Goal: Task Accomplishment & Management: Manage account settings

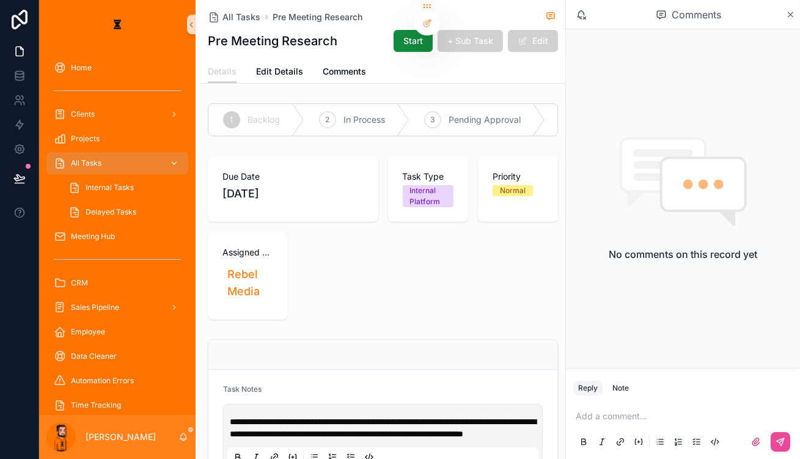
click at [103, 153] on div "All Tasks" at bounding box center [117, 163] width 127 height 20
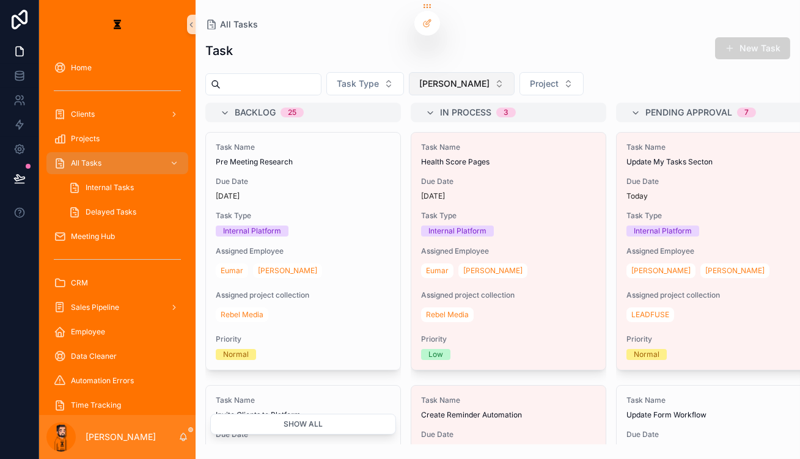
click at [419, 78] on span "[PERSON_NAME]" at bounding box center [454, 84] width 70 height 12
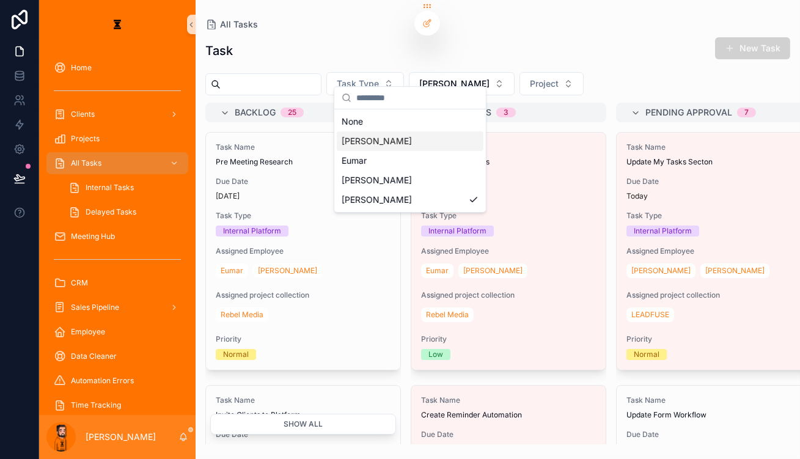
drag, startPoint x: 399, startPoint y: 145, endPoint x: 394, endPoint y: 137, distance: 8.8
click at [394, 137] on div "None [PERSON_NAME] [PERSON_NAME]" at bounding box center [410, 161] width 147 height 98
click at [394, 137] on div "[PERSON_NAME]" at bounding box center [410, 141] width 147 height 20
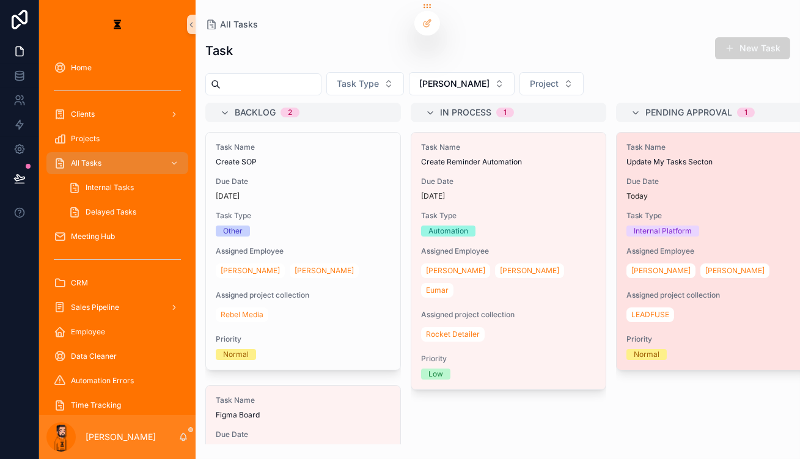
click at [598, 150] on div "Task Name Update My Tasks Secton Due Date [DATE] Task Type Internal Platform As…" at bounding box center [714, 251] width 194 height 237
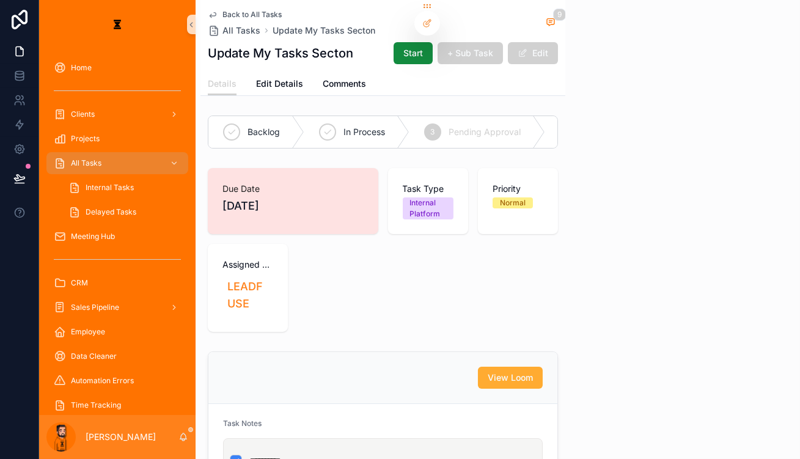
scroll to position [324, 0]
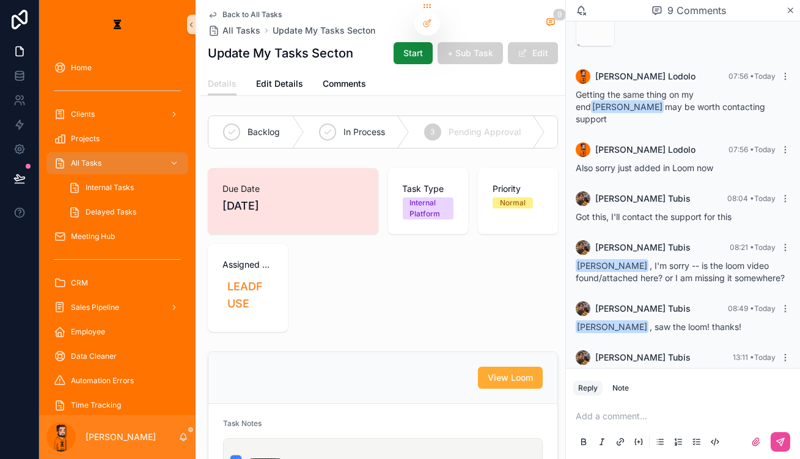
click at [598, 400] on link "[URL][DOMAIN_NAME]" at bounding box center [623, 405] width 94 height 10
click at [598, 416] on p "scrollable content" at bounding box center [685, 416] width 219 height 12
click at [598, 437] on button "scrollable content" at bounding box center [781, 442] width 20 height 20
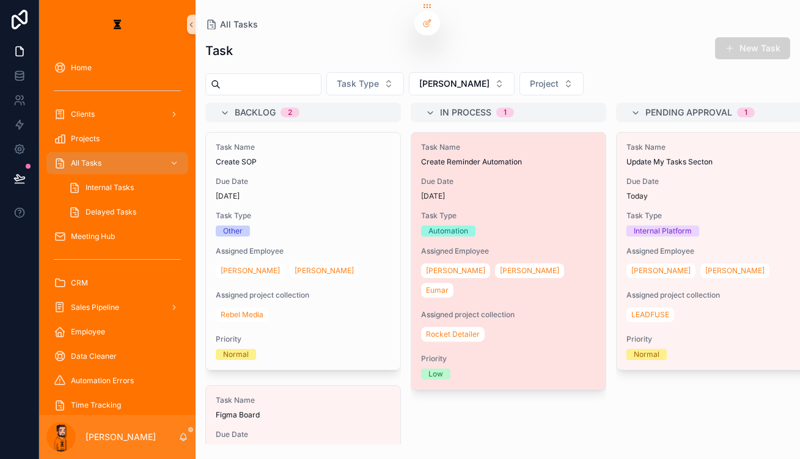
click at [500, 146] on div "Task Name Create Reminder Automation Due Date [DATE] Task Type Automation Assig…" at bounding box center [508, 261] width 194 height 257
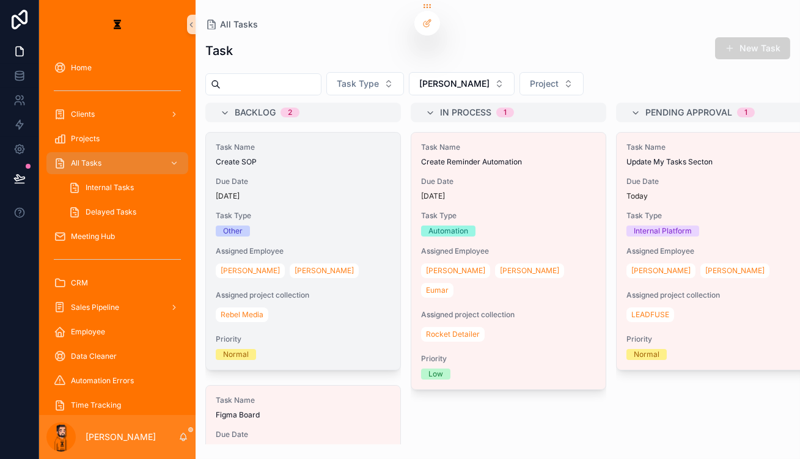
click at [297, 177] on div "Due Date [DATE]" at bounding box center [303, 189] width 175 height 24
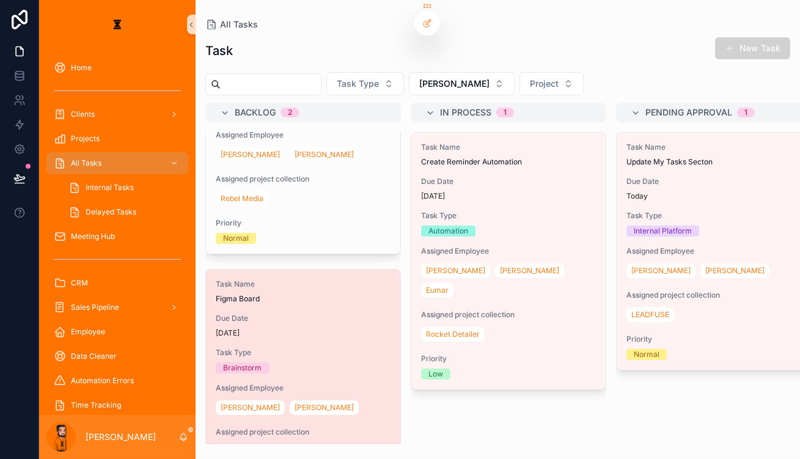
scroll to position [116, 0]
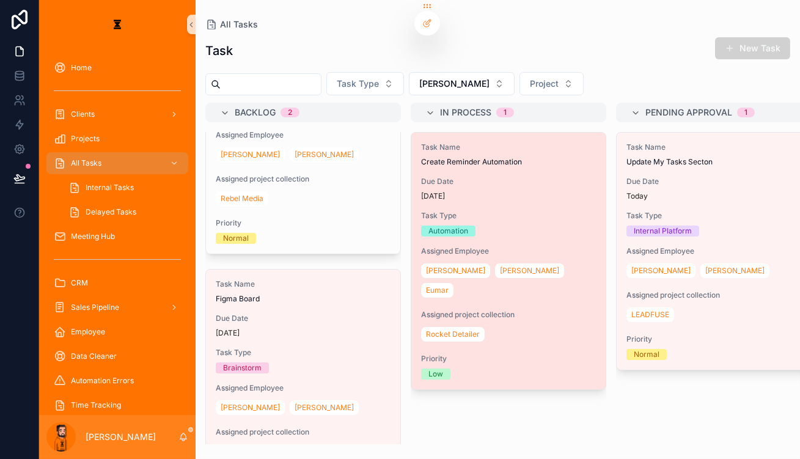
click at [471, 191] on div "[DATE]" at bounding box center [508, 196] width 175 height 10
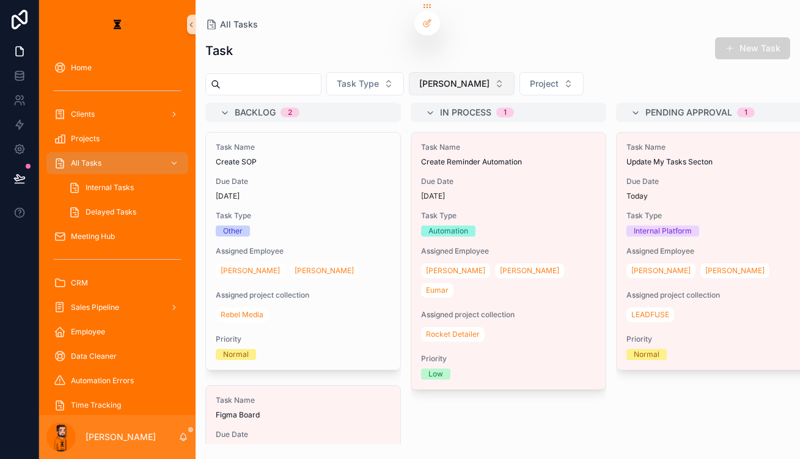
click at [409, 72] on button "[PERSON_NAME]" at bounding box center [462, 83] width 106 height 23
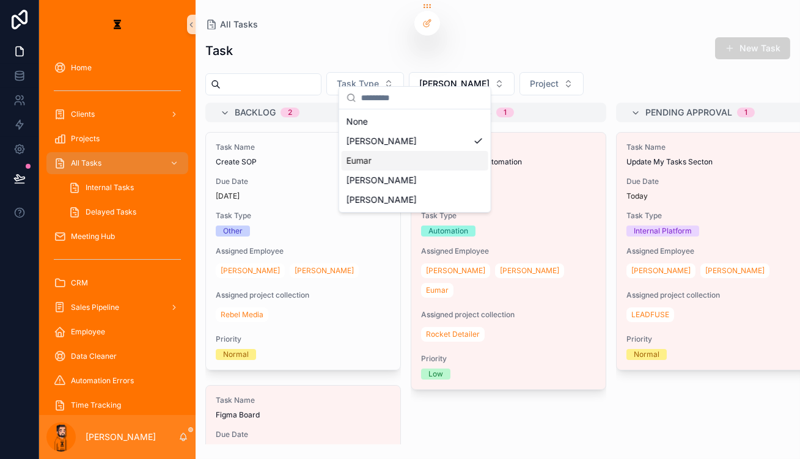
click at [434, 151] on div "Eumar" at bounding box center [415, 161] width 147 height 20
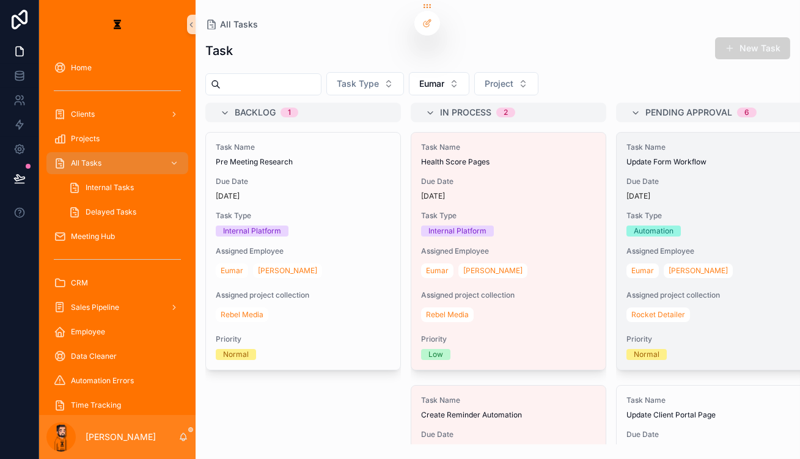
click at [598, 177] on span "Due Date" at bounding box center [713, 182] width 175 height 10
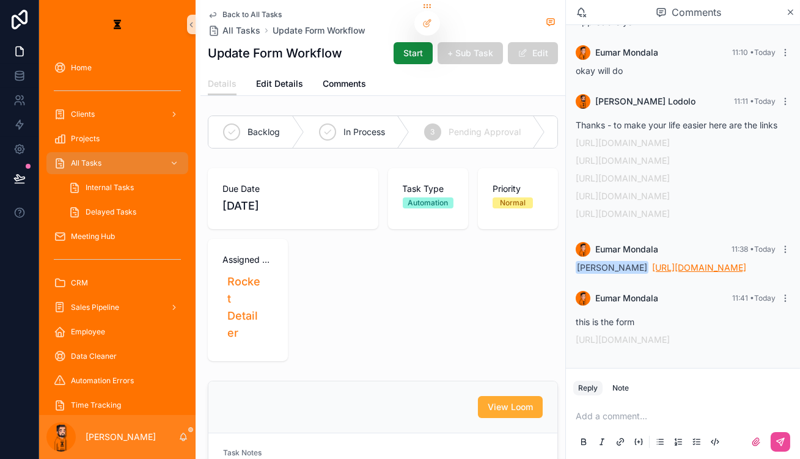
scroll to position [59, 0]
click at [598, 273] on link "[URL][DOMAIN_NAME]" at bounding box center [699, 267] width 94 height 10
click at [598, 345] on link "[URL][DOMAIN_NAME]" at bounding box center [623, 339] width 94 height 10
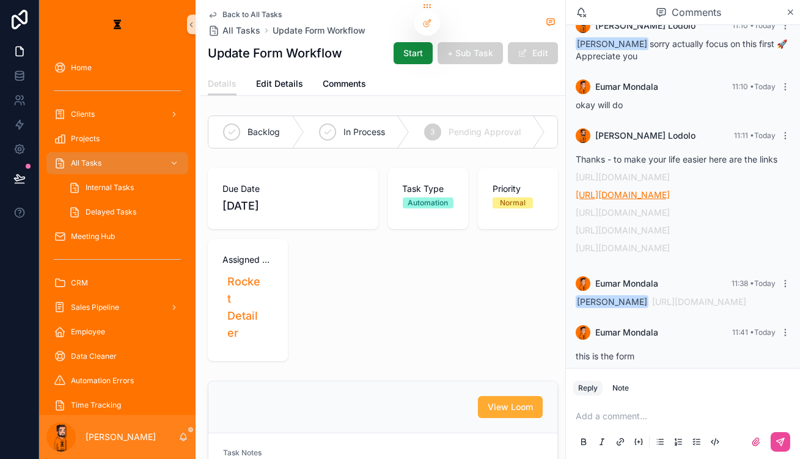
scroll to position [4, 0]
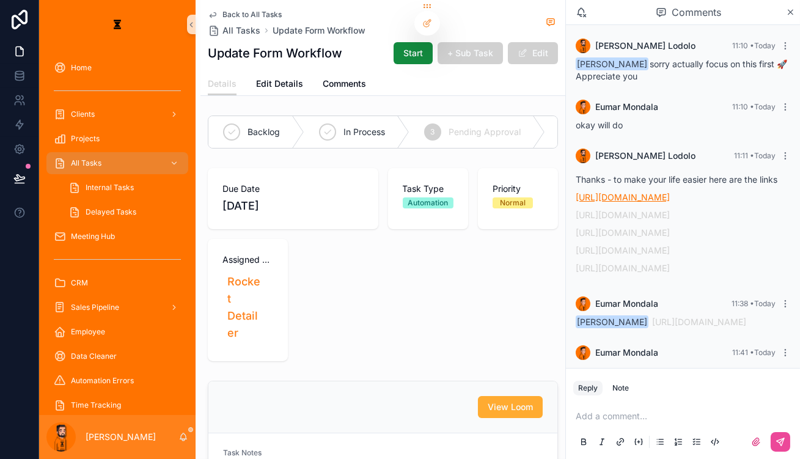
click at [598, 192] on link "[URL][DOMAIN_NAME]" at bounding box center [623, 197] width 94 height 10
click at [598, 210] on link "[URL][DOMAIN_NAME]" at bounding box center [623, 215] width 94 height 10
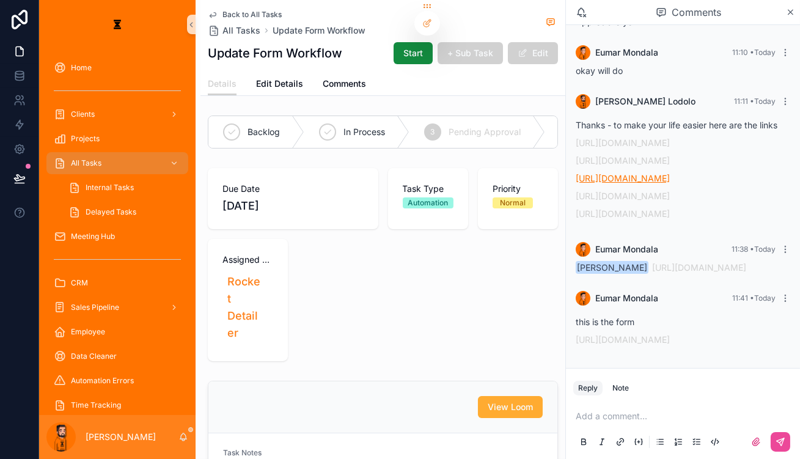
scroll to position [115, 0]
click at [598, 409] on div "Add a comment..." at bounding box center [682, 428] width 219 height 51
click at [598, 416] on p "scrollable content" at bounding box center [685, 416] width 219 height 12
click at [598, 449] on button "scrollable content" at bounding box center [781, 442] width 20 height 20
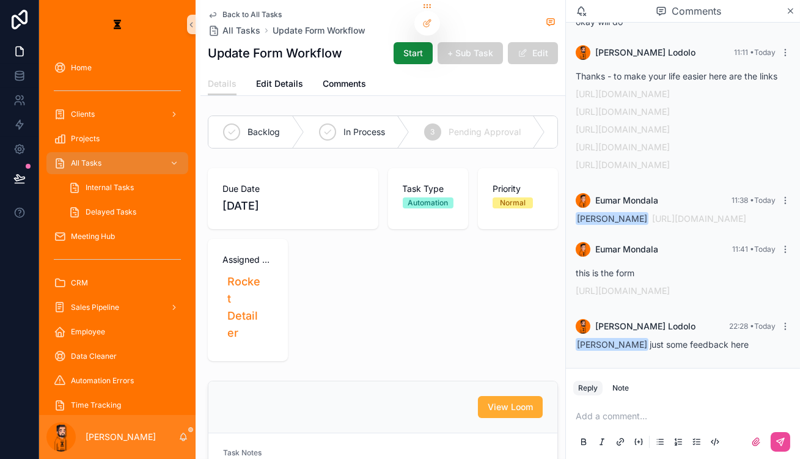
scroll to position [158, 0]
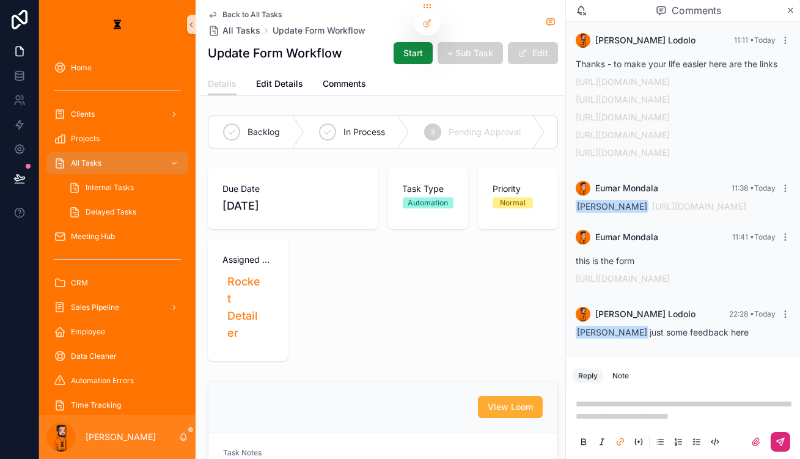
click at [598, 448] on button "scrollable content" at bounding box center [781, 442] width 20 height 20
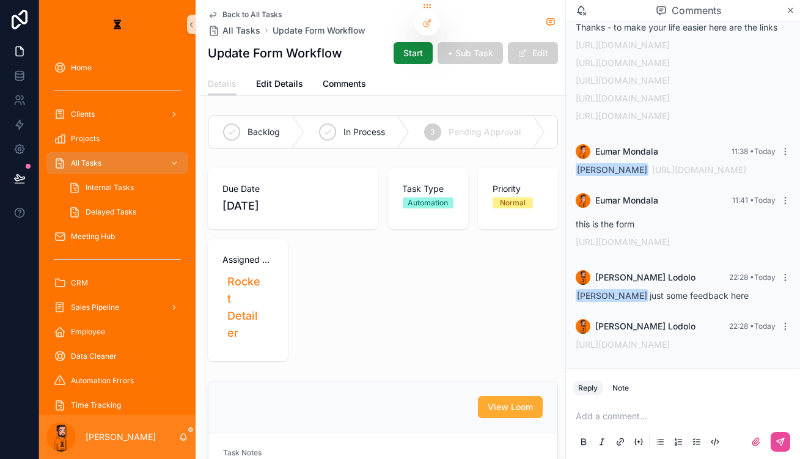
scroll to position [222, 0]
click at [301, 134] on div "Backlog In Process 3 Pending Approval 4 Complete" at bounding box center [382, 132] width 365 height 43
click at [308, 126] on div "In Process" at bounding box center [356, 132] width 105 height 32
click at [238, 10] on span "Back to All Tasks" at bounding box center [251, 15] width 59 height 10
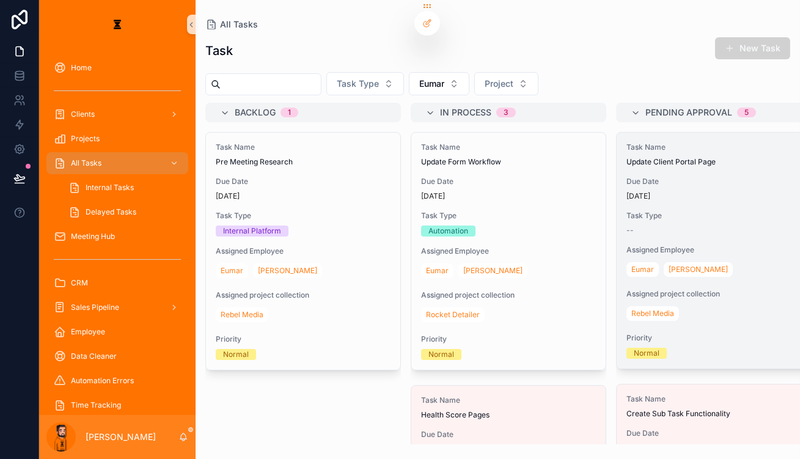
click at [598, 177] on div "Due Date [DATE]" at bounding box center [713, 189] width 175 height 24
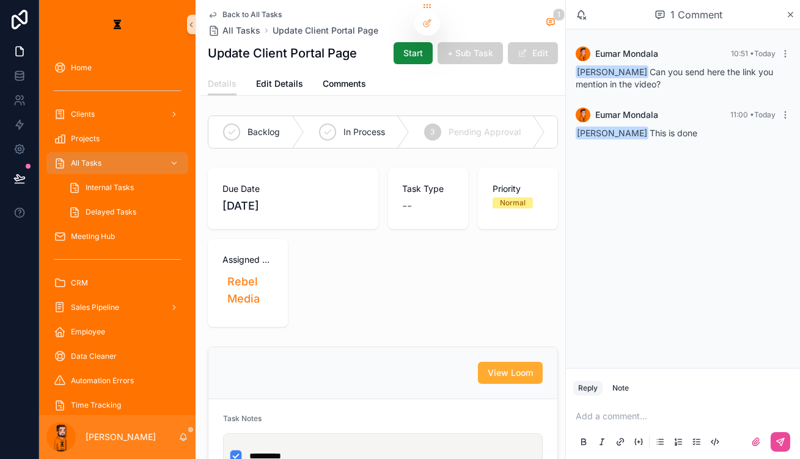
drag, startPoint x: 648, startPoint y: 418, endPoint x: 647, endPoint y: 424, distance: 6.2
click at [598, 419] on p "scrollable content" at bounding box center [685, 416] width 219 height 12
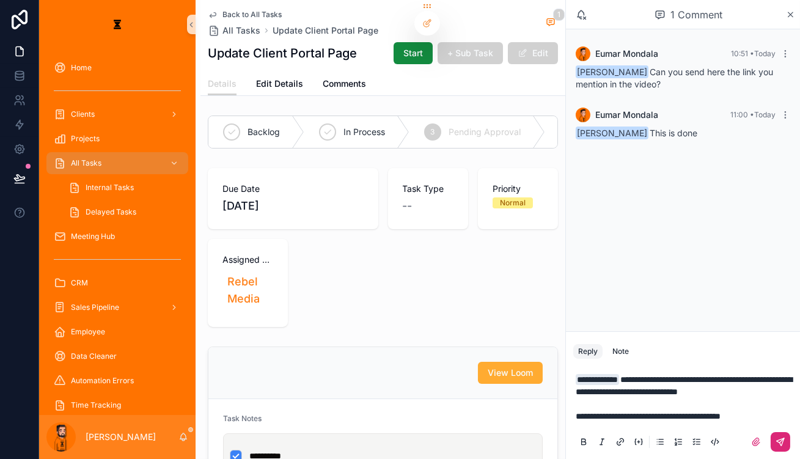
click at [598, 445] on icon "scrollable content" at bounding box center [780, 442] width 10 height 10
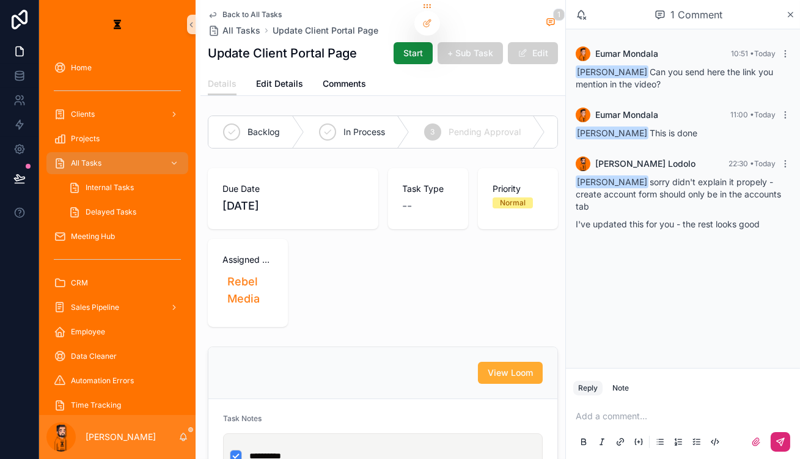
click at [545, 116] on div "4 Complete" at bounding box center [596, 132] width 102 height 32
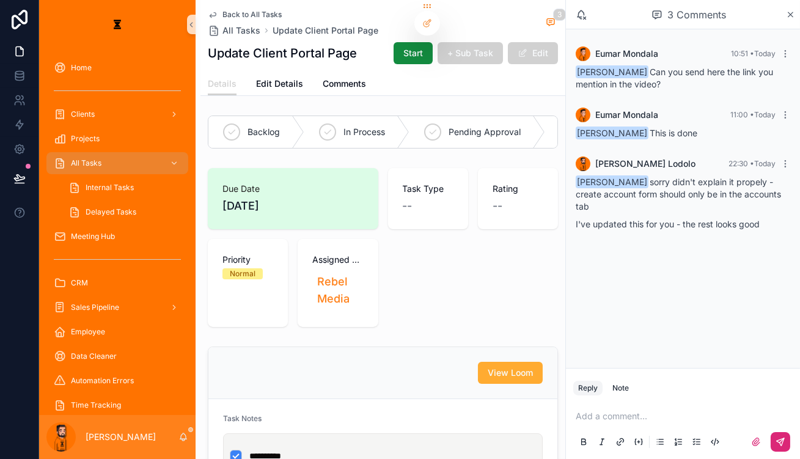
click at [222, 13] on span "Back to All Tasks" at bounding box center [251, 15] width 59 height 10
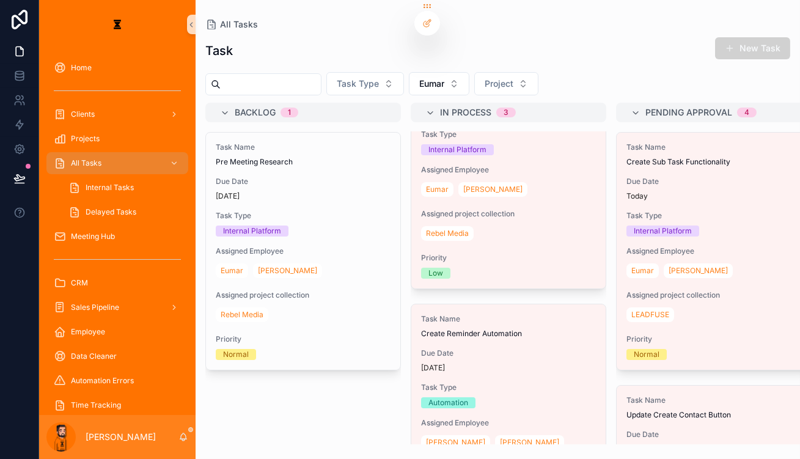
scroll to position [337, 0]
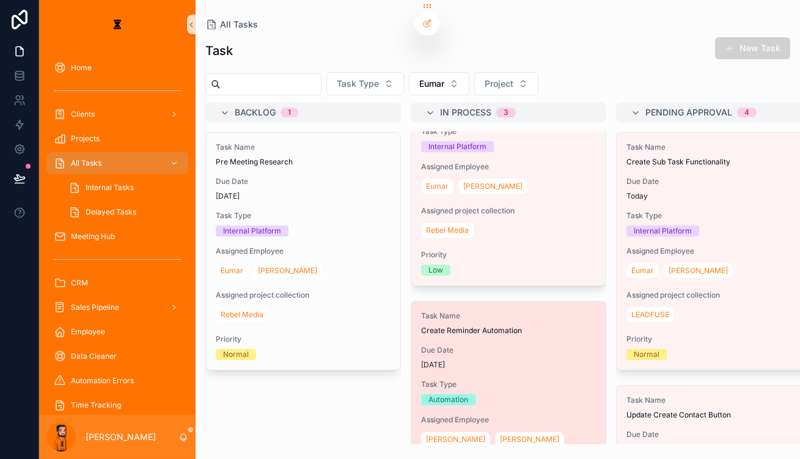
click at [451, 345] on span "Due Date" at bounding box center [508, 350] width 175 height 10
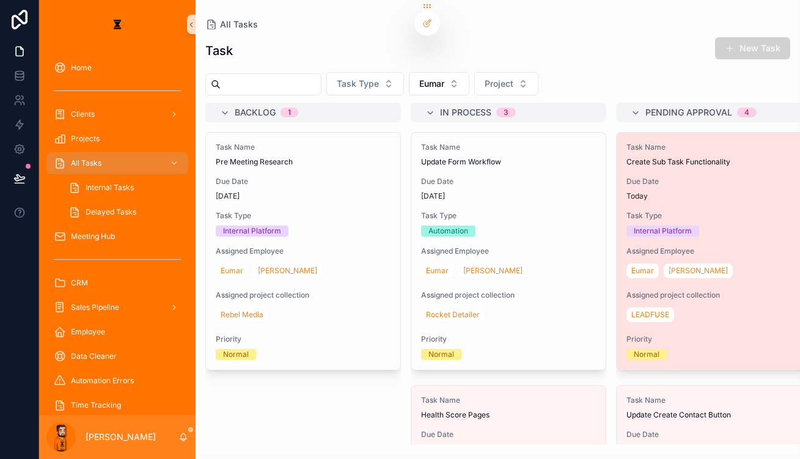
click at [598, 177] on span "Due Date" at bounding box center [713, 182] width 175 height 10
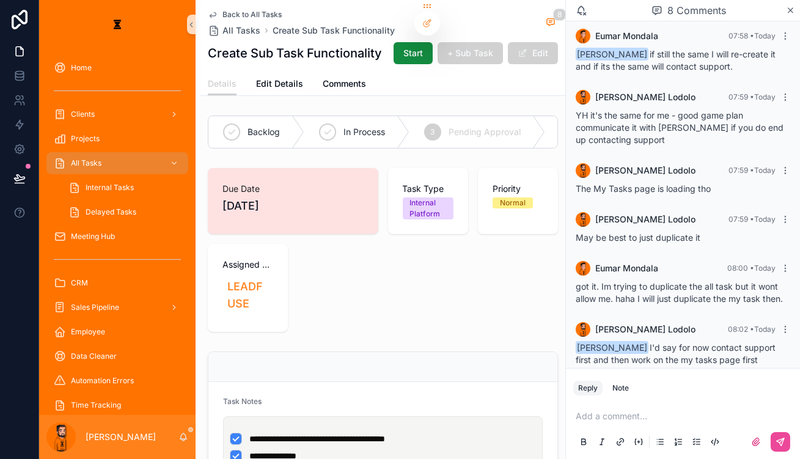
scroll to position [137, 0]
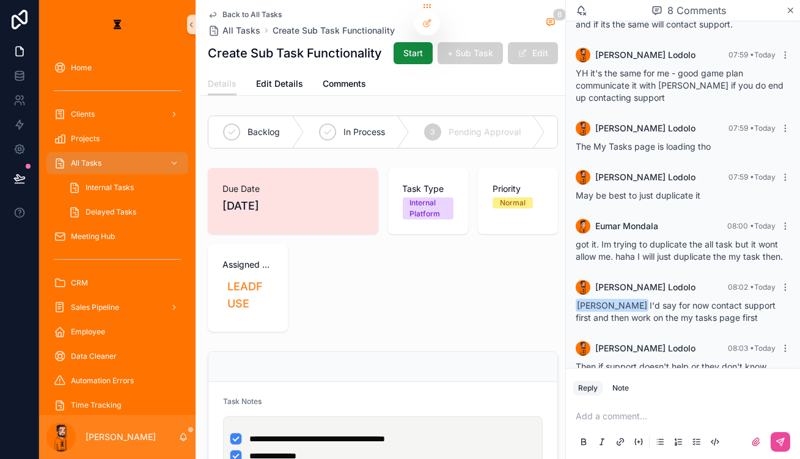
click at [525, 163] on div "Due Date [DATE] Task Type Internal Platform Priority Normal Assigned project co…" at bounding box center [382, 250] width 365 height 174
click at [545, 131] on div "4 Complete" at bounding box center [596, 132] width 102 height 32
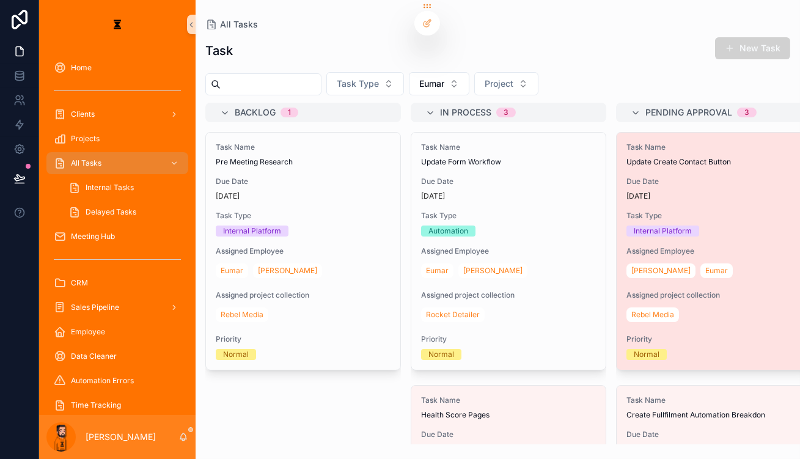
click at [598, 191] on div "[DATE]" at bounding box center [713, 196] width 175 height 10
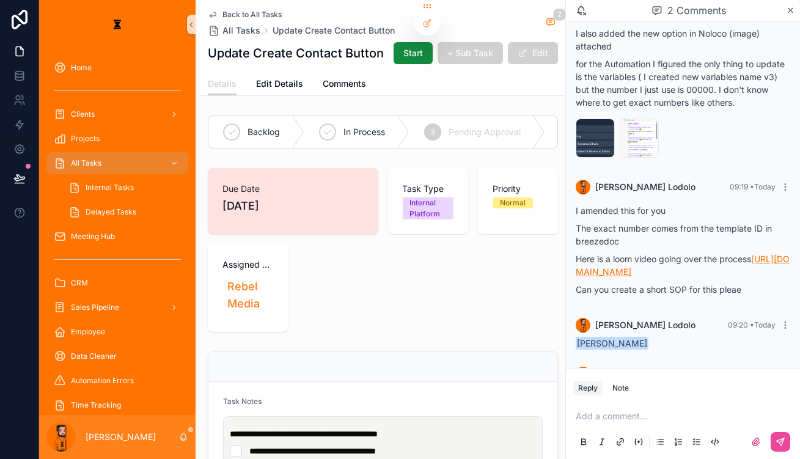
scroll to position [144, 0]
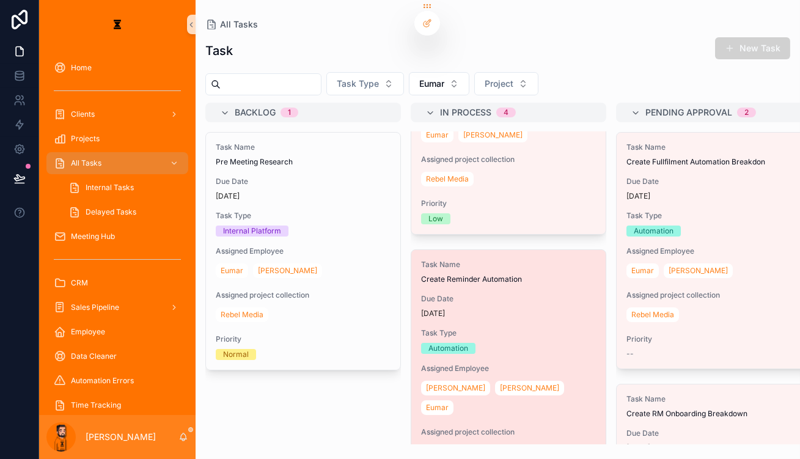
scroll to position [559, 0]
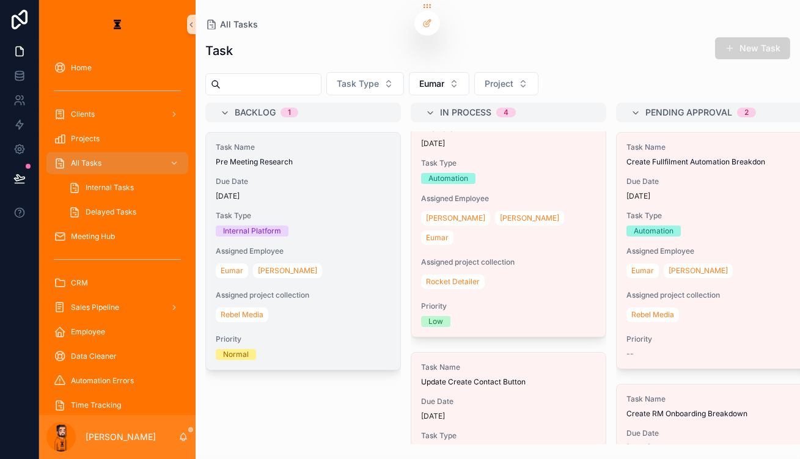
click at [271, 177] on span "Due Date" at bounding box center [303, 182] width 175 height 10
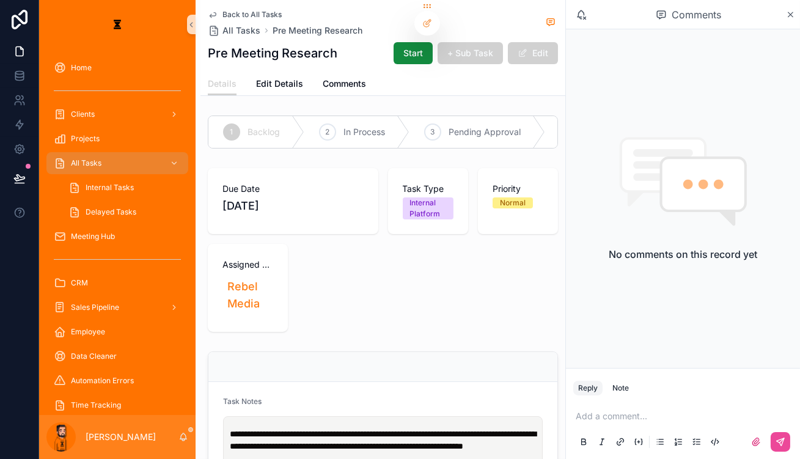
click at [460, 428] on p "**********" at bounding box center [385, 440] width 311 height 24
click at [495, 428] on p "**********" at bounding box center [385, 440] width 311 height 24
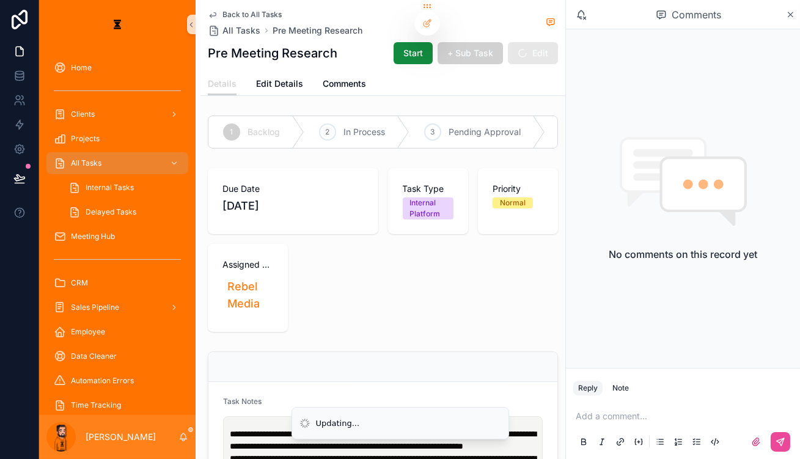
click at [374, 200] on div "Due Date [DATE]" at bounding box center [293, 201] width 170 height 66
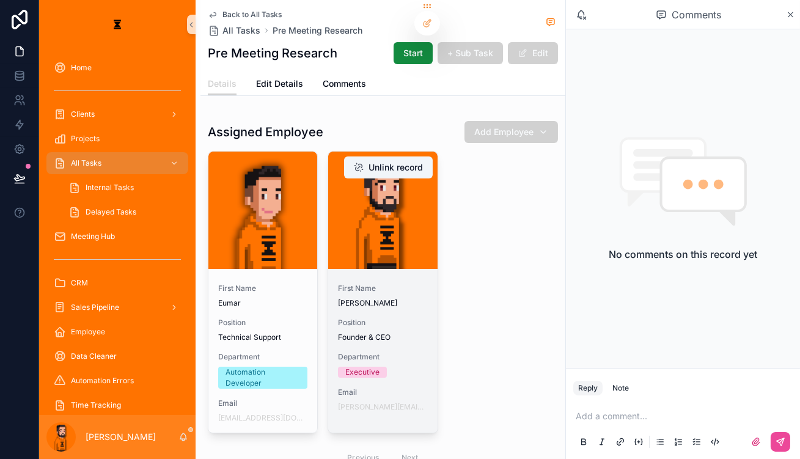
scroll to position [444, 0]
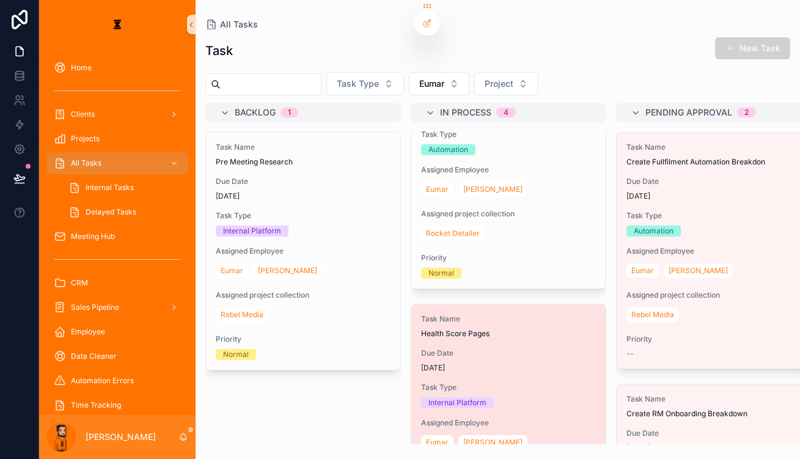
scroll to position [336, 0]
click at [452, 361] on div "[DATE]" at bounding box center [508, 366] width 175 height 10
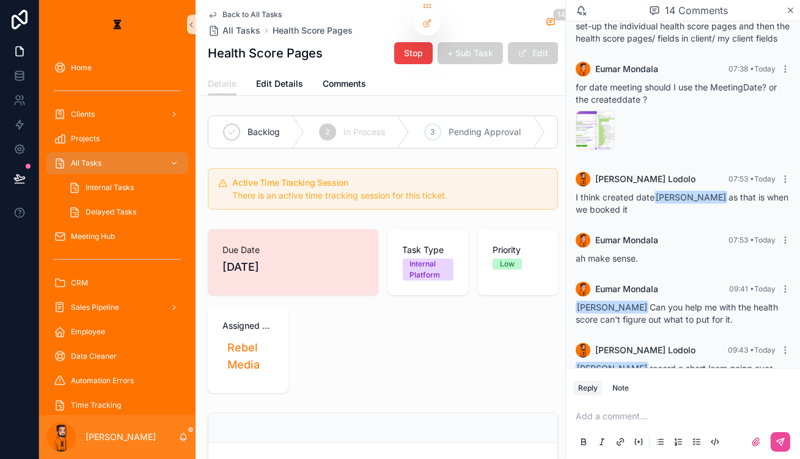
scroll to position [868, 0]
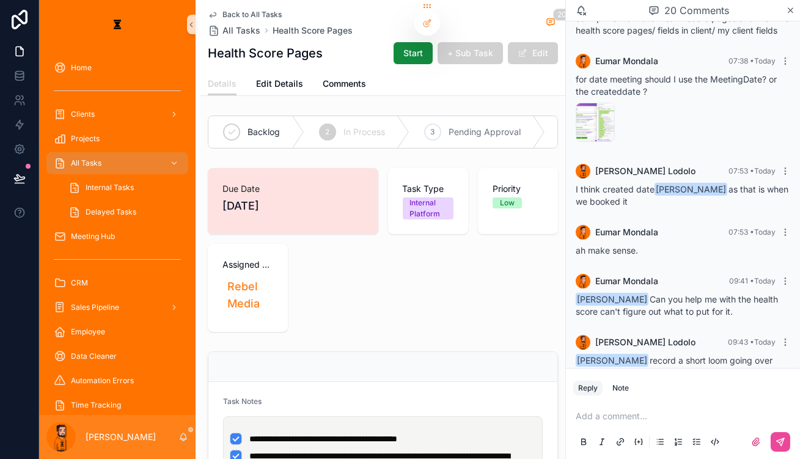
click at [598, 421] on p "scrollable content" at bounding box center [685, 416] width 219 height 12
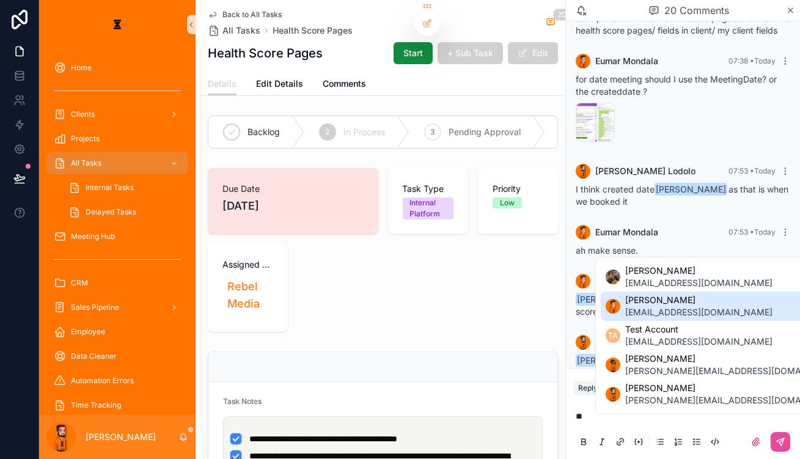
click at [598, 318] on li "[PERSON_NAME] [EMAIL_ADDRESS][DOMAIN_NAME]" at bounding box center [724, 305] width 247 height 29
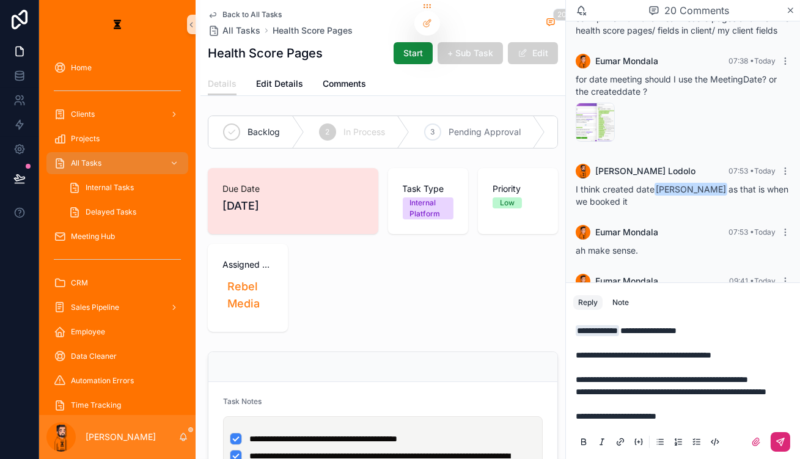
click at [598, 442] on icon "scrollable content" at bounding box center [780, 441] width 7 height 7
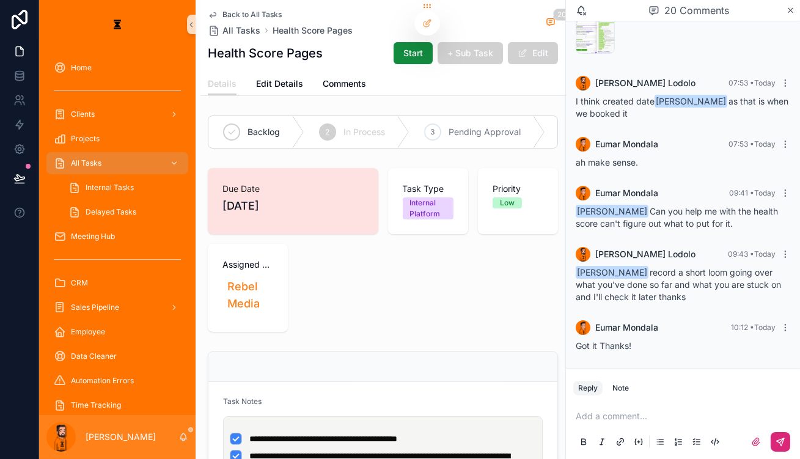
scroll to position [994, 0]
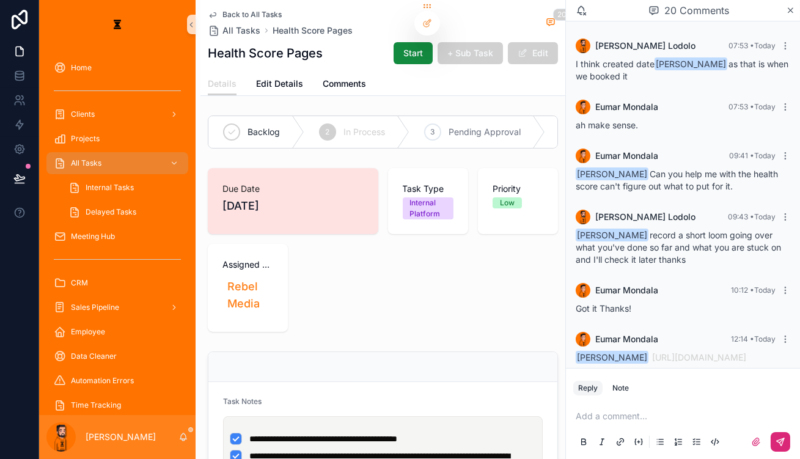
drag, startPoint x: 381, startPoint y: 215, endPoint x: 389, endPoint y: 208, distance: 11.3
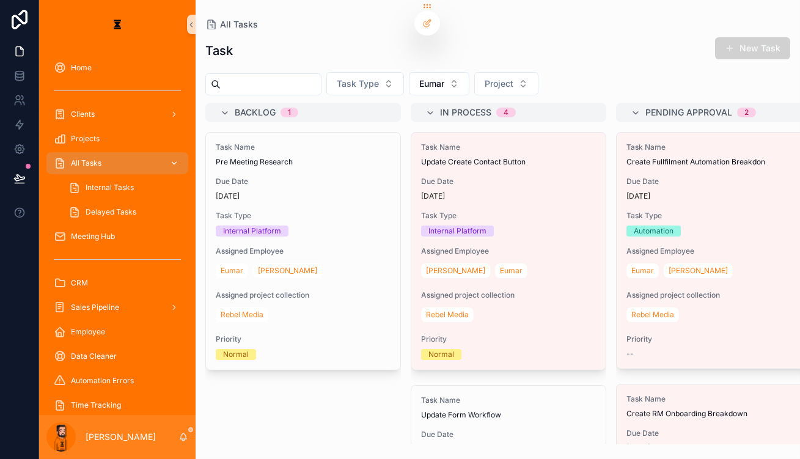
click at [112, 153] on div "All Tasks" at bounding box center [117, 163] width 127 height 20
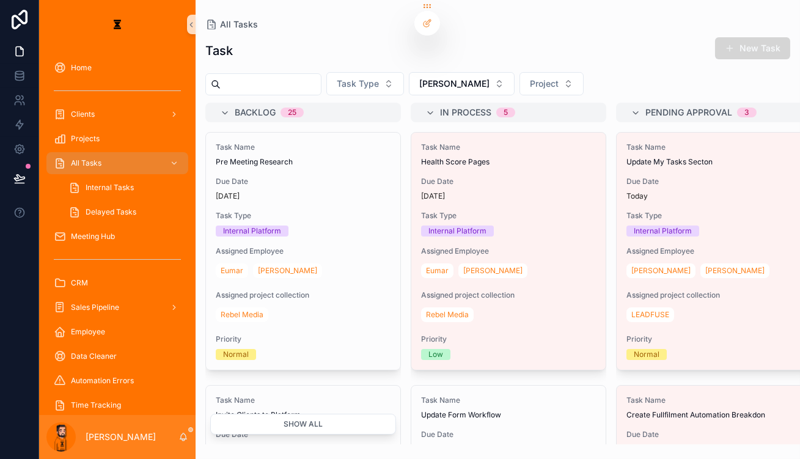
click at [598, 37] on button "New Task" at bounding box center [752, 48] width 75 height 22
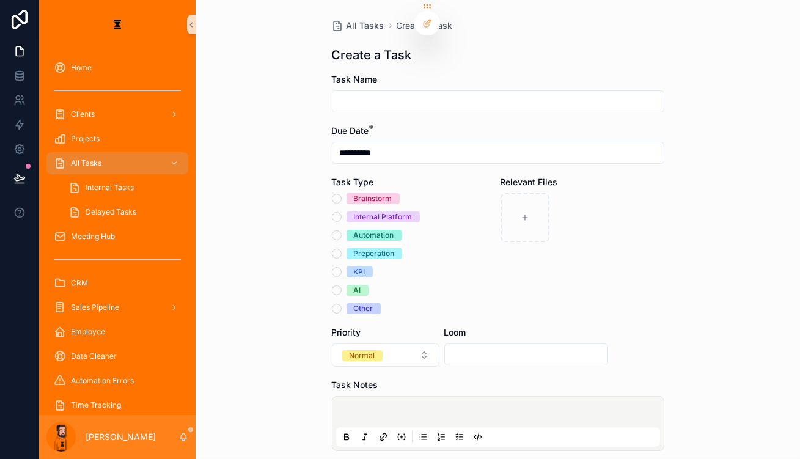
click at [448, 93] on input "scrollable content" at bounding box center [497, 101] width 331 height 17
type input "**********"
click at [369, 230] on div "Automation" at bounding box center [374, 235] width 40 height 11
click at [342, 230] on button "Automation" at bounding box center [337, 235] width 10 height 10
click at [383, 408] on p "scrollable content" at bounding box center [501, 414] width 324 height 12
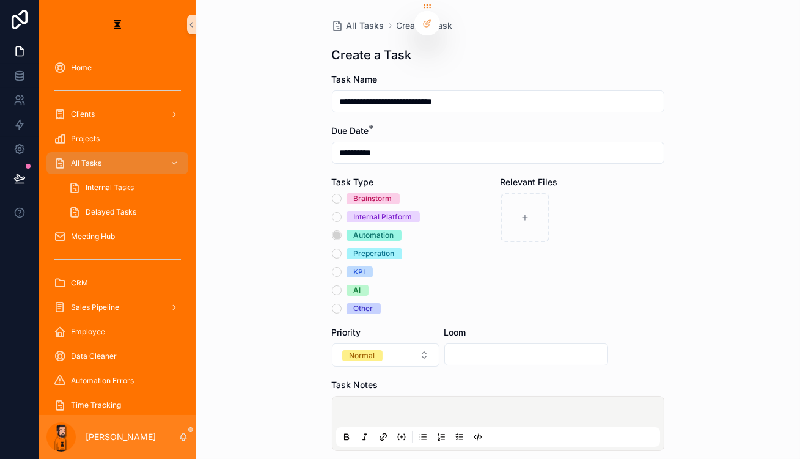
click at [452, 430] on button "scrollable content" at bounding box center [459, 437] width 15 height 15
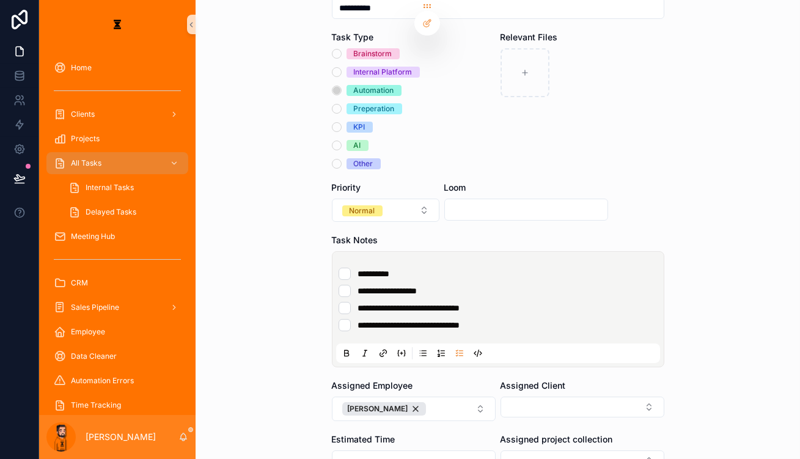
scroll to position [166, 0]
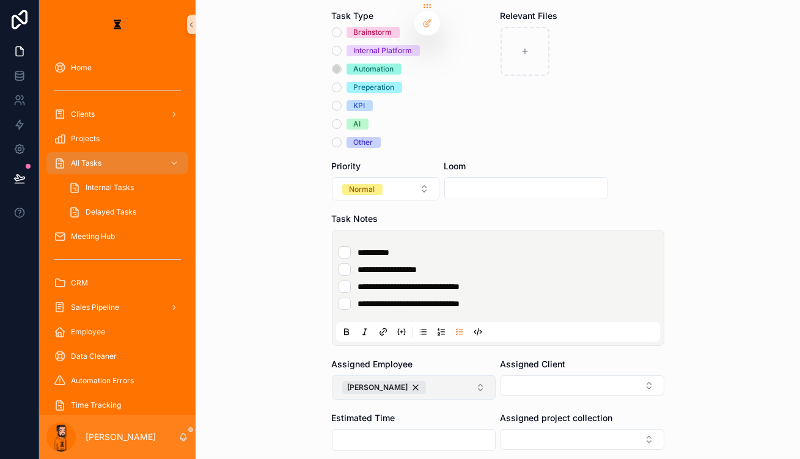
click at [405, 375] on button "[PERSON_NAME]" at bounding box center [414, 387] width 164 height 24
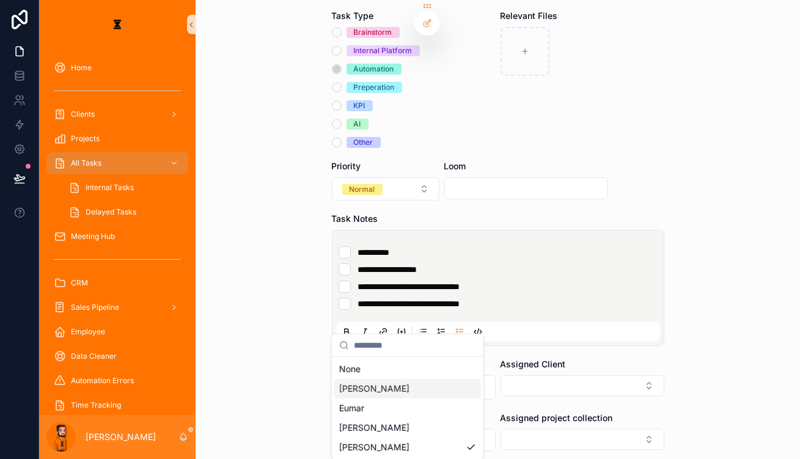
click at [356, 386] on span "[PERSON_NAME]" at bounding box center [374, 389] width 70 height 12
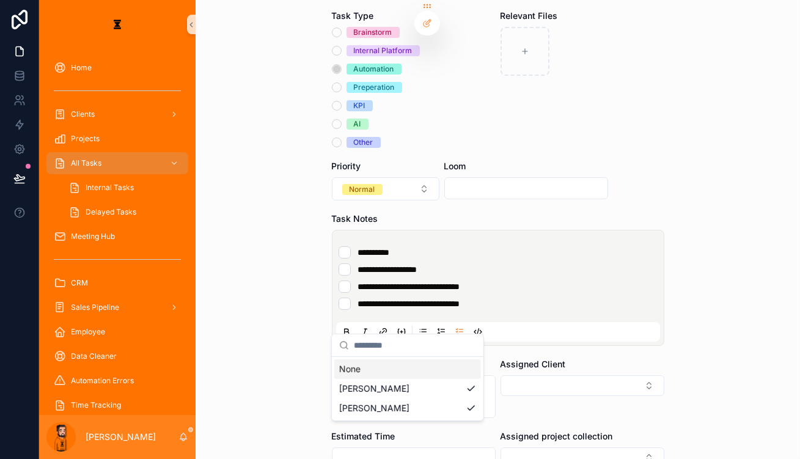
click at [552, 358] on div "Assigned Client" at bounding box center [582, 364] width 164 height 12
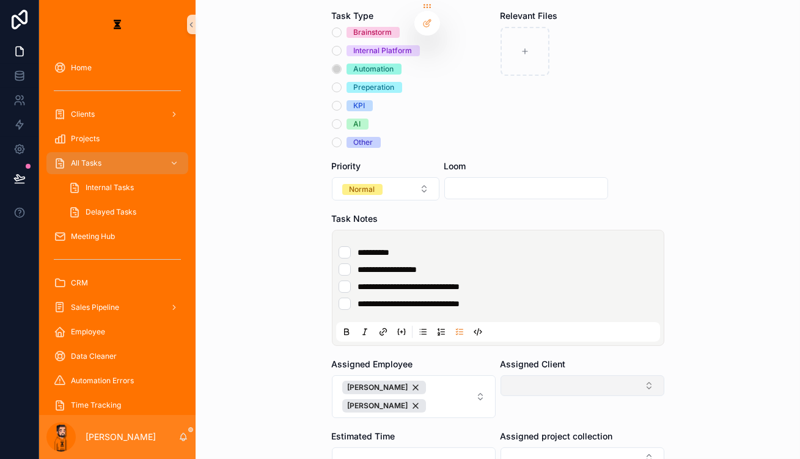
click at [543, 375] on button "Select Button" at bounding box center [582, 385] width 164 height 21
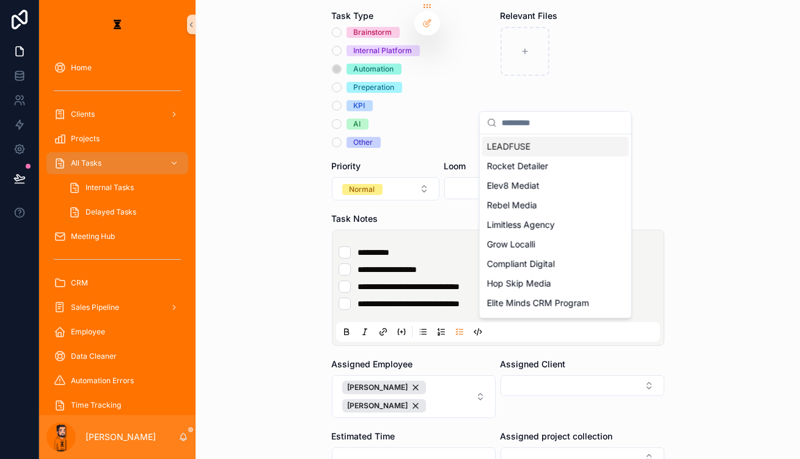
click at [529, 143] on div "LEADFUSE" at bounding box center [555, 147] width 147 height 20
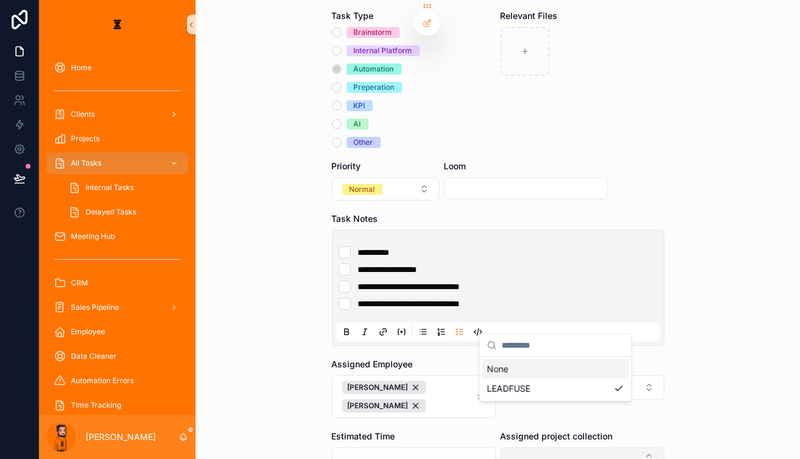
click at [522, 375] on div "**********" at bounding box center [419, 229] width 761 height 459
click at [522, 447] on button "Select Button" at bounding box center [582, 457] width 164 height 21
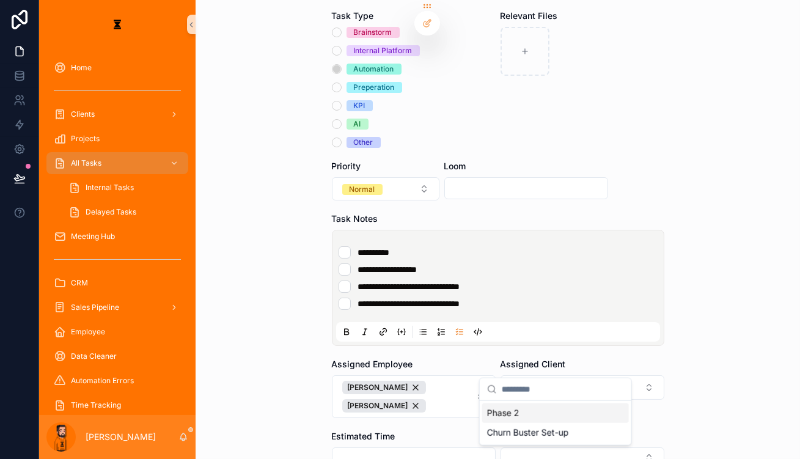
click at [507, 409] on span "Phase 2" at bounding box center [503, 413] width 32 height 12
click at [461, 414] on form "**********" at bounding box center [498, 249] width 332 height 684
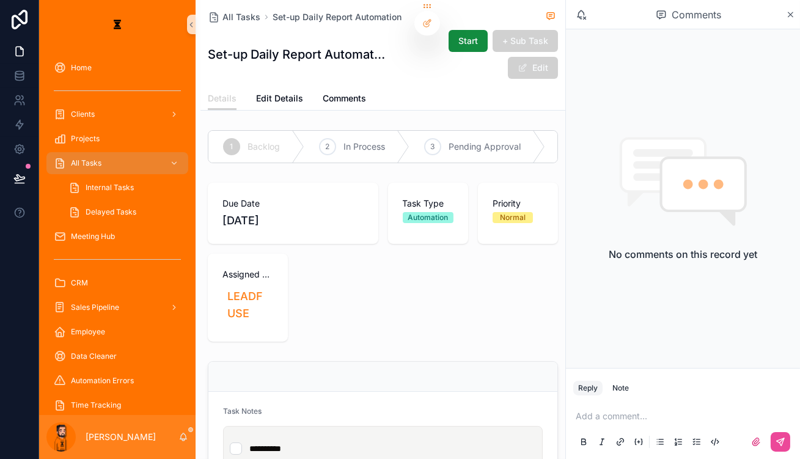
click at [367, 409] on div "**********" at bounding box center [400, 229] width 800 height 459
click at [345, 442] on li "**********" at bounding box center [383, 448] width 306 height 12
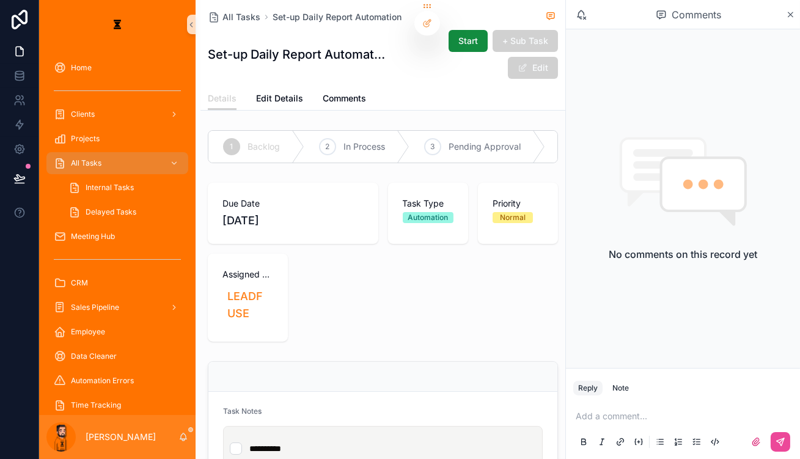
drag, startPoint x: 491, startPoint y: 381, endPoint x: 483, endPoint y: 388, distance: 10.8
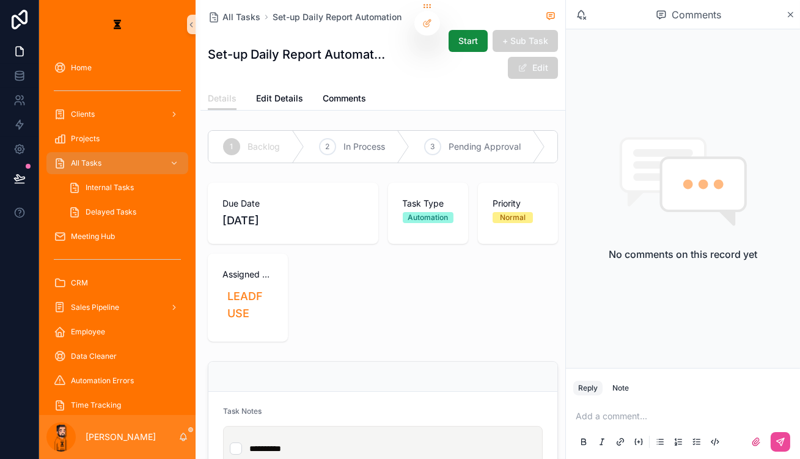
click at [320, 442] on li "**********" at bounding box center [383, 448] width 306 height 12
click at [321, 460] on li "**********" at bounding box center [383, 466] width 306 height 12
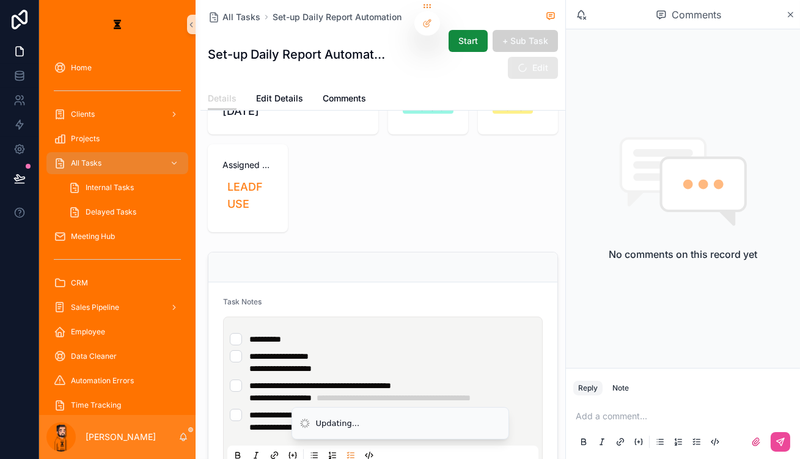
scroll to position [111, 0]
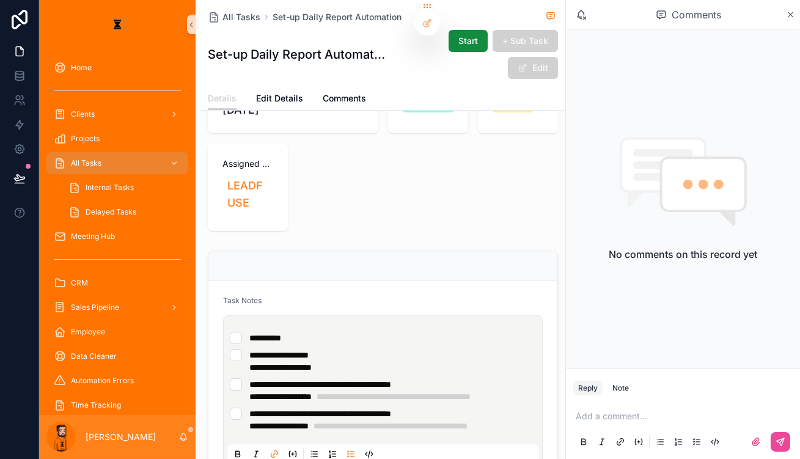
click at [522, 408] on li "**********" at bounding box center [383, 420] width 306 height 24
click at [317, 349] on li "**********" at bounding box center [383, 361] width 306 height 24
click at [310, 320] on div "**********" at bounding box center [382, 400] width 311 height 161
click at [310, 332] on li "**********" at bounding box center [383, 338] width 306 height 12
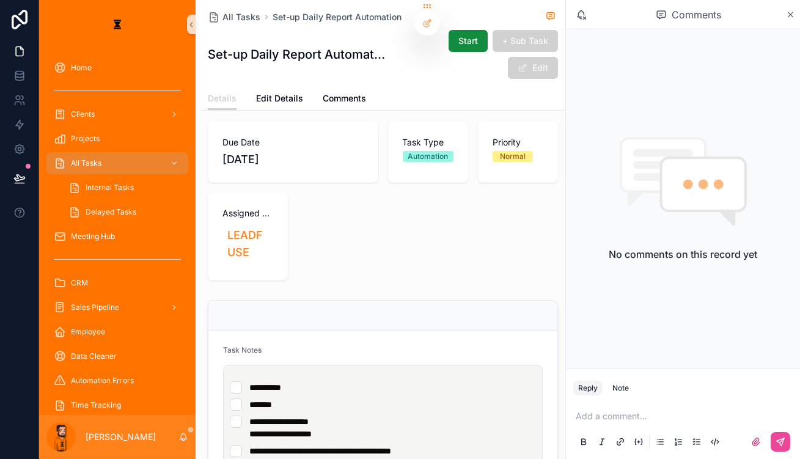
scroll to position [0, 0]
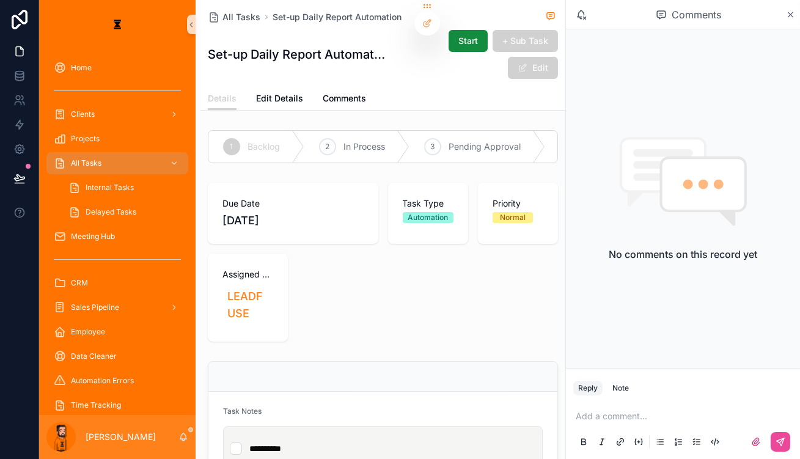
click at [264, 87] on div "Details Edit Details Comments" at bounding box center [383, 98] width 350 height 23
click at [257, 92] on span "Edit Details" at bounding box center [279, 98] width 47 height 12
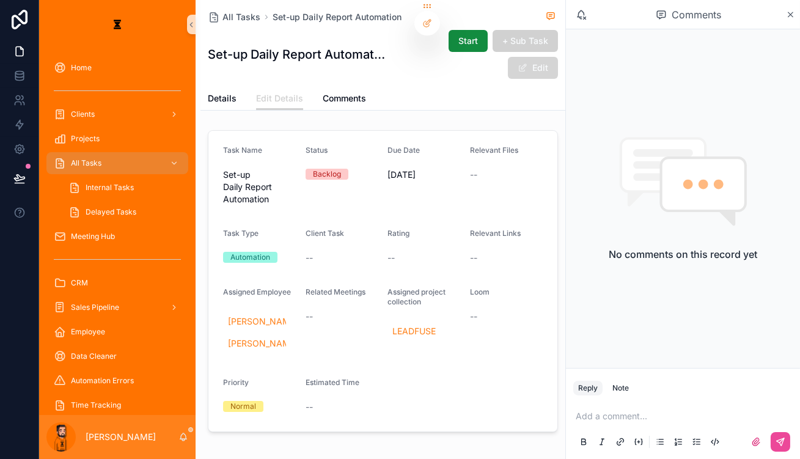
click at [553, 57] on button "Edit" at bounding box center [533, 68] width 50 height 22
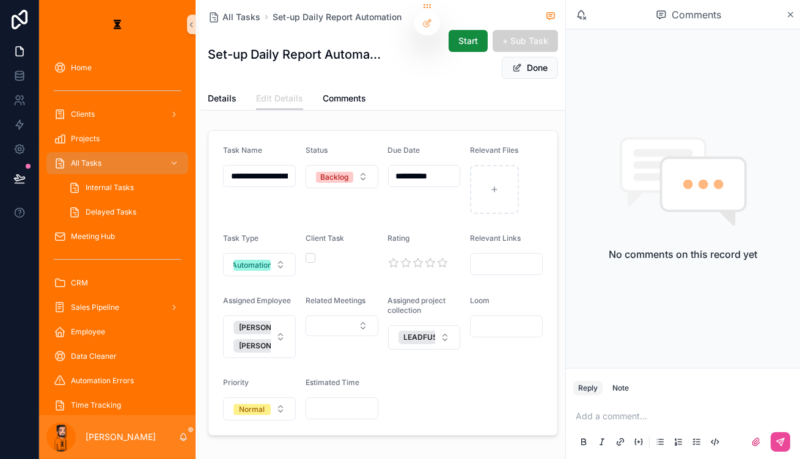
click at [531, 296] on div "Loom" at bounding box center [506, 327] width 73 height 62
click at [530, 315] on div "scrollable content" at bounding box center [506, 326] width 73 height 22
click at [528, 318] on input "scrollable content" at bounding box center [506, 326] width 71 height 17
click at [516, 318] on input "scrollable content" at bounding box center [506, 326] width 71 height 17
click at [511, 318] on input "scrollable content" at bounding box center [506, 326] width 71 height 17
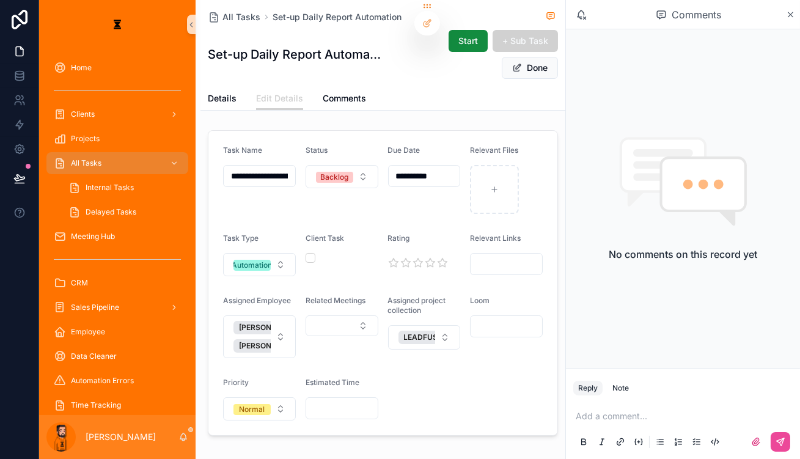
click at [502, 318] on input "scrollable content" at bounding box center [506, 326] width 71 height 17
paste input "**********"
type input "**********"
click at [480, 346] on form "**********" at bounding box center [382, 283] width 349 height 304
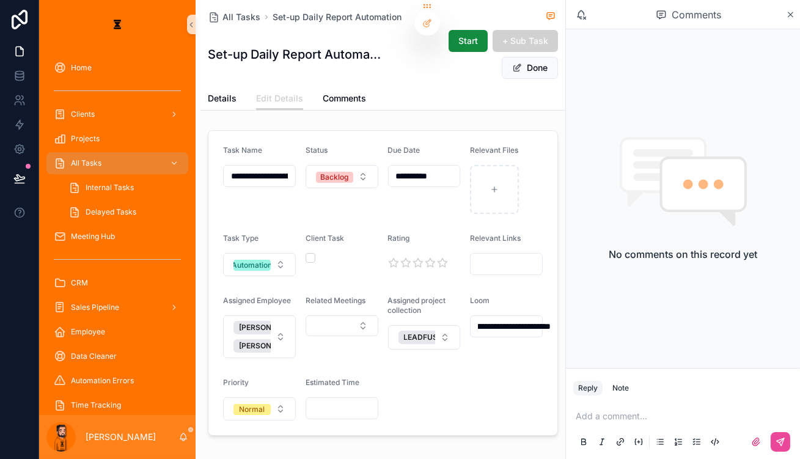
scroll to position [0, 0]
click at [558, 52] on div "All Tasks Set-up Daily Report Automation Set-up Daily Report Automation Start +…" at bounding box center [383, 43] width 350 height 87
click at [558, 57] on button "Done" at bounding box center [530, 68] width 56 height 22
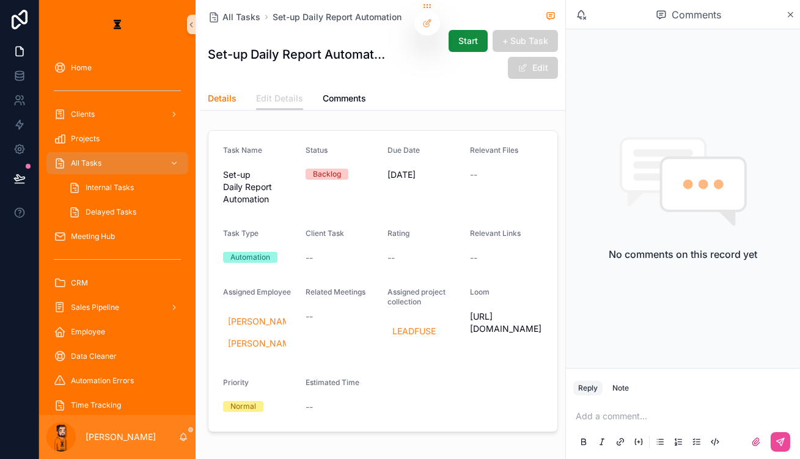
click at [208, 92] on span "Details" at bounding box center [222, 98] width 29 height 12
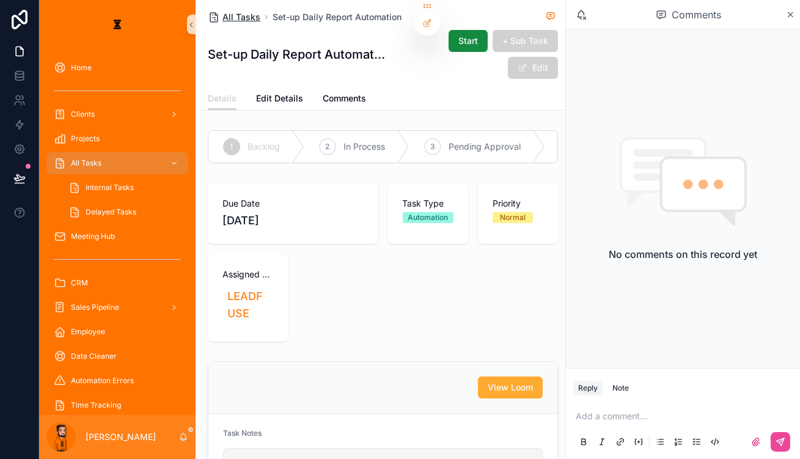
click at [222, 20] on span "All Tasks" at bounding box center [241, 17] width 38 height 12
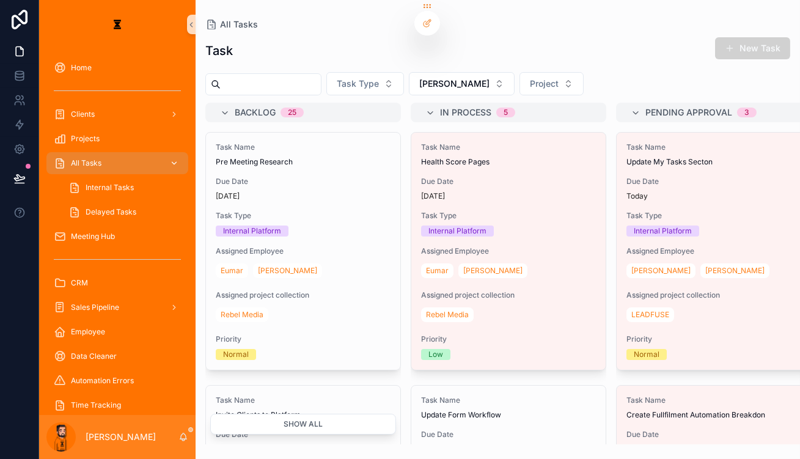
click at [110, 153] on div "All Tasks" at bounding box center [117, 163] width 127 height 20
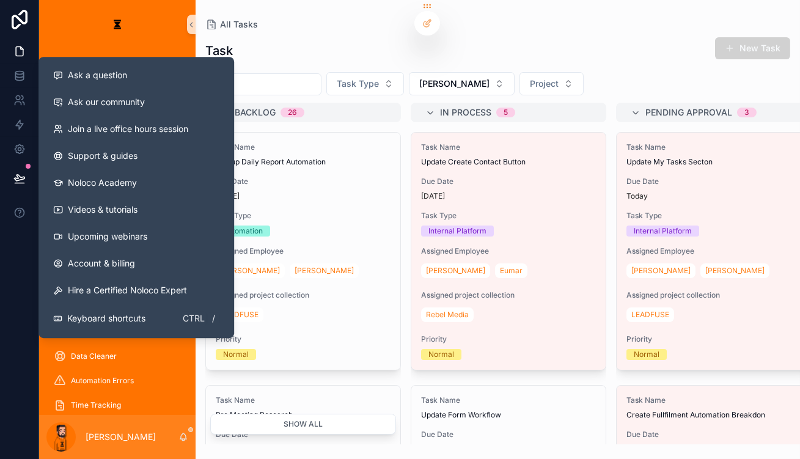
click at [270, 207] on div "Task Name Set-up Daily Report Automation Due Date [DATE] Task Type Automation A…" at bounding box center [303, 251] width 194 height 237
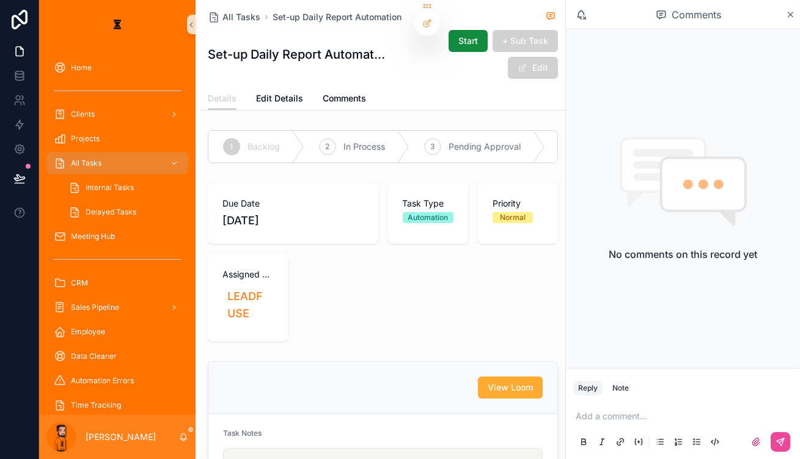
click at [324, 416] on div "**********" at bounding box center [400, 229] width 800 height 459
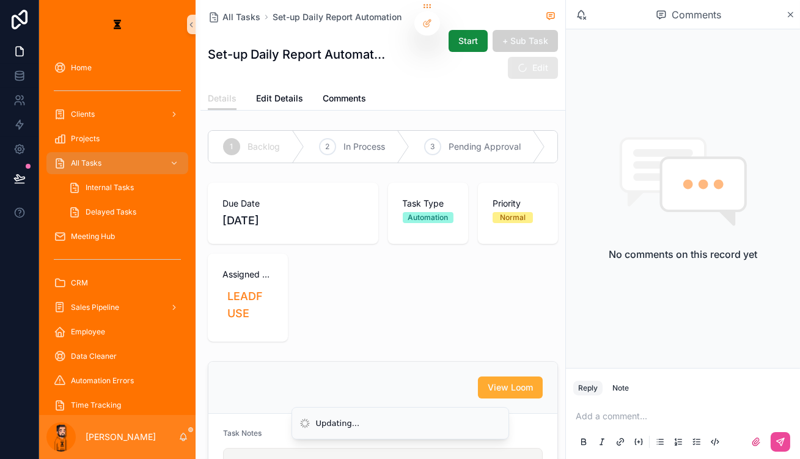
click at [350, 362] on div "View Loom" at bounding box center [382, 388] width 349 height 52
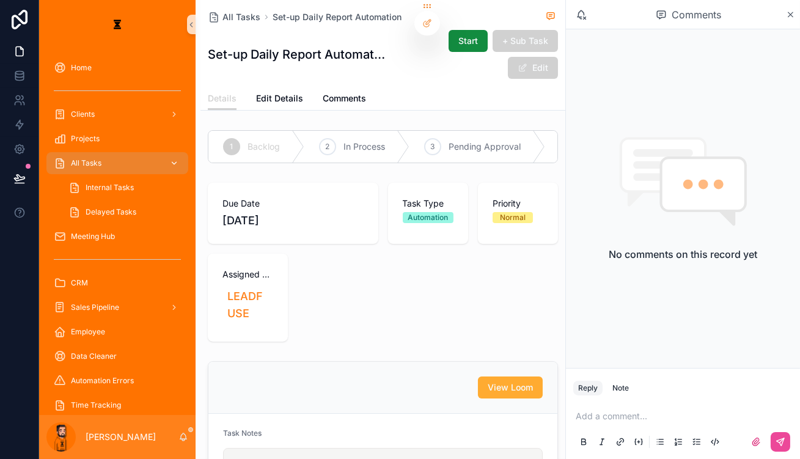
click at [86, 158] on span "All Tasks" at bounding box center [86, 163] width 31 height 10
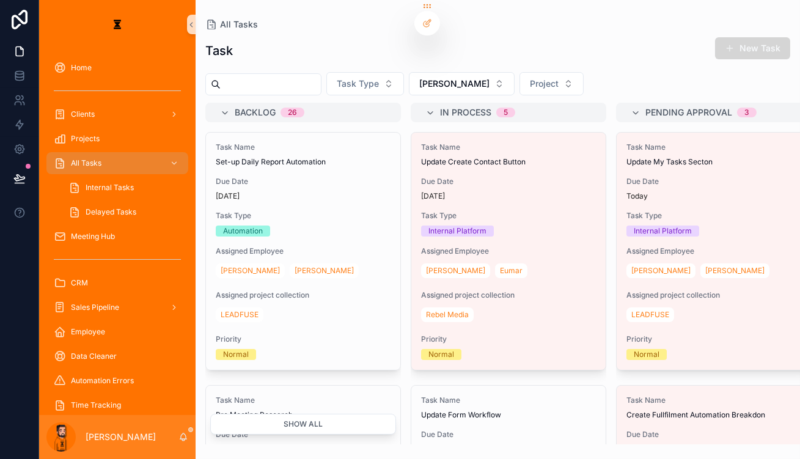
click at [598, 47] on button "New Task" at bounding box center [752, 48] width 75 height 22
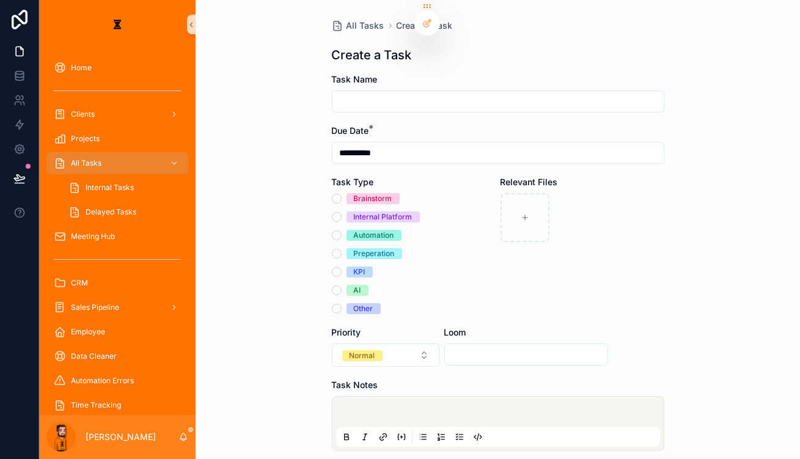
click at [391, 97] on div "scrollable content" at bounding box center [498, 101] width 332 height 22
click at [391, 97] on input "scrollable content" at bounding box center [497, 101] width 331 height 17
type input "**********"
click at [355, 200] on div "Brainstorm Internal Platform Automation Preperation KPI AI Other" at bounding box center [414, 253] width 164 height 121
click at [357, 211] on div "Internal Platform" at bounding box center [383, 216] width 59 height 11
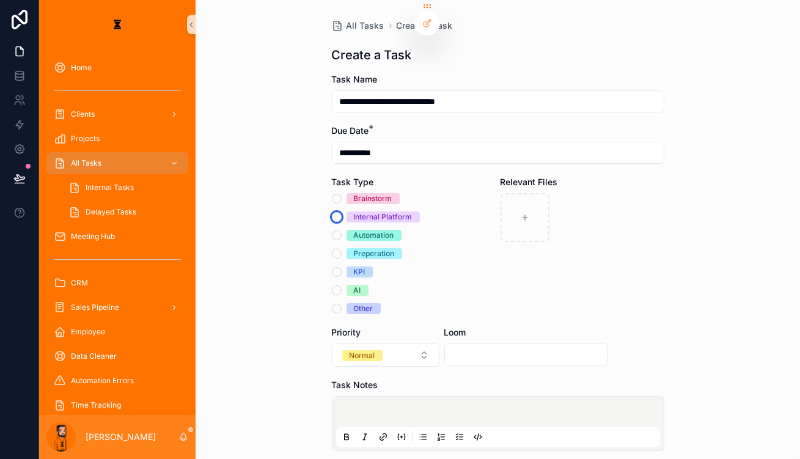
click at [342, 212] on button "Internal Platform" at bounding box center [337, 217] width 10 height 10
click at [387, 400] on div "scrollable content" at bounding box center [498, 423] width 324 height 46
drag, startPoint x: 419, startPoint y: 363, endPoint x: 461, endPoint y: 363, distance: 42.8
click at [419, 408] on p "scrollable content" at bounding box center [501, 414] width 324 height 12
click at [460, 432] on icon "scrollable content" at bounding box center [460, 437] width 10 height 10
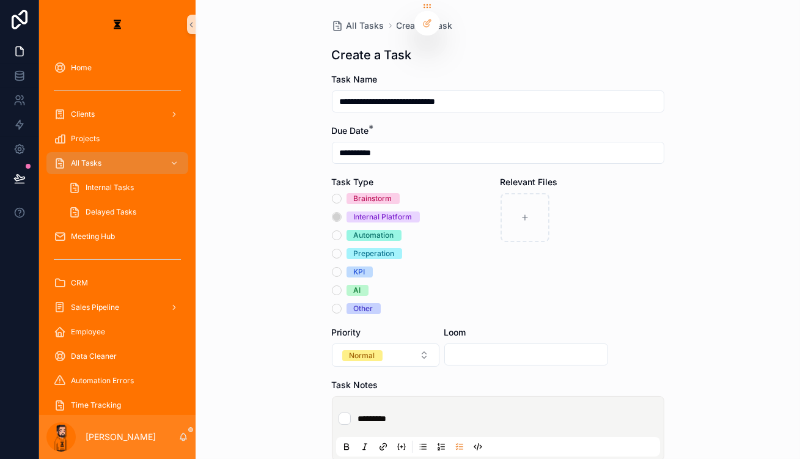
click at [428, 412] on li "*********" at bounding box center [498, 418] width 319 height 12
type li "*"
click at [452, 412] on li "**********" at bounding box center [498, 418] width 319 height 12
click at [474, 430] on li "**********" at bounding box center [498, 436] width 319 height 12
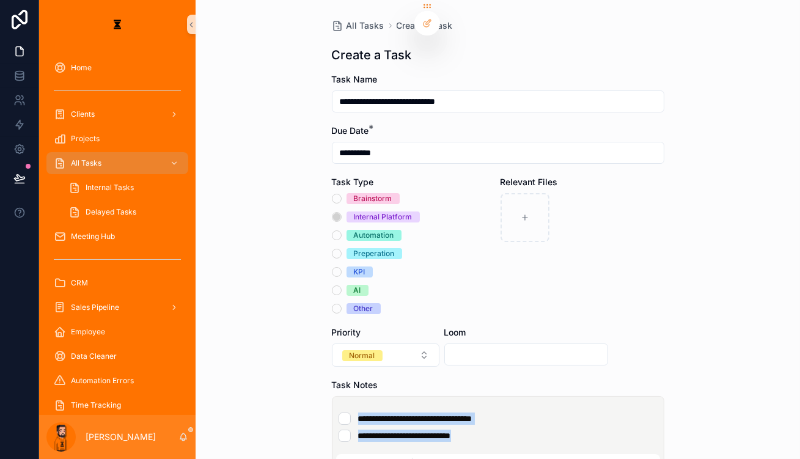
drag, startPoint x: 483, startPoint y: 381, endPoint x: 328, endPoint y: 347, distance: 158.2
click at [328, 347] on div "**********" at bounding box center [498, 351] width 352 height 703
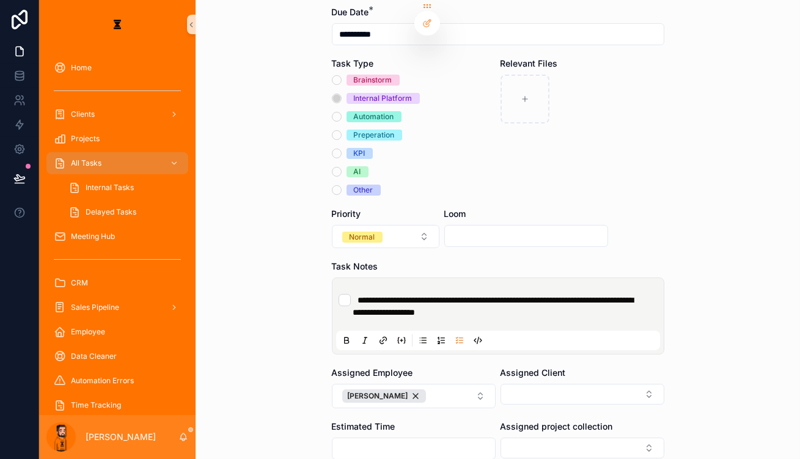
scroll to position [154, 0]
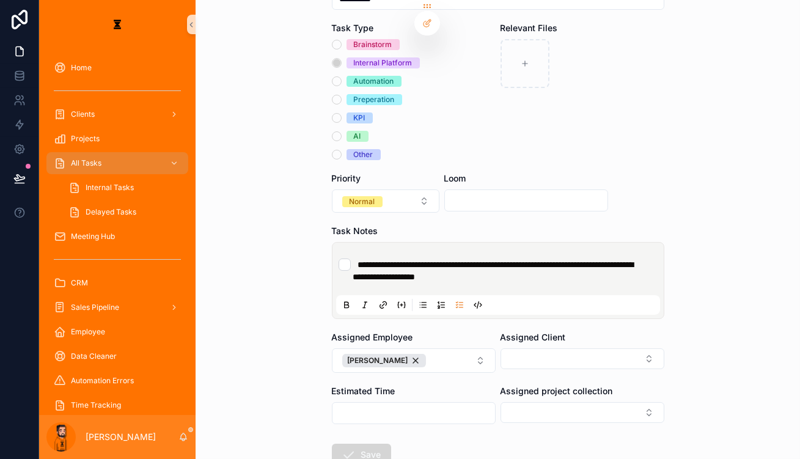
click at [344, 444] on button "Save" at bounding box center [361, 455] width 59 height 22
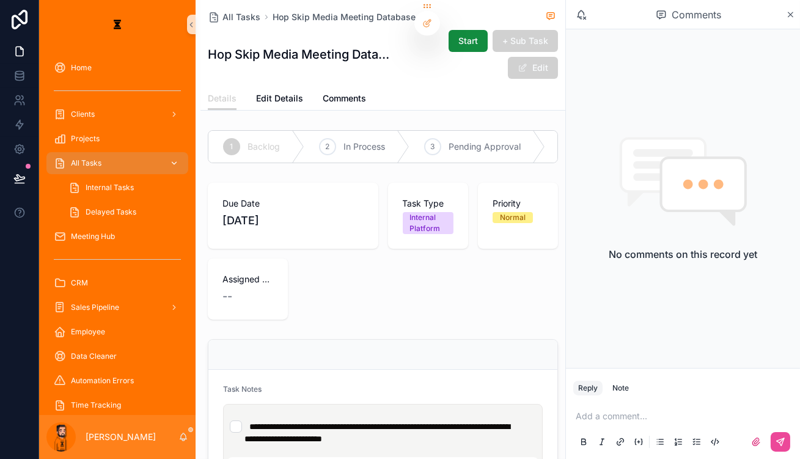
click at [86, 153] on div "All Tasks" at bounding box center [117, 163] width 127 height 20
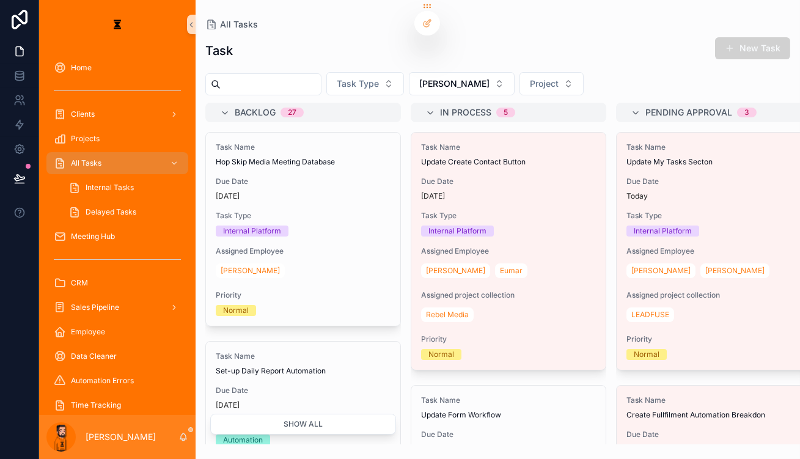
click at [288, 177] on span "Due Date" at bounding box center [303, 182] width 175 height 10
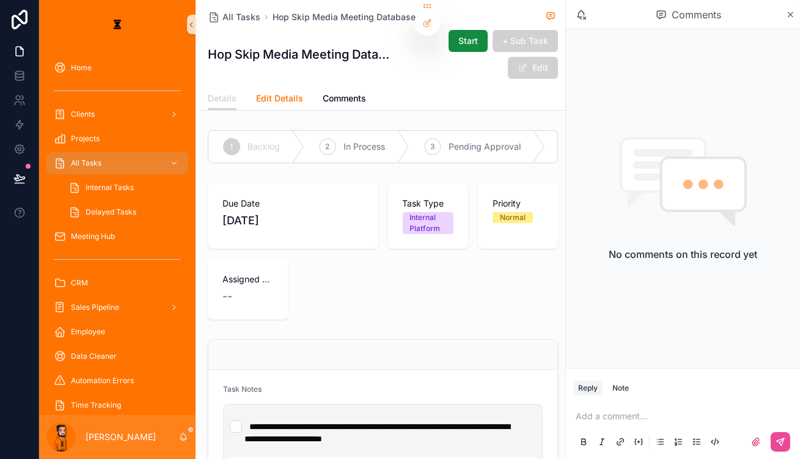
click at [256, 92] on span "Edit Details" at bounding box center [279, 98] width 47 height 12
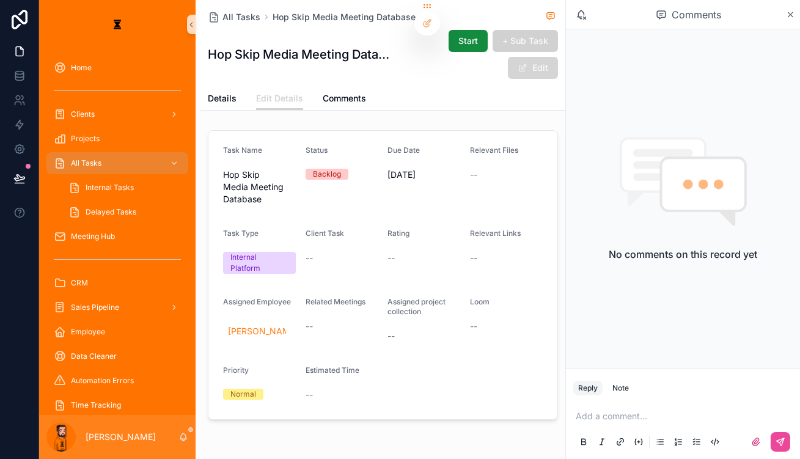
click at [527, 63] on span "scrollable content" at bounding box center [523, 68] width 10 height 10
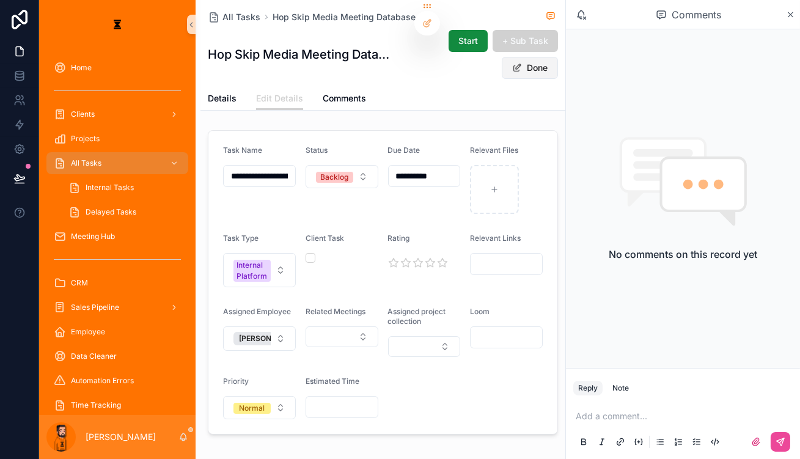
click at [555, 57] on button "Done" at bounding box center [530, 68] width 56 height 22
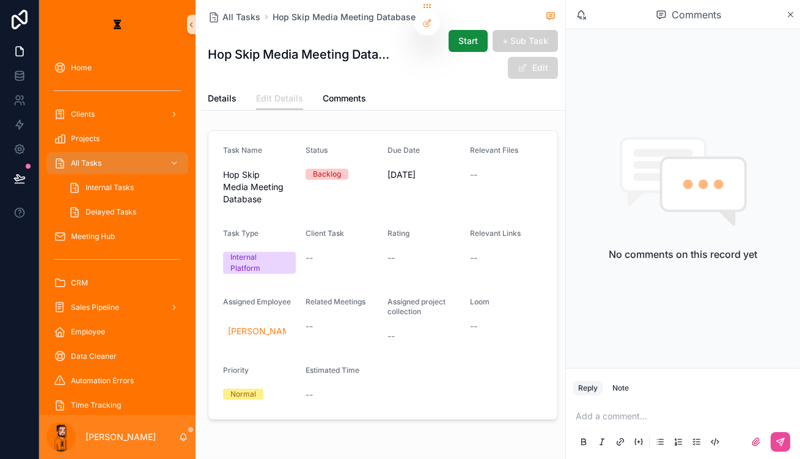
click at [558, 57] on button "Edit" at bounding box center [533, 68] width 50 height 22
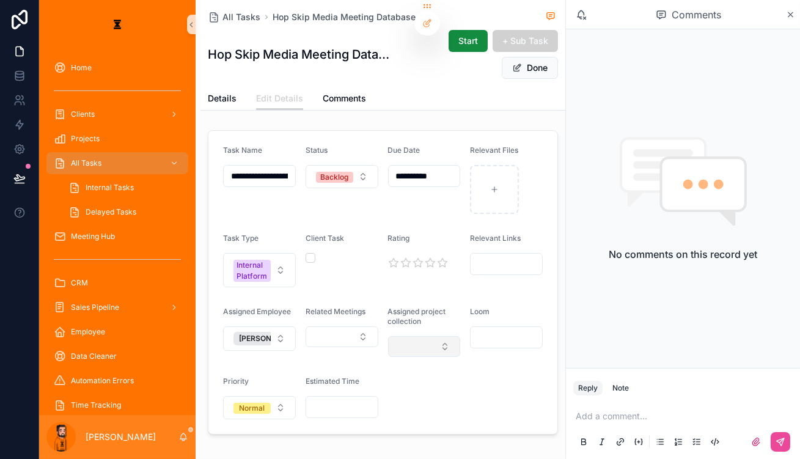
click at [440, 336] on button "Select Button" at bounding box center [424, 346] width 73 height 21
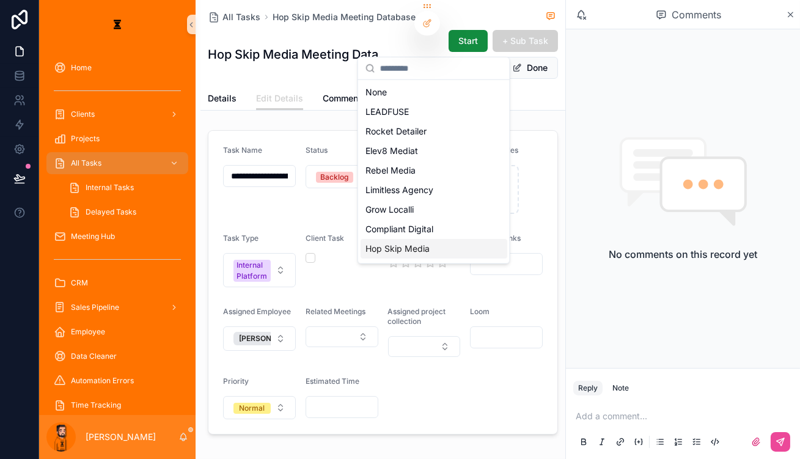
click at [405, 239] on div "Hop Skip Media" at bounding box center [434, 249] width 147 height 20
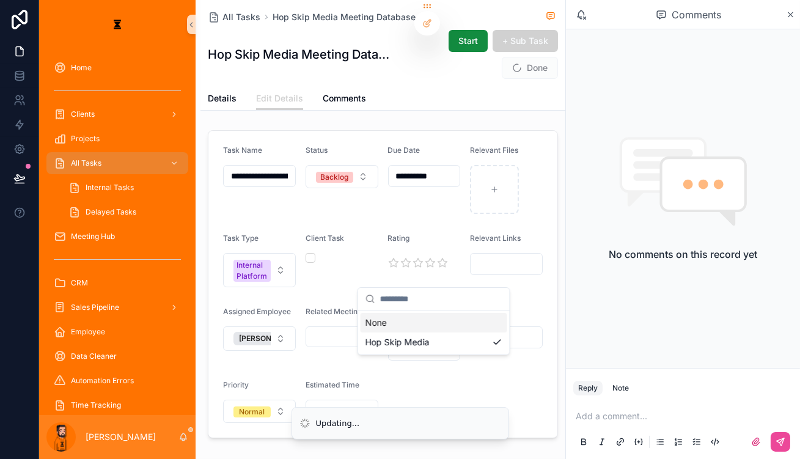
drag, startPoint x: 433, startPoint y: 374, endPoint x: 471, endPoint y: 283, distance: 98.6
click at [434, 372] on div "**********" at bounding box center [382, 260] width 365 height 521
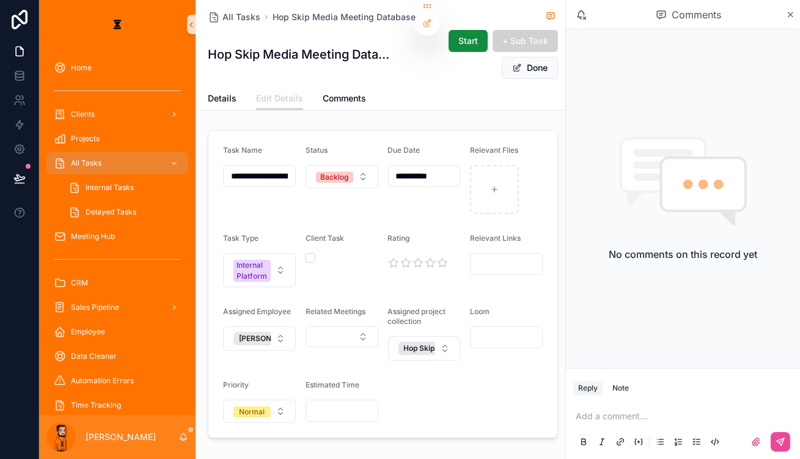
click at [558, 51] on div "All Tasks Hop Skip Media Meeting Database Hop Skip Media Meeting Database Start…" at bounding box center [383, 43] width 350 height 87
click at [558, 57] on button "Done" at bounding box center [530, 68] width 56 height 22
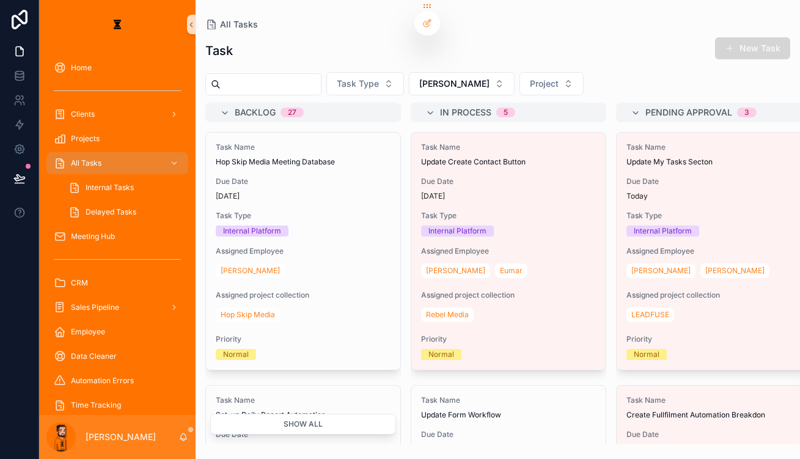
click at [598, 43] on span "scrollable content" at bounding box center [730, 48] width 10 height 10
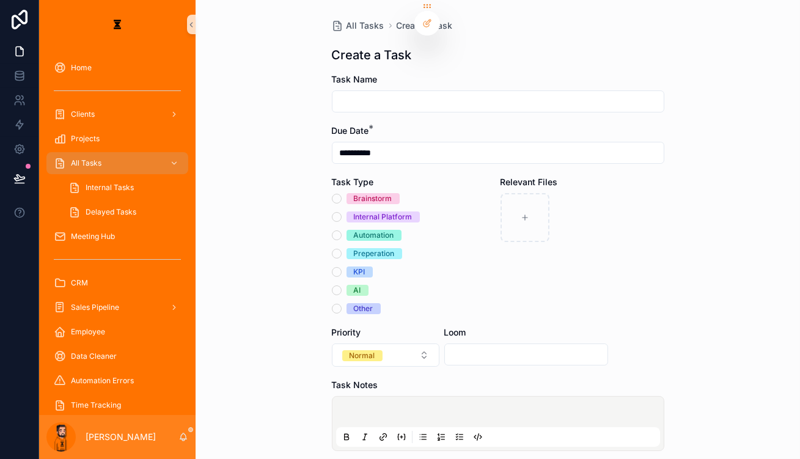
click at [405, 78] on div "Task Name" at bounding box center [498, 92] width 332 height 39
click at [409, 93] on input "scrollable content" at bounding box center [497, 101] width 331 height 17
type input "**********"
click at [386, 218] on div "Brainstorm Internal Platform Automation Preperation KPI AI Other" at bounding box center [414, 253] width 164 height 121
click at [383, 230] on div "Automation" at bounding box center [374, 235] width 40 height 11
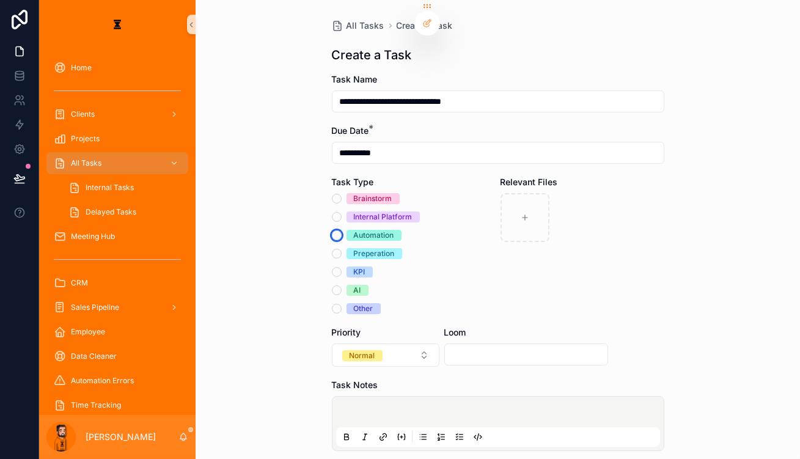
click at [342, 230] on button "Automation" at bounding box center [337, 235] width 10 height 10
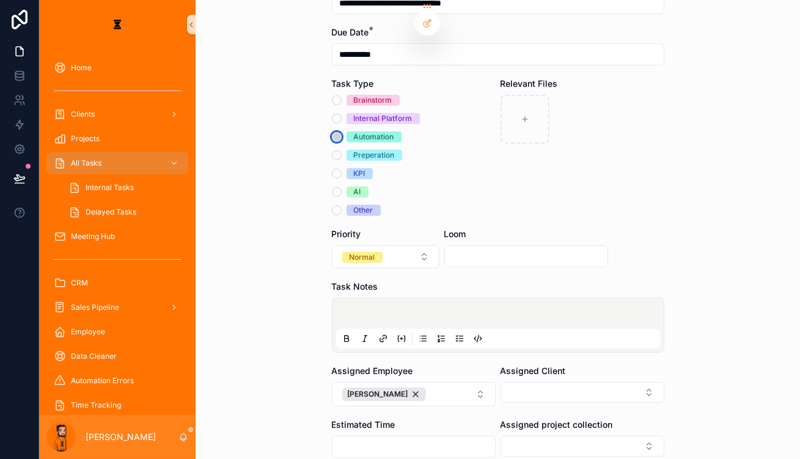
scroll to position [111, 0]
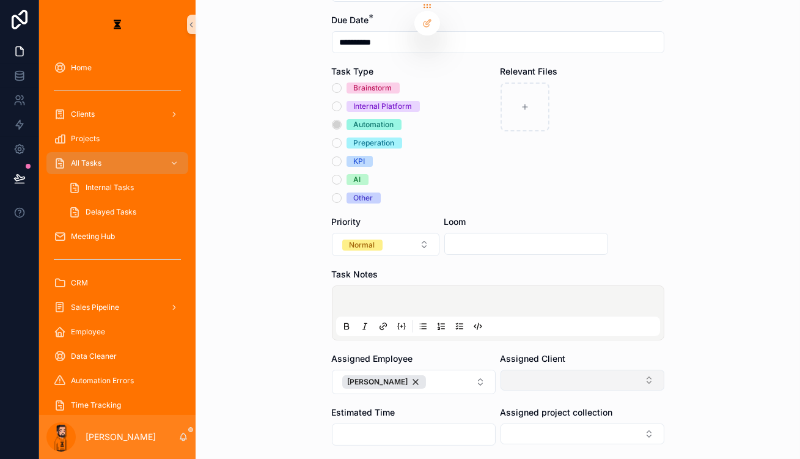
click at [543, 370] on button "Select Button" at bounding box center [582, 380] width 164 height 21
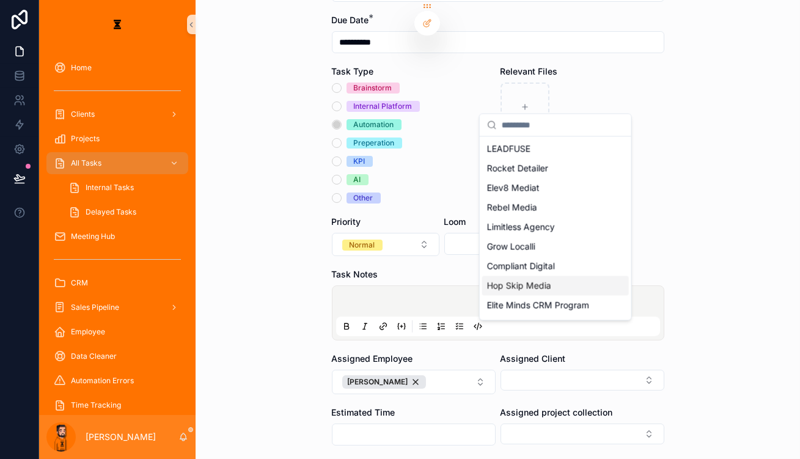
click at [521, 279] on span "Hop Skip Media" at bounding box center [519, 285] width 64 height 12
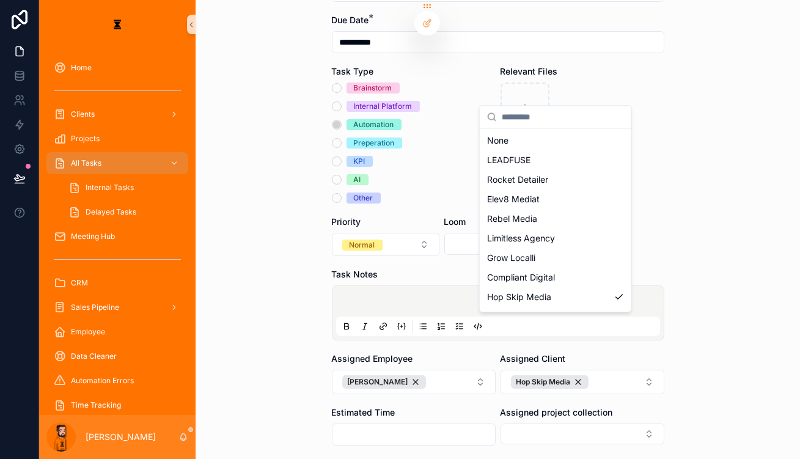
click at [438, 433] on form "**********" at bounding box center [498, 264] width 332 height 603
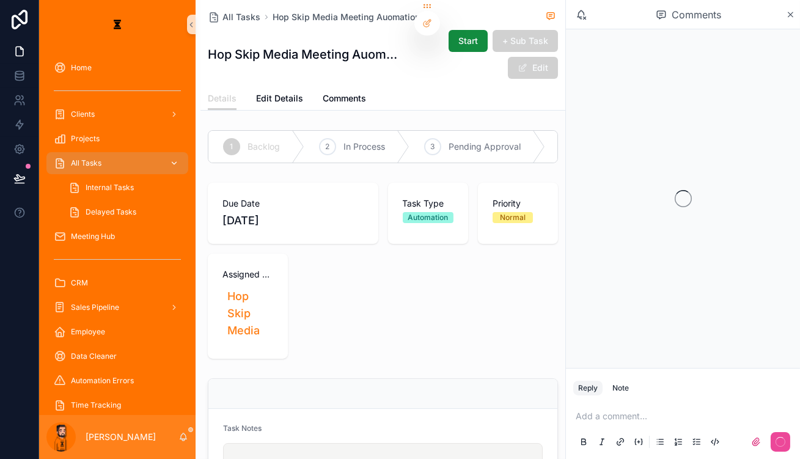
click at [103, 153] on div "All Tasks" at bounding box center [117, 163] width 127 height 20
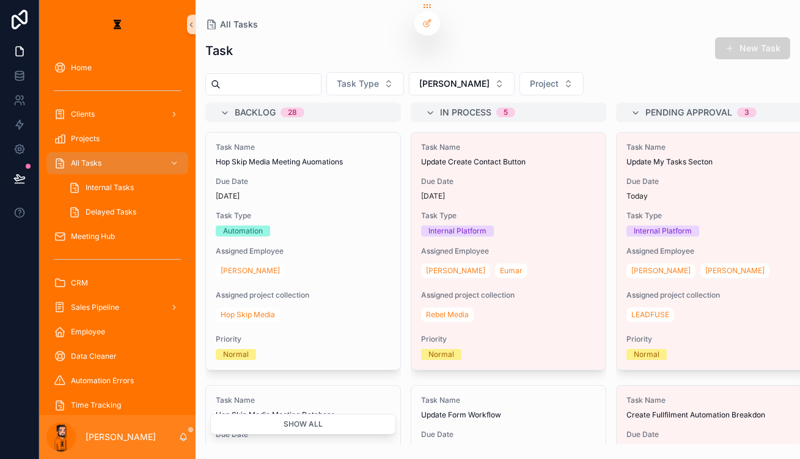
click at [598, 41] on button "New Task" at bounding box center [752, 48] width 75 height 22
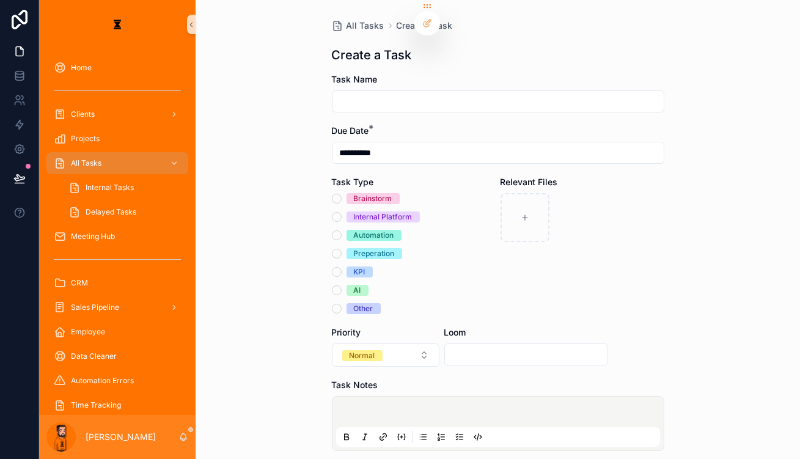
click at [434, 100] on form "**********" at bounding box center [498, 374] width 332 height 603
click at [434, 93] on input "scrollable content" at bounding box center [497, 101] width 331 height 17
type input "**********"
click at [368, 201] on div "Brainstorm Internal Platform Automation Preperation KPI AI Other" at bounding box center [414, 253] width 164 height 121
drag, startPoint x: 357, startPoint y: 206, endPoint x: 351, endPoint y: 205, distance: 6.2
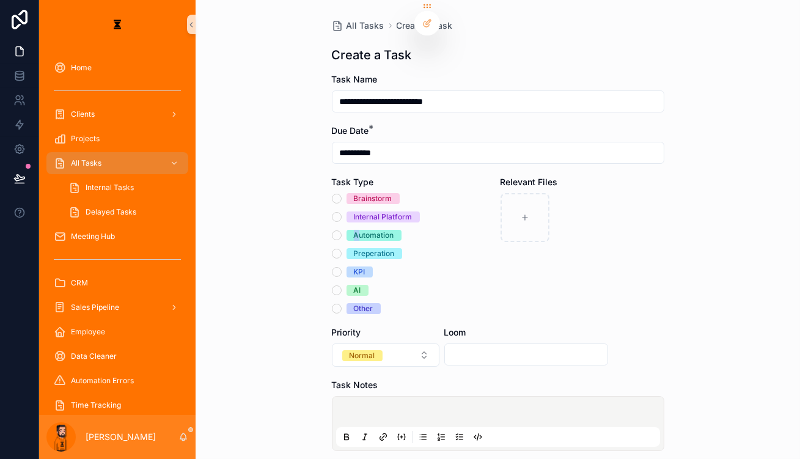
click at [357, 230] on div "Automation" at bounding box center [374, 235] width 40 height 11
click at [337, 230] on button "Automation" at bounding box center [337, 235] width 10 height 10
click at [376, 400] on div "scrollable content" at bounding box center [498, 423] width 324 height 46
click at [378, 408] on p "scrollable content" at bounding box center [501, 414] width 324 height 12
click at [460, 432] on icon "scrollable content" at bounding box center [460, 437] width 10 height 10
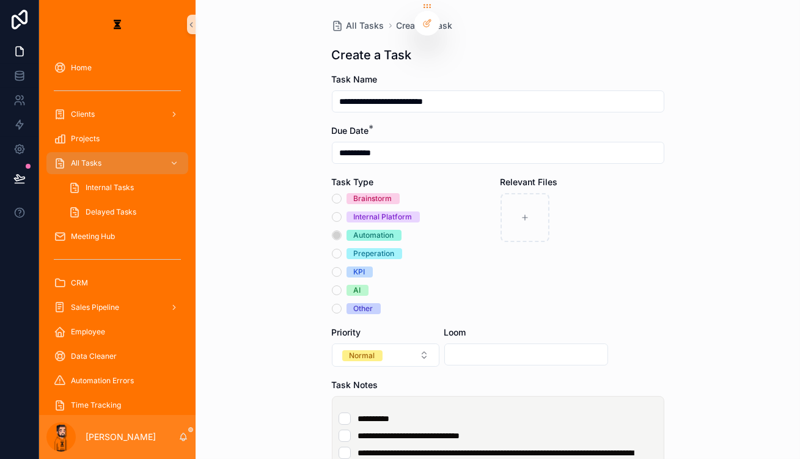
scroll to position [55, 0]
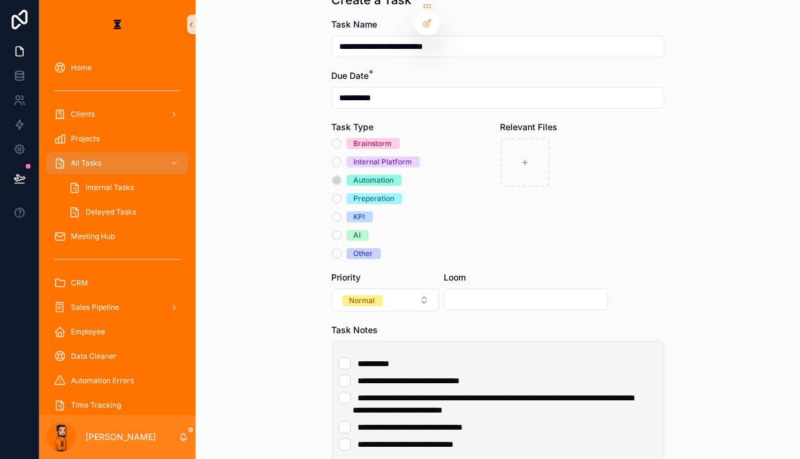
click at [491, 357] on li "**********" at bounding box center [498, 363] width 319 height 12
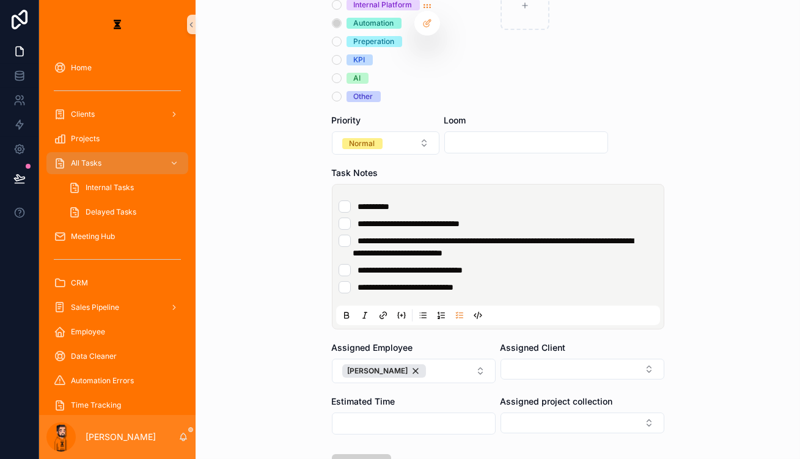
scroll to position [214, 0]
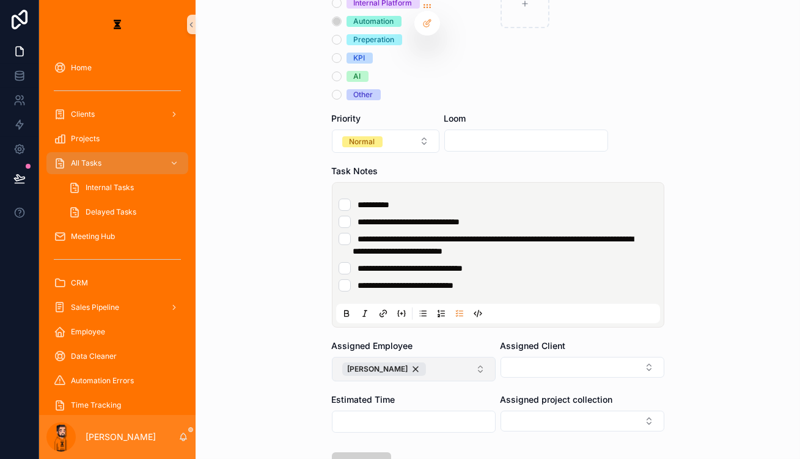
click at [419, 310] on form "**********" at bounding box center [498, 205] width 332 height 693
click at [419, 357] on button "[PERSON_NAME]" at bounding box center [414, 369] width 164 height 24
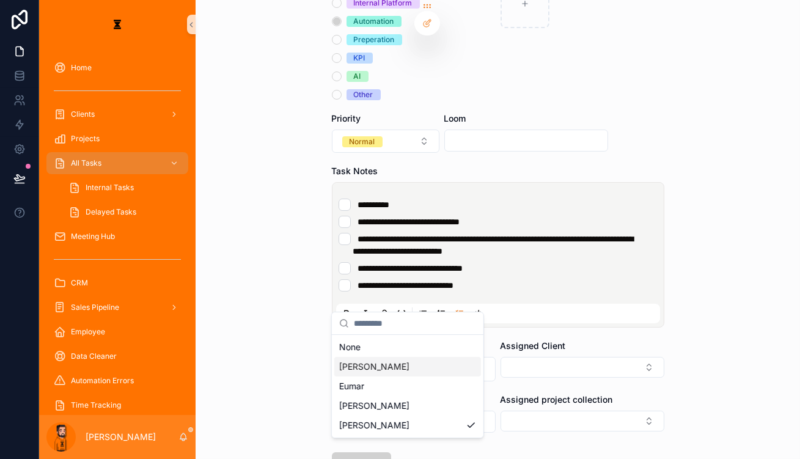
click at [364, 357] on div "[PERSON_NAME]" at bounding box center [407, 367] width 147 height 20
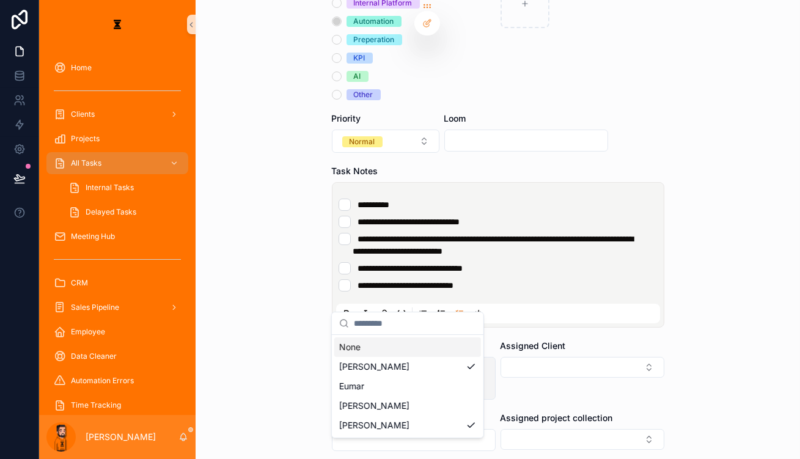
click at [415, 381] on div "[PERSON_NAME]" at bounding box center [384, 387] width 84 height 13
click at [416, 357] on button "[PERSON_NAME]" at bounding box center [414, 369] width 164 height 24
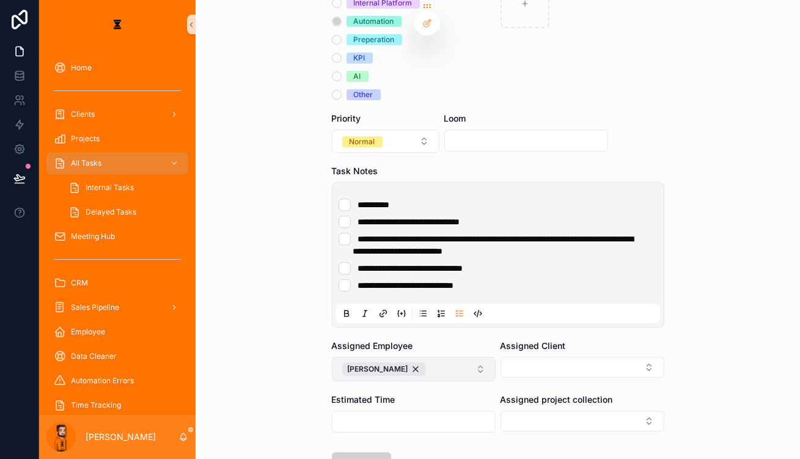
click at [416, 357] on button "[PERSON_NAME]" at bounding box center [414, 369] width 164 height 24
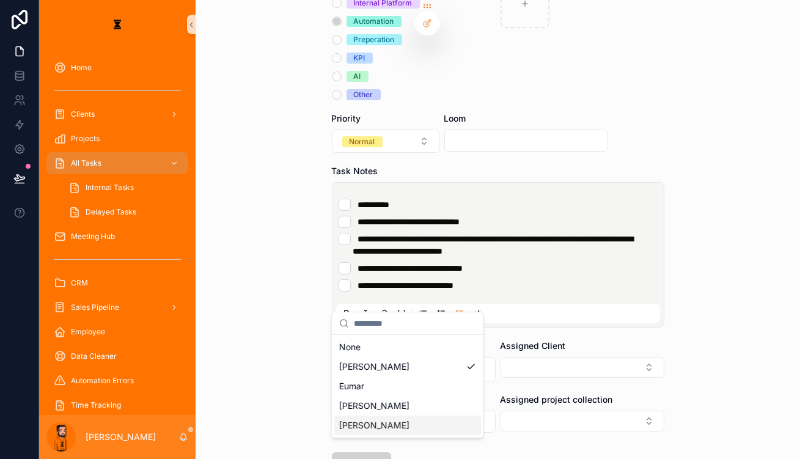
click at [351, 416] on div "[PERSON_NAME]" at bounding box center [407, 426] width 147 height 20
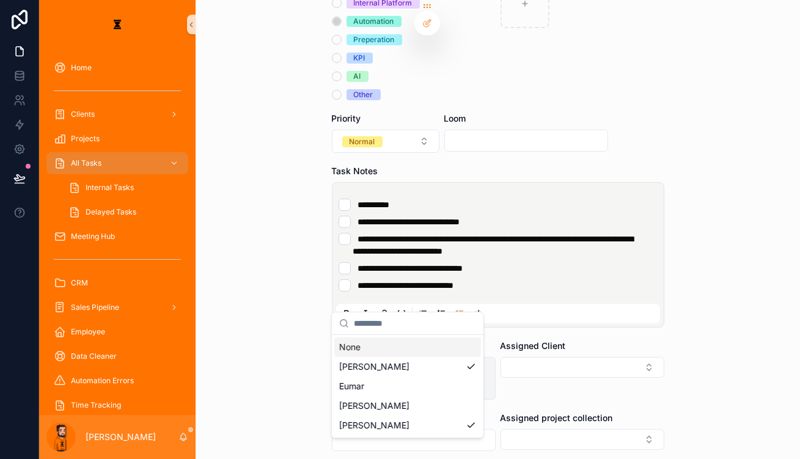
click at [425, 357] on button "[PERSON_NAME]" at bounding box center [414, 378] width 164 height 43
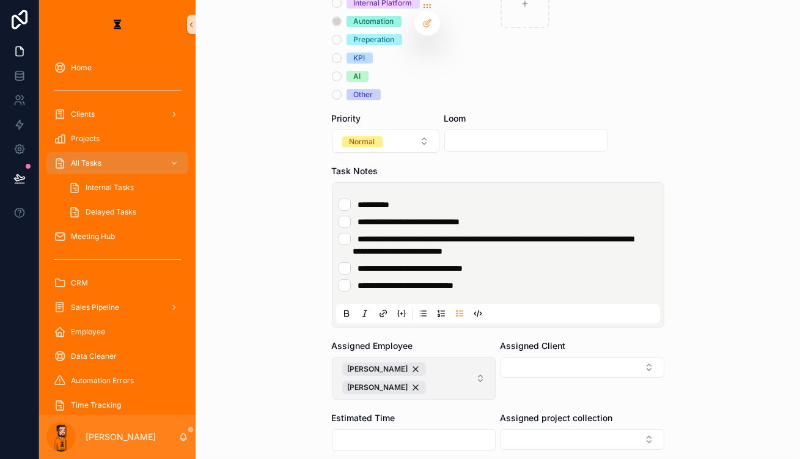
click at [425, 357] on button "[PERSON_NAME]" at bounding box center [414, 378] width 164 height 43
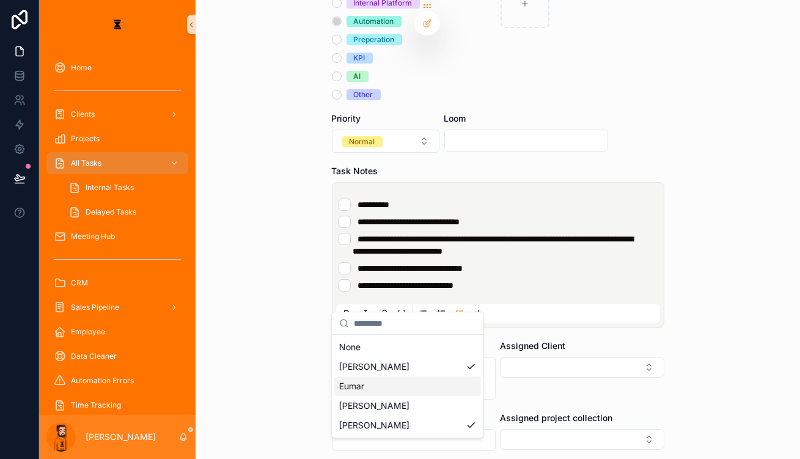
click at [379, 376] on div "Eumar" at bounding box center [407, 386] width 147 height 20
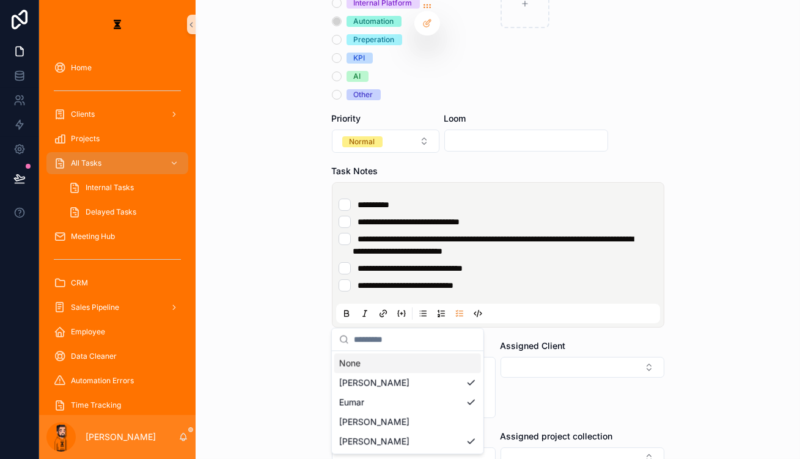
click at [598, 266] on div "**********" at bounding box center [498, 229] width 604 height 459
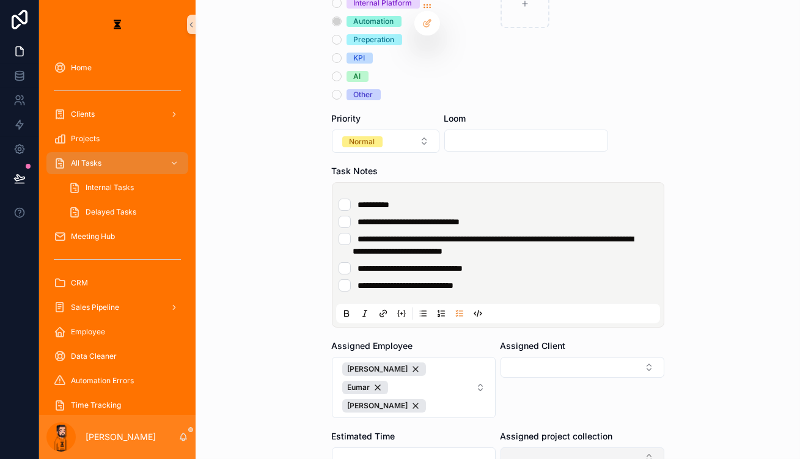
click at [538, 447] on button "Select Button" at bounding box center [582, 457] width 164 height 21
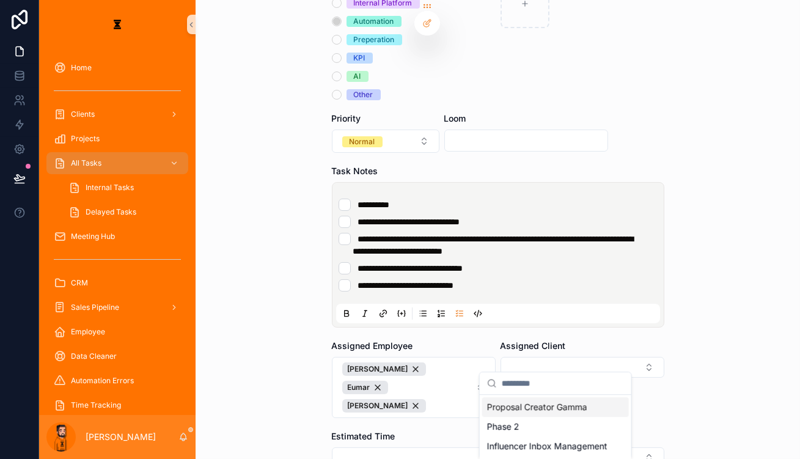
click at [543, 340] on div "Assigned Client" at bounding box center [582, 346] width 164 height 12
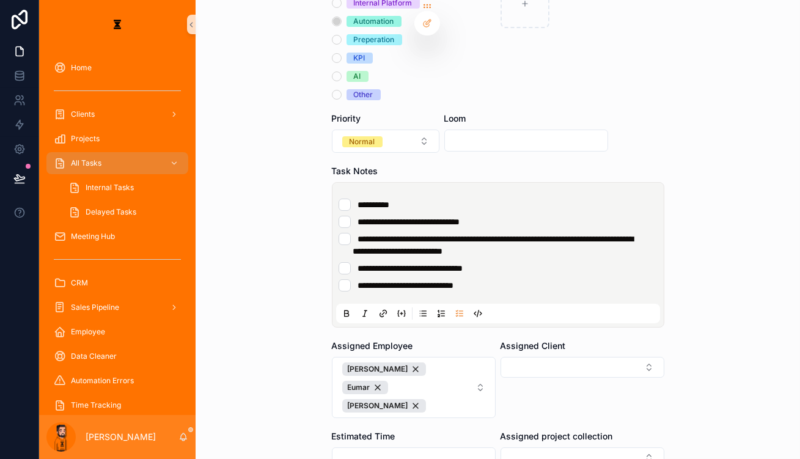
click at [543, 340] on div "Assigned Client" at bounding box center [582, 346] width 164 height 12
click at [541, 340] on div "Assigned Client" at bounding box center [582, 379] width 164 height 78
click at [538, 357] on button "Select Button" at bounding box center [582, 367] width 164 height 21
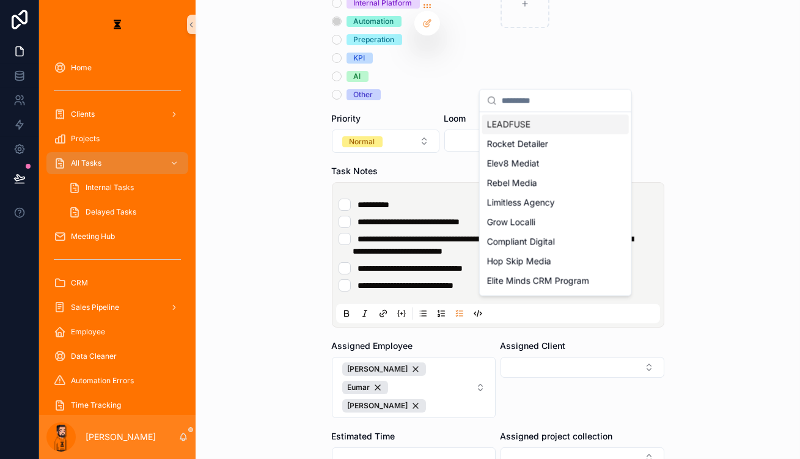
click at [553, 122] on div "LEADFUSE" at bounding box center [555, 124] width 147 height 20
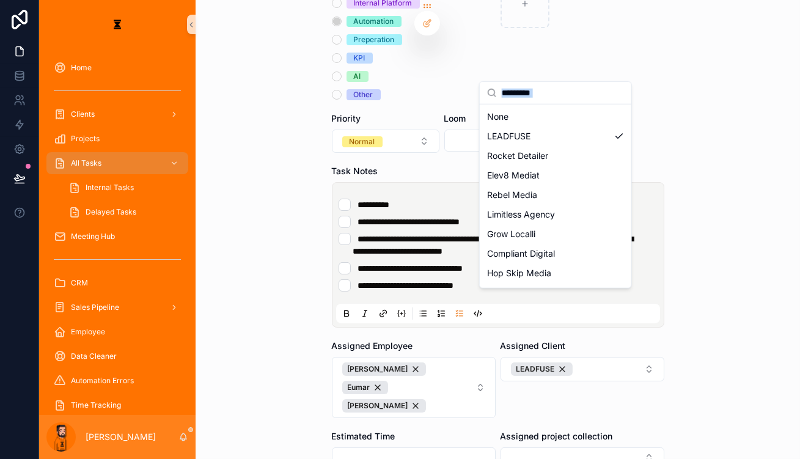
drag, startPoint x: 540, startPoint y: 350, endPoint x: 540, endPoint y: 358, distance: 8.6
click at [540, 358] on div "**********" at bounding box center [419, 229] width 761 height 459
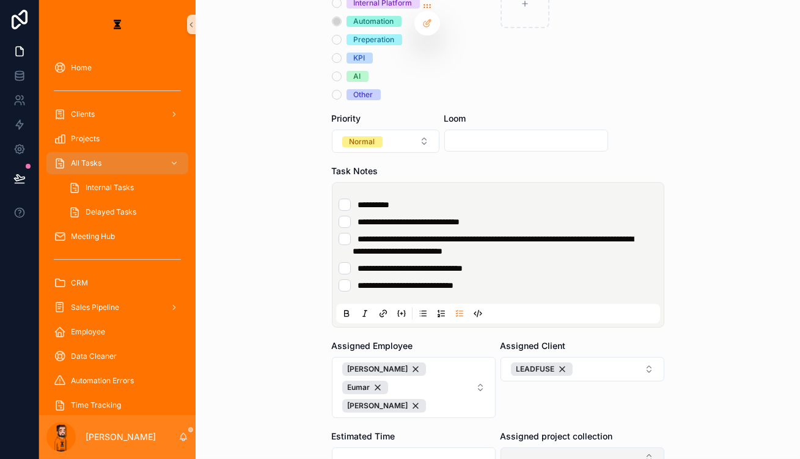
click at [538, 447] on button "Select Button" at bounding box center [582, 457] width 164 height 21
click at [534, 390] on input "scrollable content" at bounding box center [563, 383] width 122 height 22
click at [509, 397] on div "Phase 2" at bounding box center [555, 407] width 147 height 20
drag, startPoint x: 474, startPoint y: 409, endPoint x: 462, endPoint y: 407, distance: 11.8
click at [474, 409] on form "**********" at bounding box center [498, 225] width 332 height 732
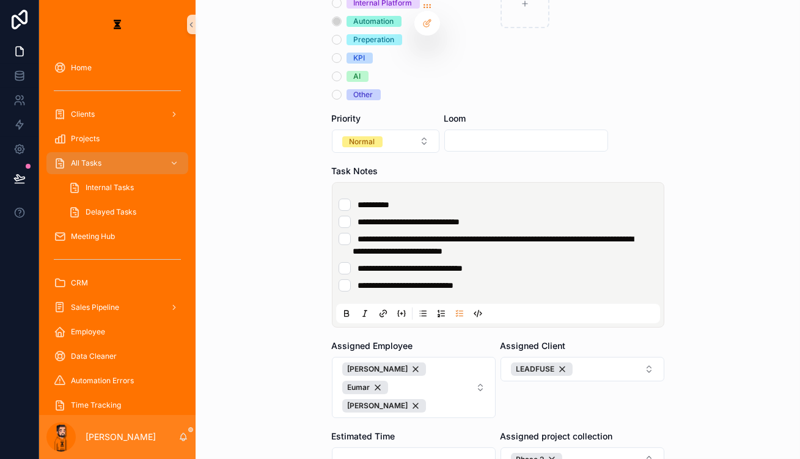
click at [414, 450] on input "scrollable content" at bounding box center [413, 458] width 163 height 17
click at [541, 405] on form "**********" at bounding box center [498, 225] width 332 height 732
click at [381, 450] on input "*****" at bounding box center [413, 458] width 163 height 17
type input "*"
click at [597, 373] on form "**********" at bounding box center [498, 225] width 332 height 732
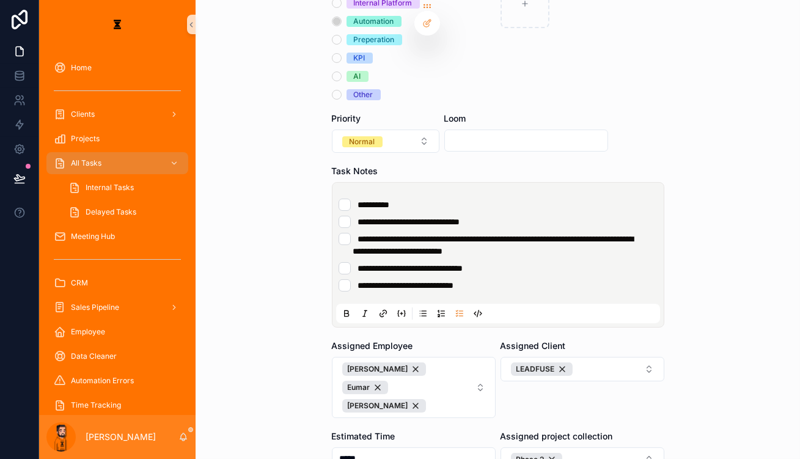
click at [396, 447] on div "*****" at bounding box center [414, 458] width 164 height 22
click at [394, 450] on input "*****" at bounding box center [413, 458] width 163 height 17
click at [339, 306] on button "scrollable content" at bounding box center [346, 313] width 15 height 15
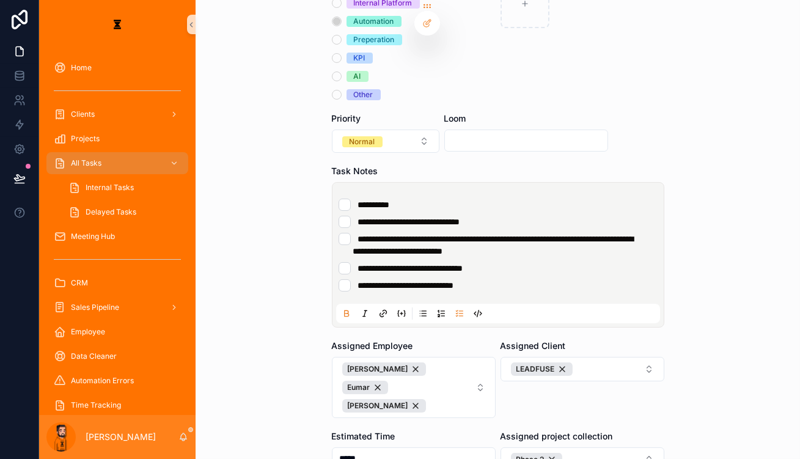
type input "****"
click at [484, 199] on ul "**********" at bounding box center [501, 245] width 324 height 93
click at [494, 216] on li "**********" at bounding box center [498, 222] width 319 height 12
type li "*"
click at [347, 216] on li "**********" at bounding box center [498, 222] width 319 height 12
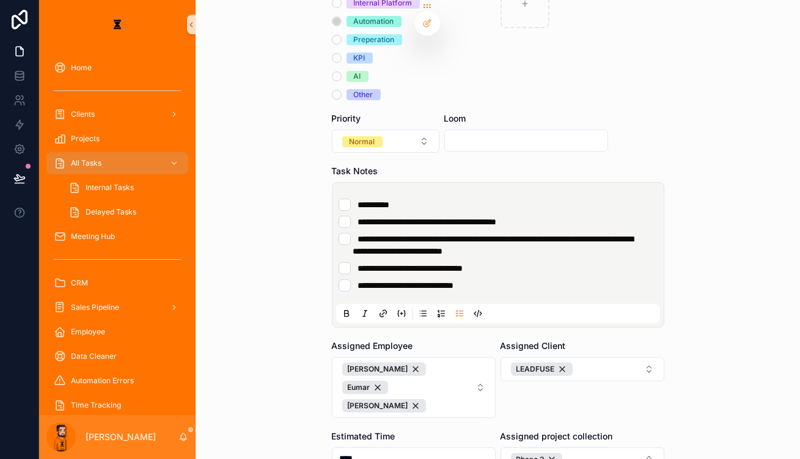
click at [478, 112] on div "Loom" at bounding box center [526, 132] width 164 height 40
click at [477, 132] on input "scrollable content" at bounding box center [526, 140] width 163 height 17
paste input "**********"
type input "**********"
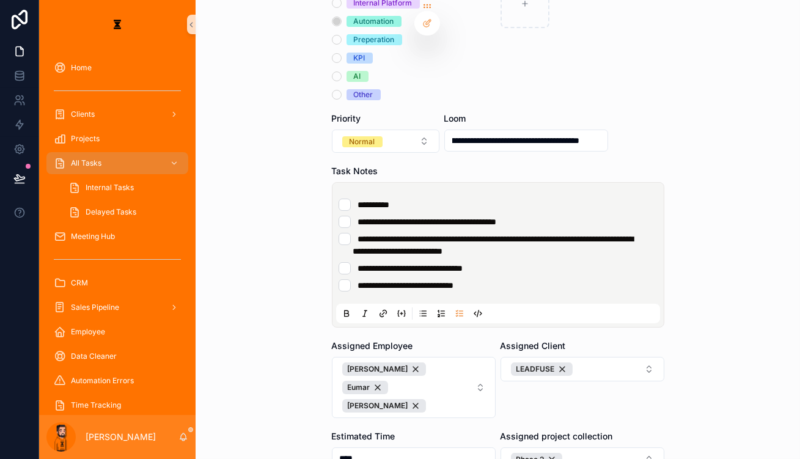
scroll to position [0, 0]
click at [598, 164] on div "**********" at bounding box center [498, 15] width 604 height 459
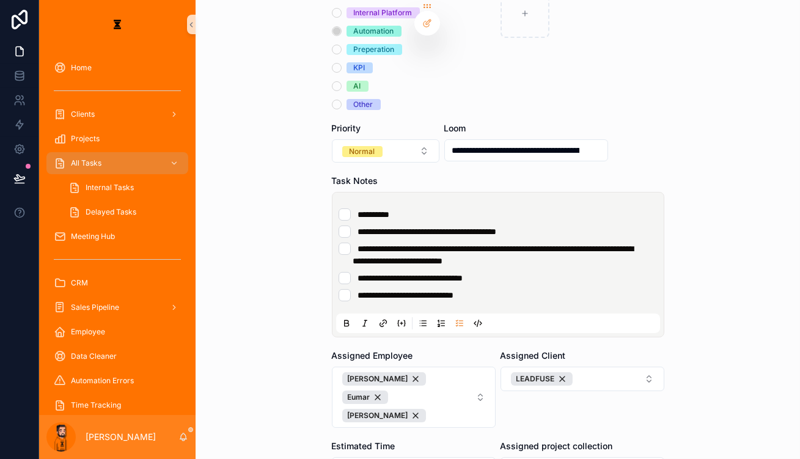
scroll to position [214, 0]
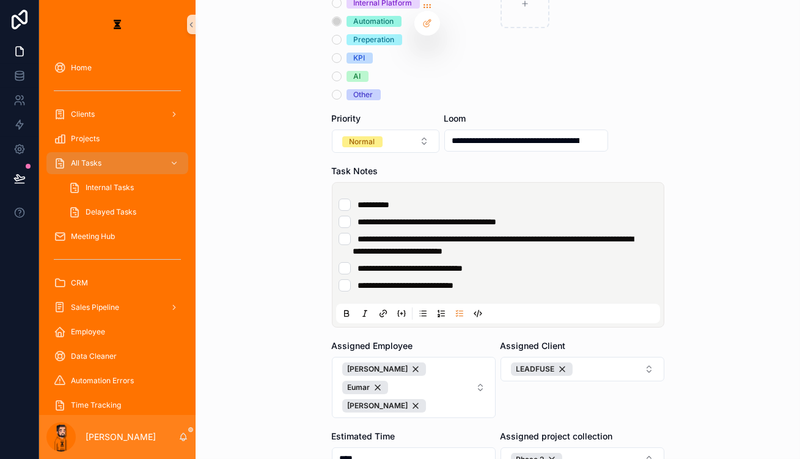
click at [363, 383] on form "**********" at bounding box center [498, 225] width 332 height 732
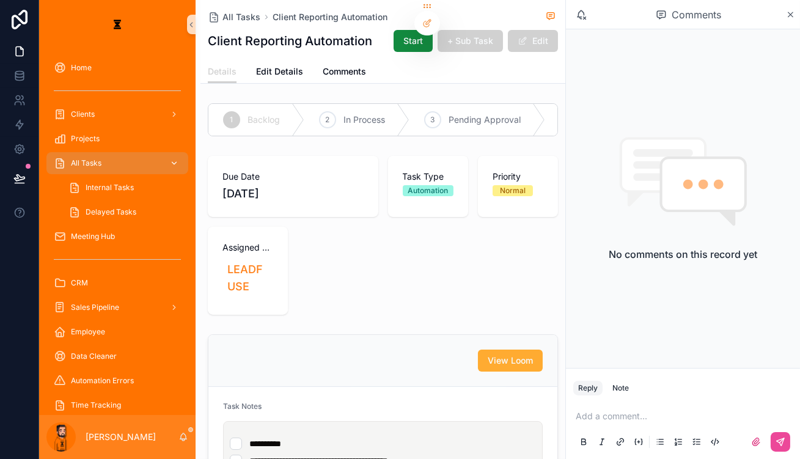
click at [111, 153] on div "All Tasks" at bounding box center [117, 163] width 127 height 20
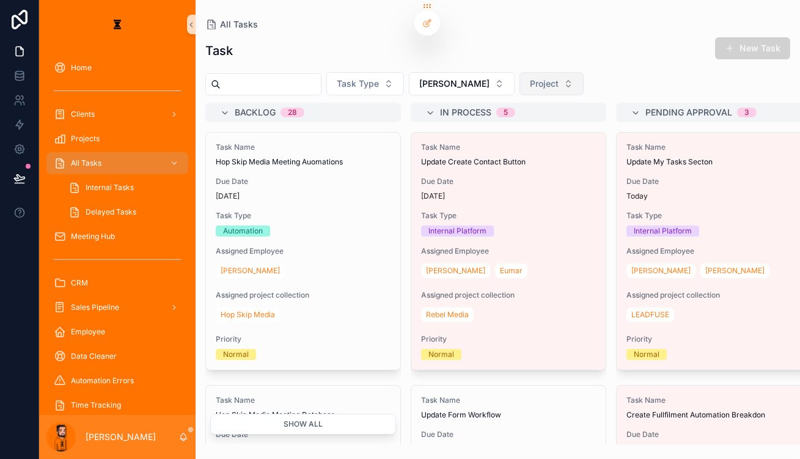
click at [519, 74] on button "Project" at bounding box center [551, 83] width 64 height 23
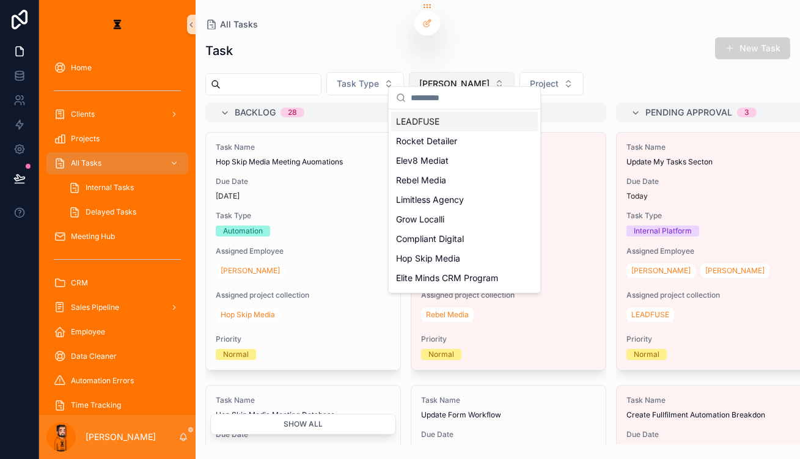
click at [424, 79] on button "[PERSON_NAME]" at bounding box center [462, 83] width 106 height 23
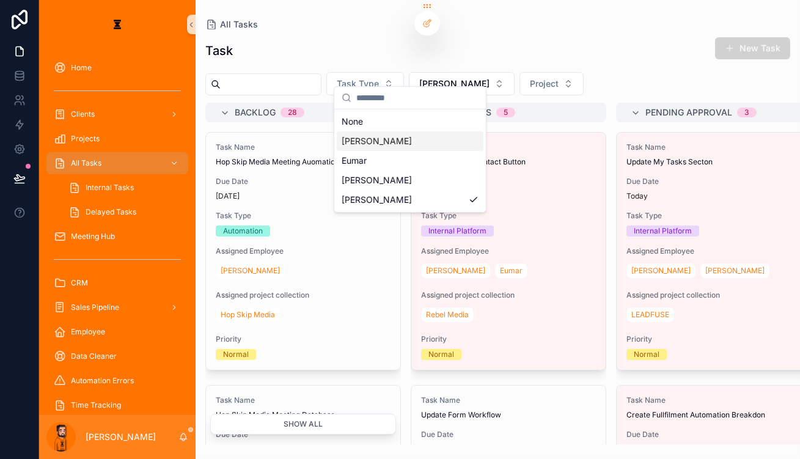
click at [401, 131] on div "[PERSON_NAME]" at bounding box center [410, 141] width 147 height 20
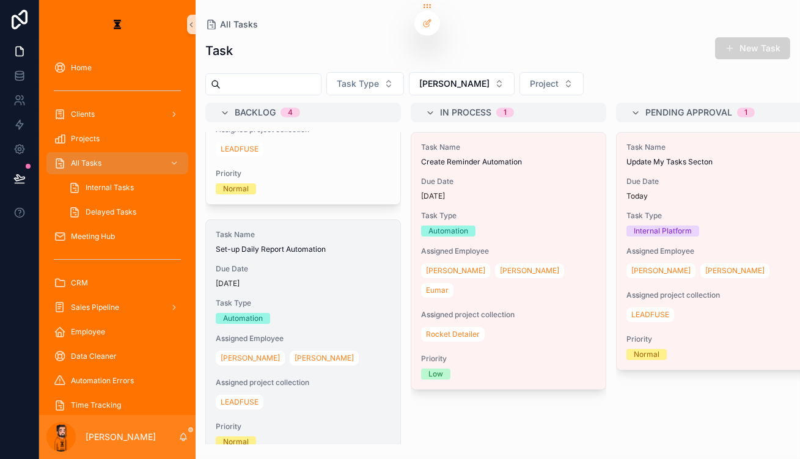
scroll to position [277, 0]
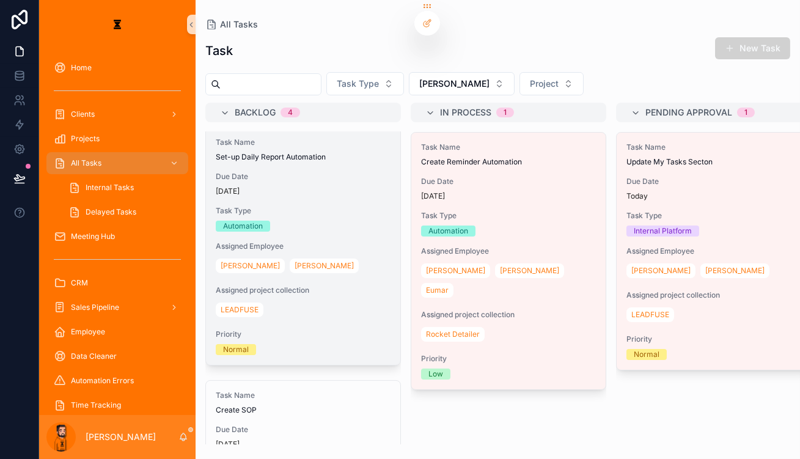
click at [314, 229] on div "Task Name Set-up Daily Report Automation Due Date [DATE] Task Type Automation A…" at bounding box center [303, 246] width 194 height 237
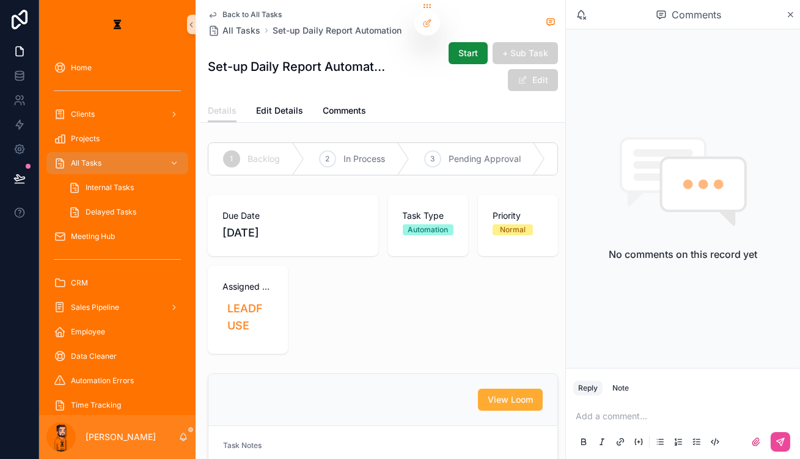
click at [271, 99] on div "Details Edit Details Comments" at bounding box center [383, 110] width 350 height 23
click at [256, 100] on link "Edit Details" at bounding box center [279, 112] width 47 height 24
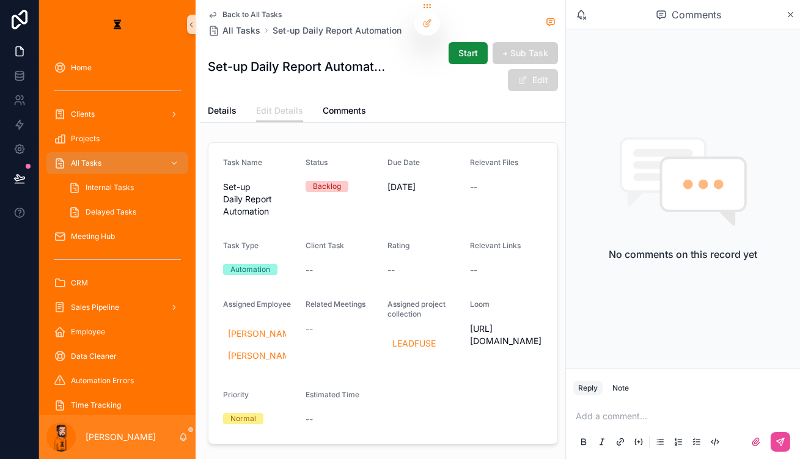
click at [527, 75] on span "scrollable content" at bounding box center [523, 80] width 10 height 10
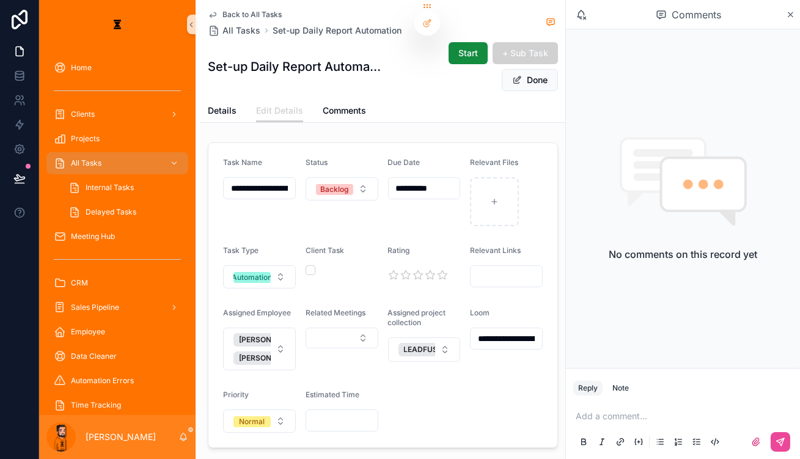
click at [340, 412] on input "scrollable content" at bounding box center [341, 420] width 71 height 17
click button "[PERSON_NAME]" at bounding box center [275, 339] width 84 height 13
type input "****"
click at [558, 42] on div "Start + Sub Task Done" at bounding box center [471, 67] width 174 height 50
click at [558, 69] on button "Done" at bounding box center [530, 80] width 56 height 22
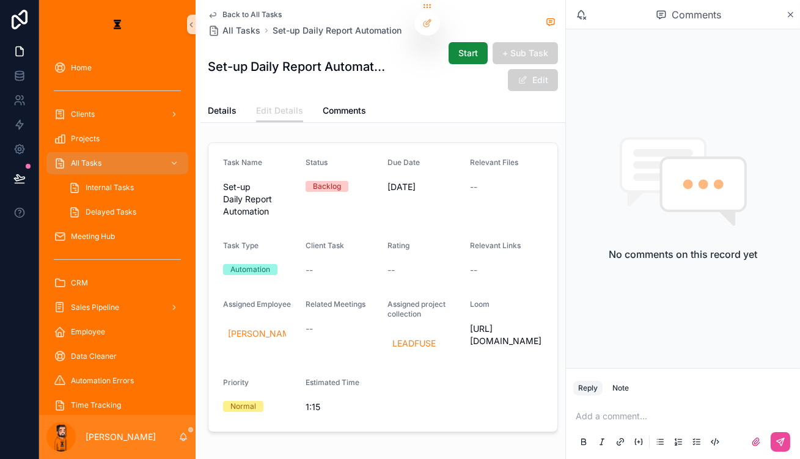
click at [222, 10] on span "Back to All Tasks" at bounding box center [251, 15] width 59 height 10
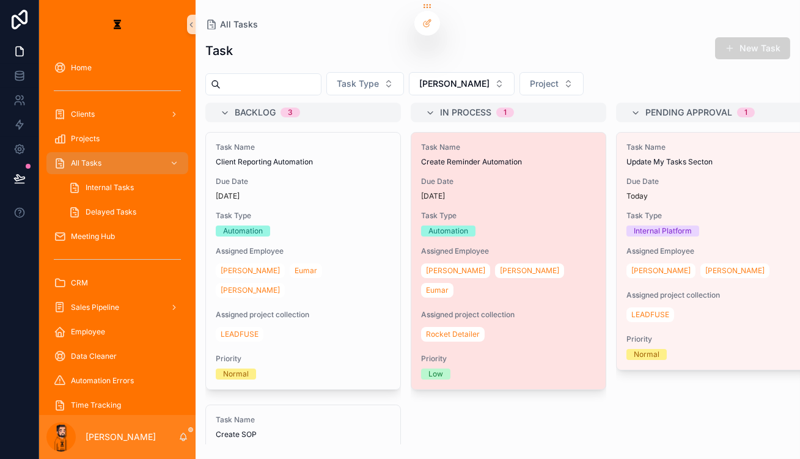
click at [440, 153] on div "Task Name Create Reminder Automation Due Date [DATE] Task Type Automation Assig…" at bounding box center [508, 261] width 194 height 257
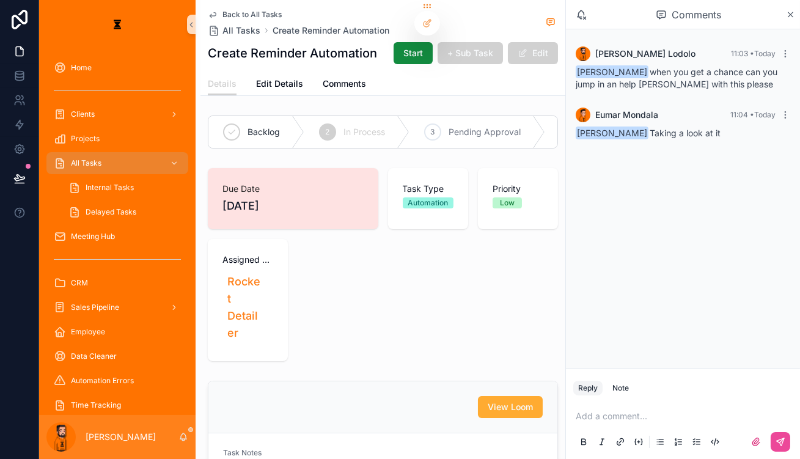
scroll to position [55, 0]
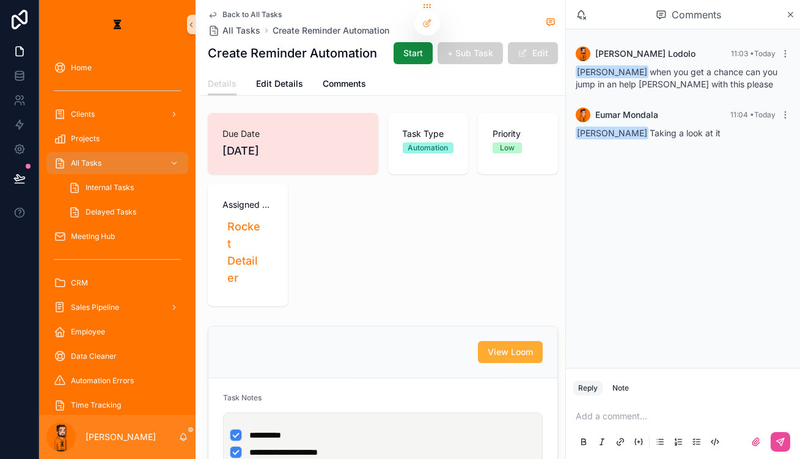
click at [598, 419] on p "scrollable content" at bounding box center [685, 416] width 219 height 12
drag, startPoint x: 761, startPoint y: 444, endPoint x: 771, endPoint y: 443, distance: 9.8
click at [598, 443] on label "scrollable content" at bounding box center [756, 442] width 20 height 20
click at [0, 0] on input "scrollable content" at bounding box center [0, 0] width 0 height 0
click at [598, 436] on div "scrollable content" at bounding box center [765, 442] width 49 height 20
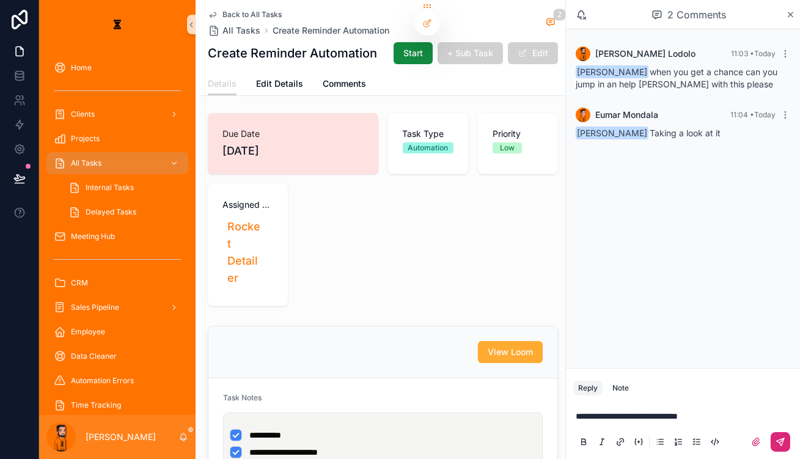
click at [598, 440] on icon "scrollable content" at bounding box center [780, 442] width 10 height 10
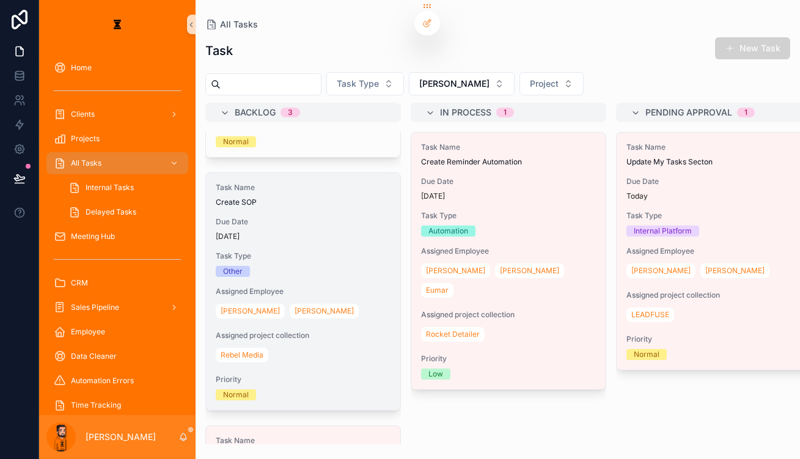
scroll to position [226, 0]
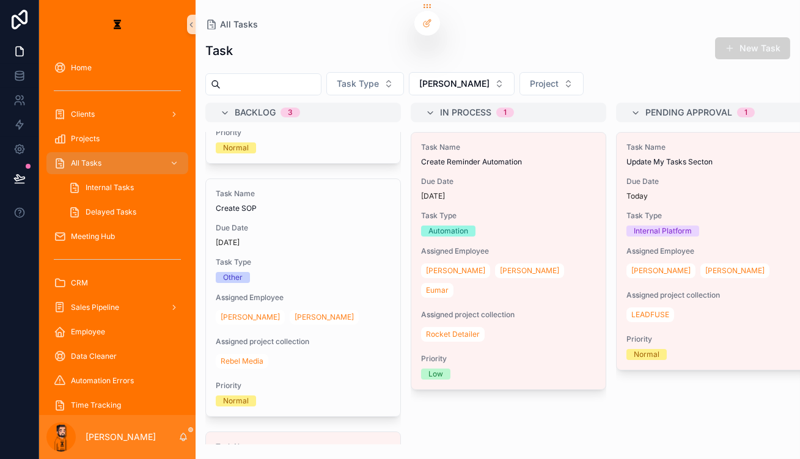
click at [301, 205] on div "Task Name Create SOP Due Date [DATE] Task Type Other Assigned Employee [PERSON_…" at bounding box center [303, 297] width 194 height 237
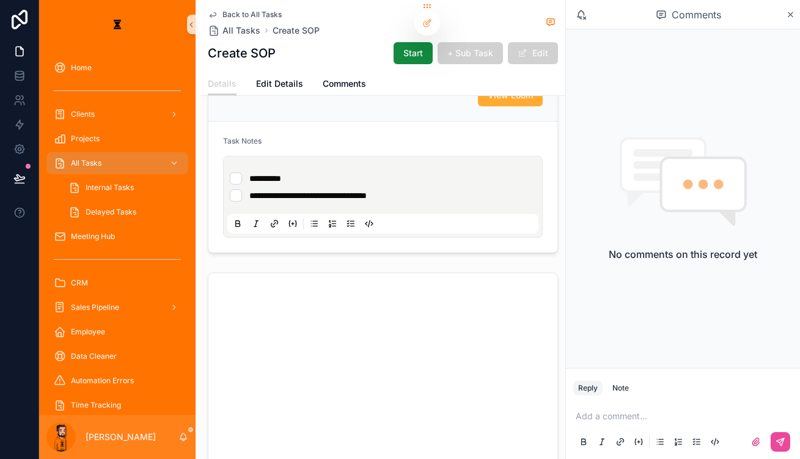
scroll to position [277, 0]
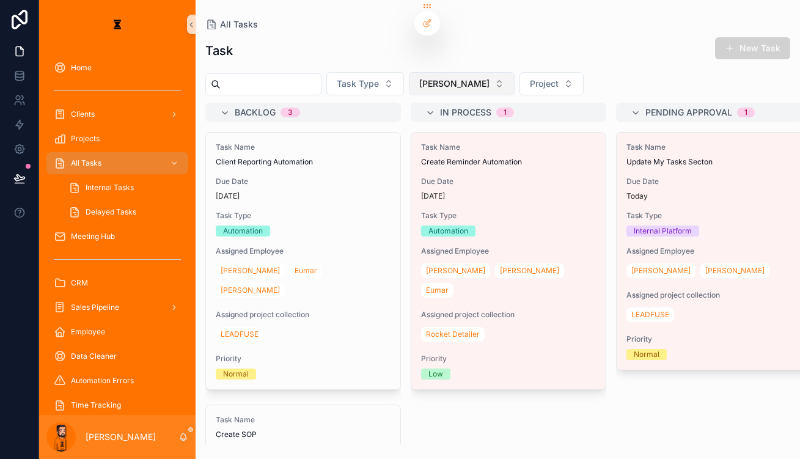
click at [419, 78] on span "[PERSON_NAME]" at bounding box center [454, 84] width 70 height 12
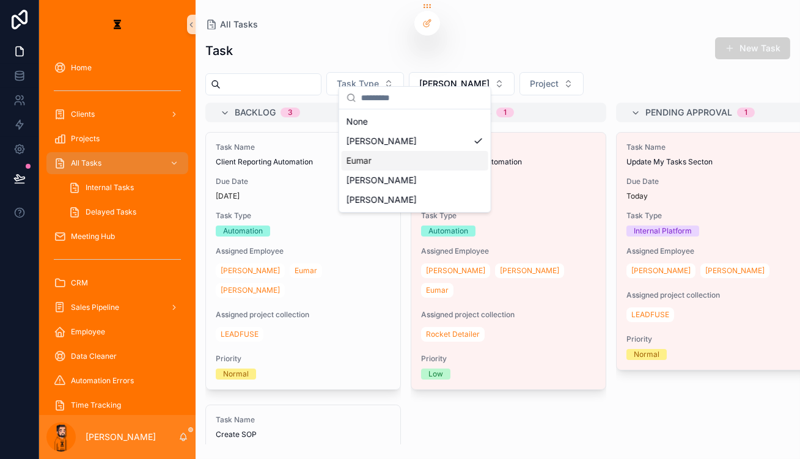
click at [383, 151] on div "Eumar" at bounding box center [415, 161] width 147 height 20
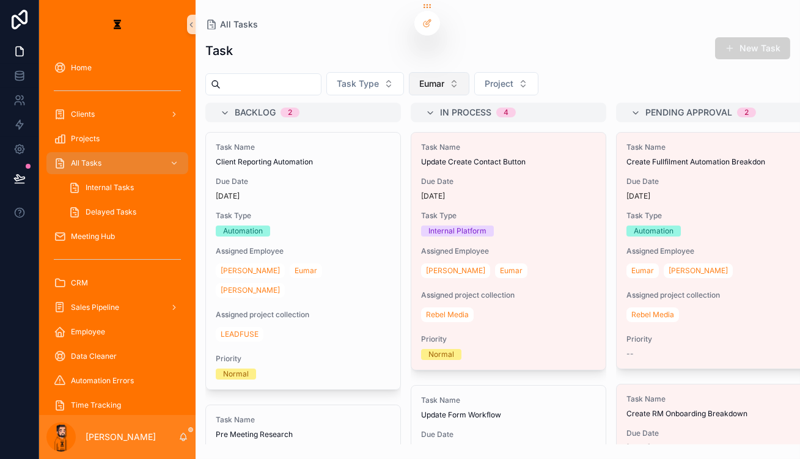
click at [421, 75] on button "Eumar" at bounding box center [439, 83] width 60 height 23
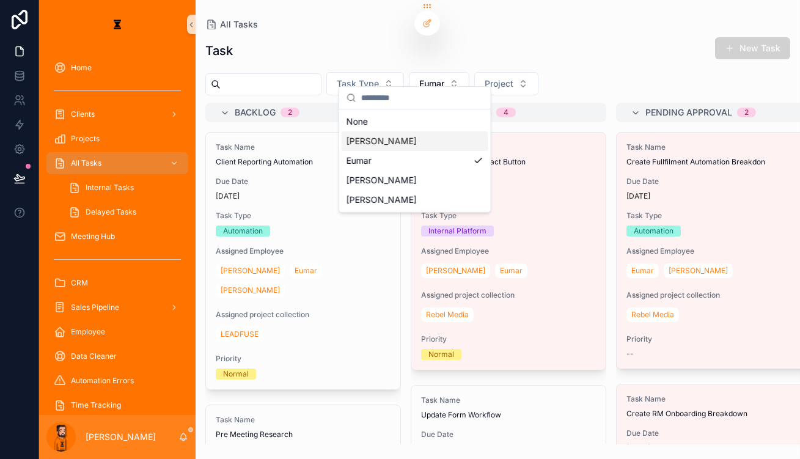
click at [400, 132] on div "[PERSON_NAME]" at bounding box center [415, 141] width 147 height 20
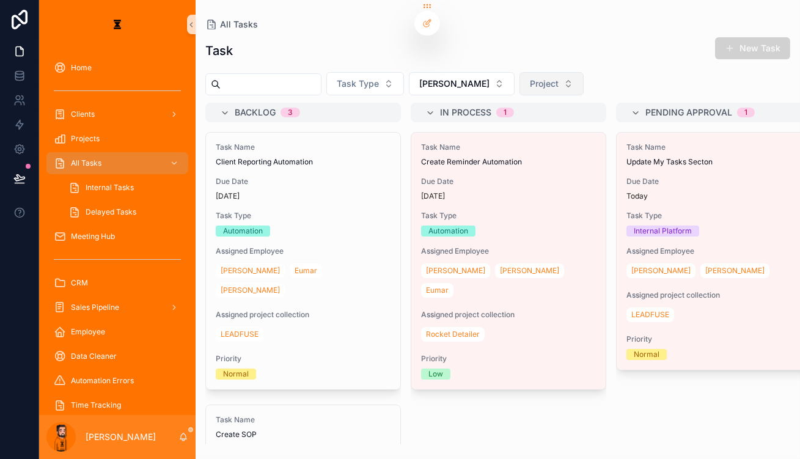
click at [519, 72] on button "Project" at bounding box center [551, 83] width 64 height 23
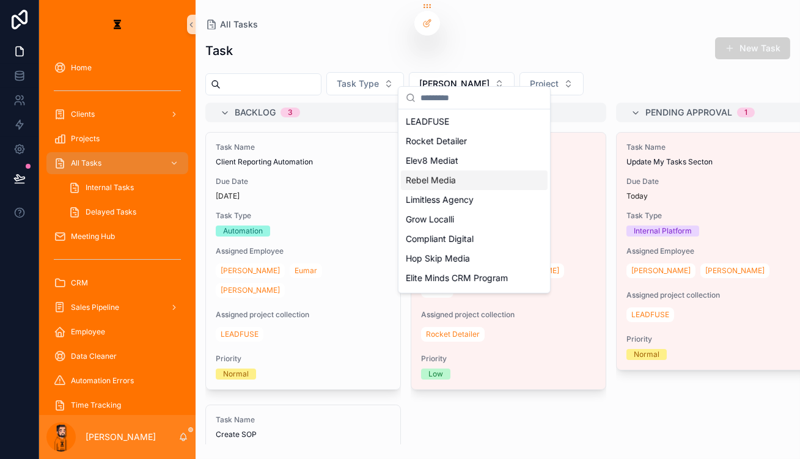
click at [448, 174] on span "Rebel Media" at bounding box center [431, 180] width 50 height 12
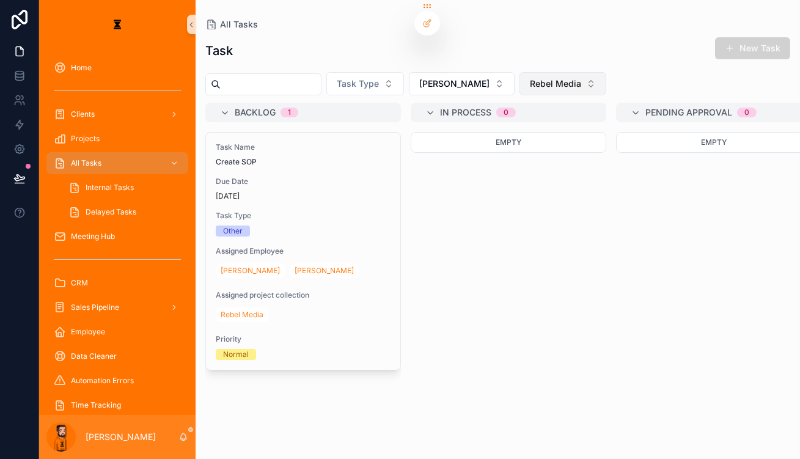
click at [519, 82] on button "Rebel Media" at bounding box center [562, 83] width 87 height 23
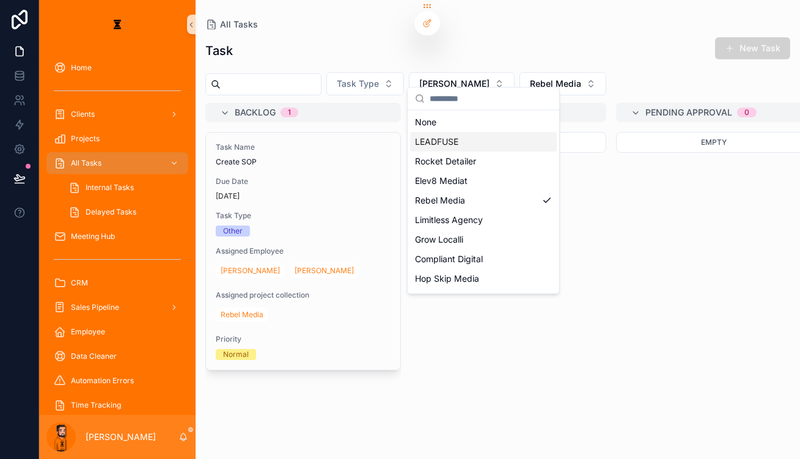
click at [458, 132] on div "LEADFUSE" at bounding box center [483, 142] width 147 height 20
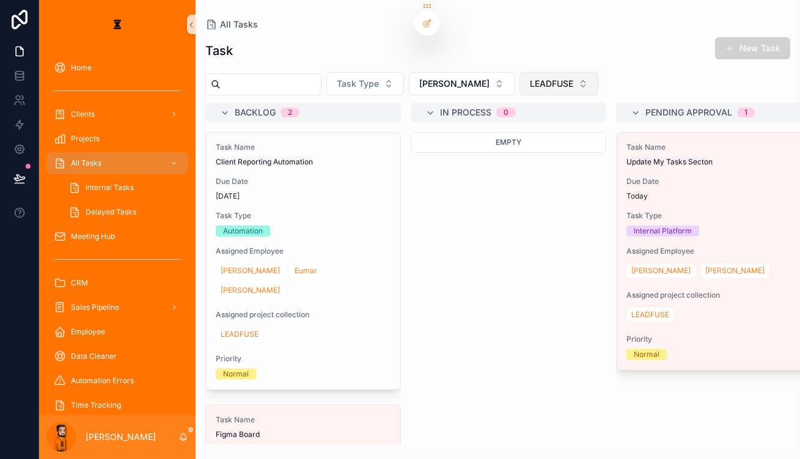
click at [530, 78] on span "LEADFUSE" at bounding box center [551, 84] width 43 height 12
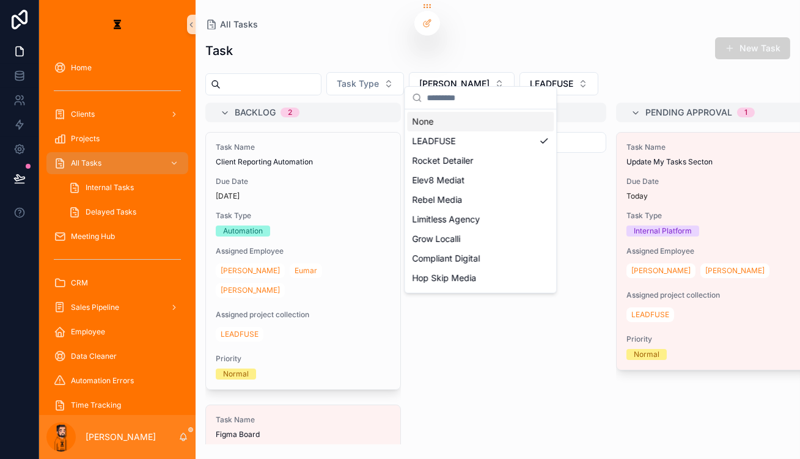
click at [435, 119] on div "None" at bounding box center [480, 122] width 147 height 20
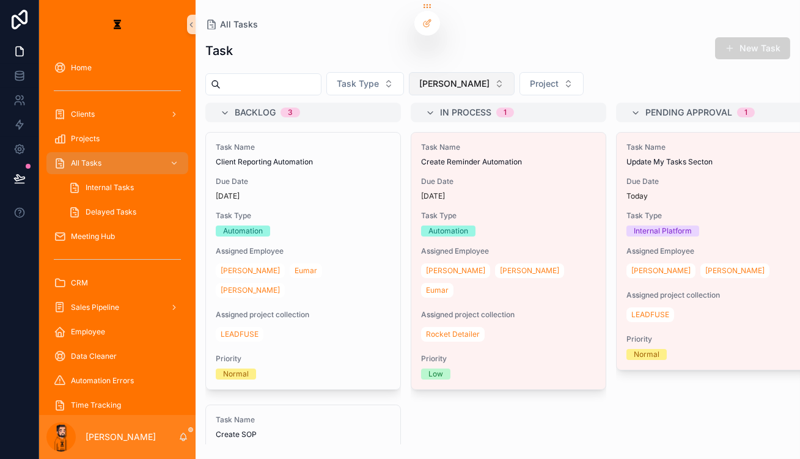
click at [431, 72] on button "[PERSON_NAME]" at bounding box center [462, 83] width 106 height 23
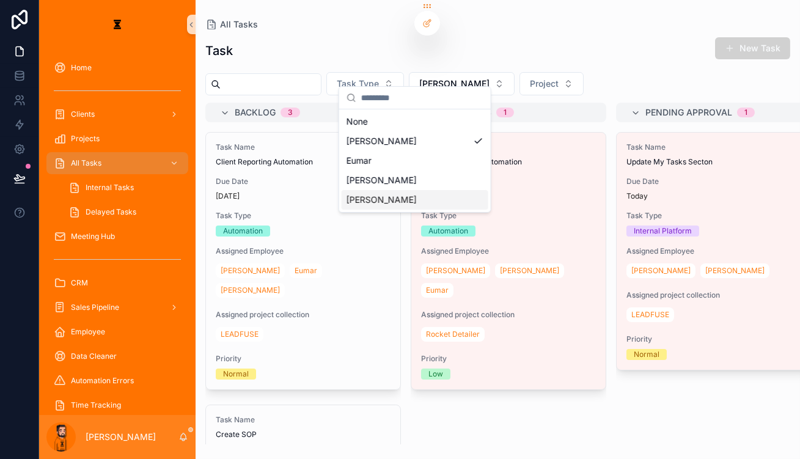
click at [367, 190] on div "[PERSON_NAME]" at bounding box center [415, 200] width 147 height 20
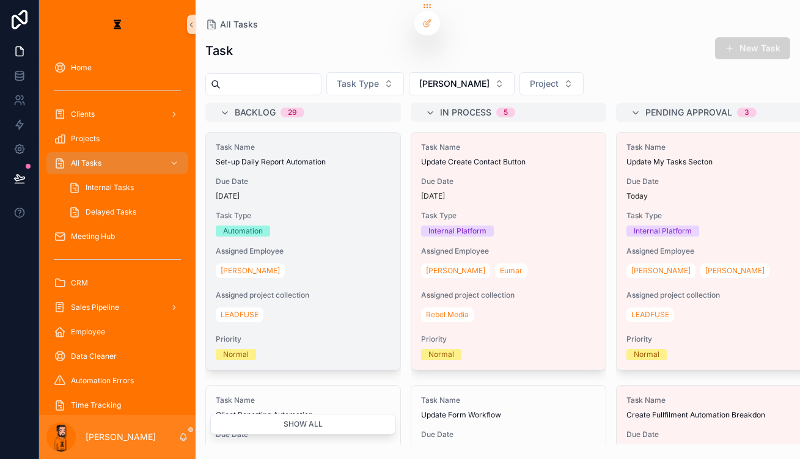
click at [276, 211] on span "Task Type" at bounding box center [303, 216] width 175 height 10
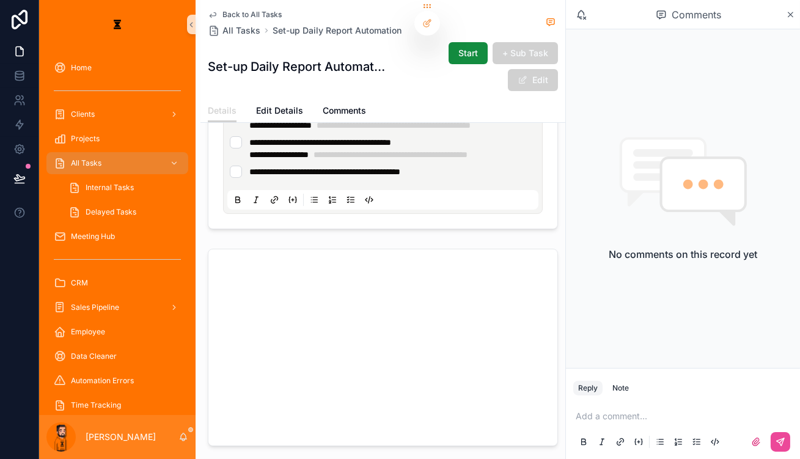
scroll to position [444, 0]
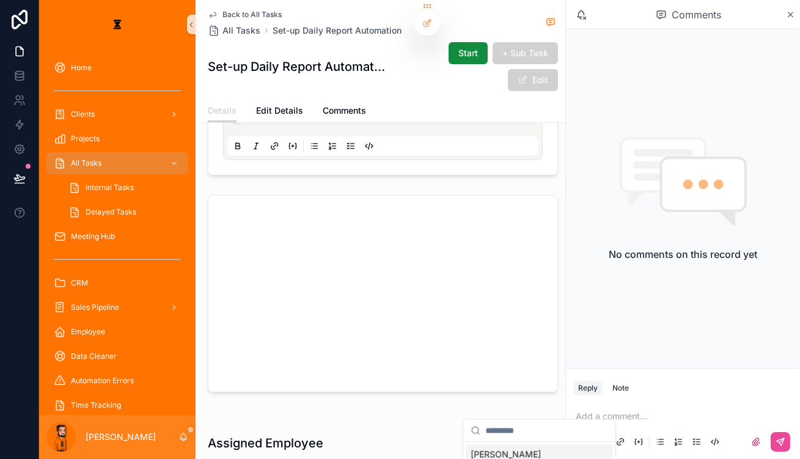
scroll to position [500, 0]
click at [498, 389] on div "[PERSON_NAME]" at bounding box center [539, 399] width 147 height 20
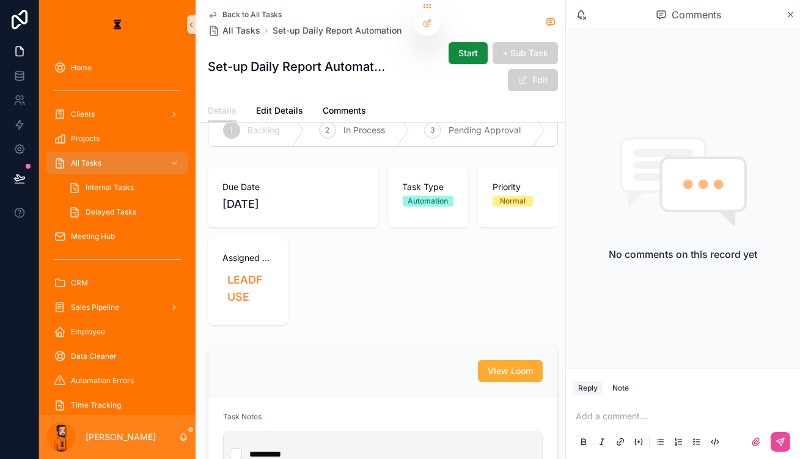
scroll to position [0, 0]
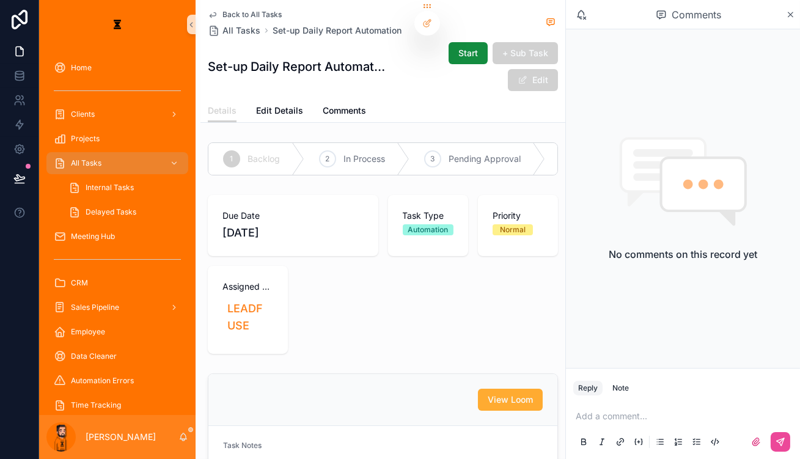
click at [229, 10] on span "Back to All Tasks" at bounding box center [251, 15] width 59 height 10
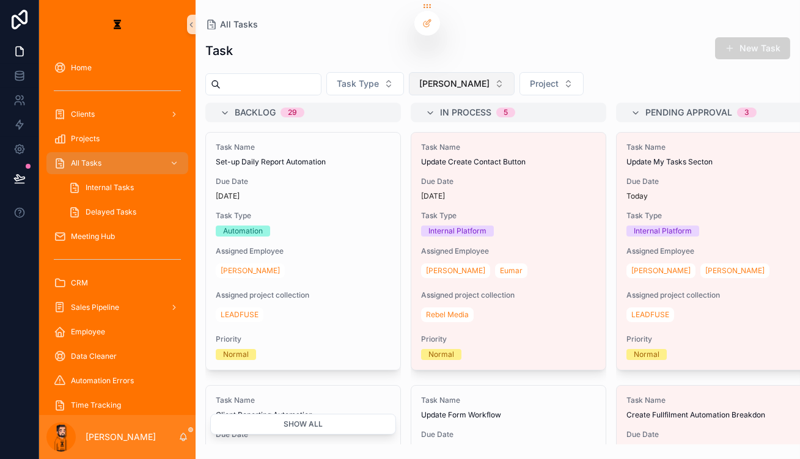
click at [412, 72] on button "[PERSON_NAME]" at bounding box center [462, 83] width 106 height 23
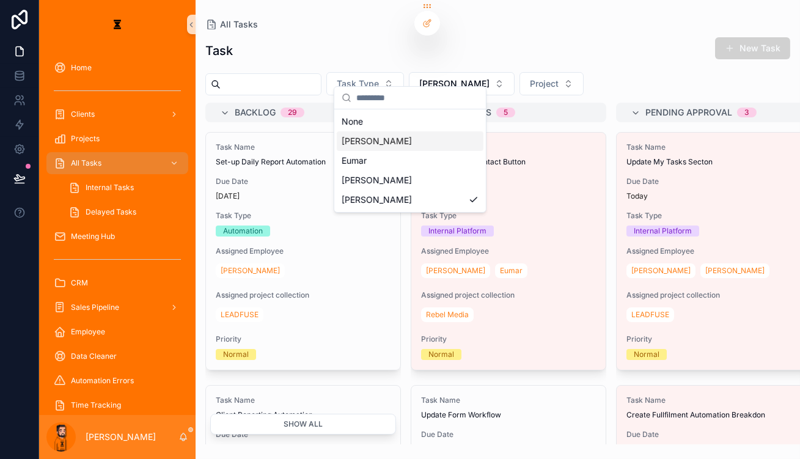
click at [372, 135] on div "[PERSON_NAME]" at bounding box center [410, 141] width 147 height 20
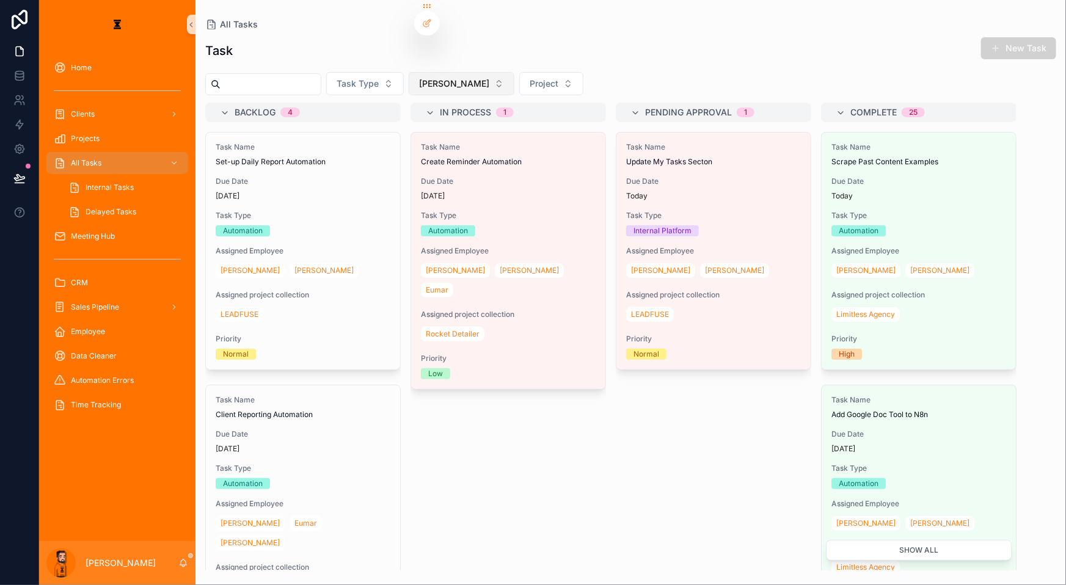
click at [412, 79] on button "[PERSON_NAME]" at bounding box center [462, 83] width 106 height 23
click at [598, 31] on div "Task New Task Task Type [PERSON_NAME] Project Backlog 4 Task Name Set-up Daily …" at bounding box center [631, 299] width 871 height 541
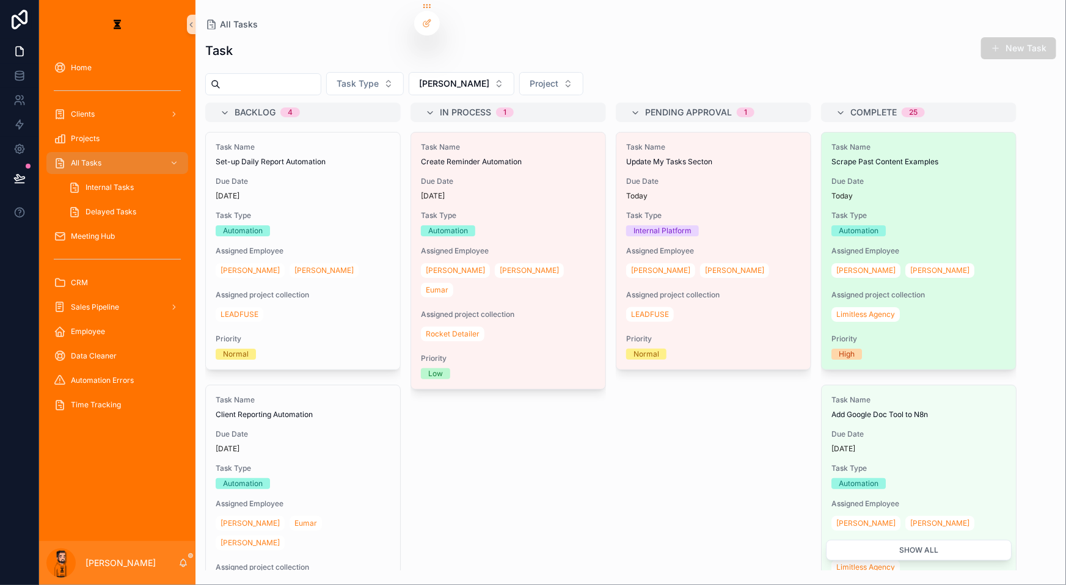
click at [598, 177] on span "Due Date" at bounding box center [919, 182] width 175 height 10
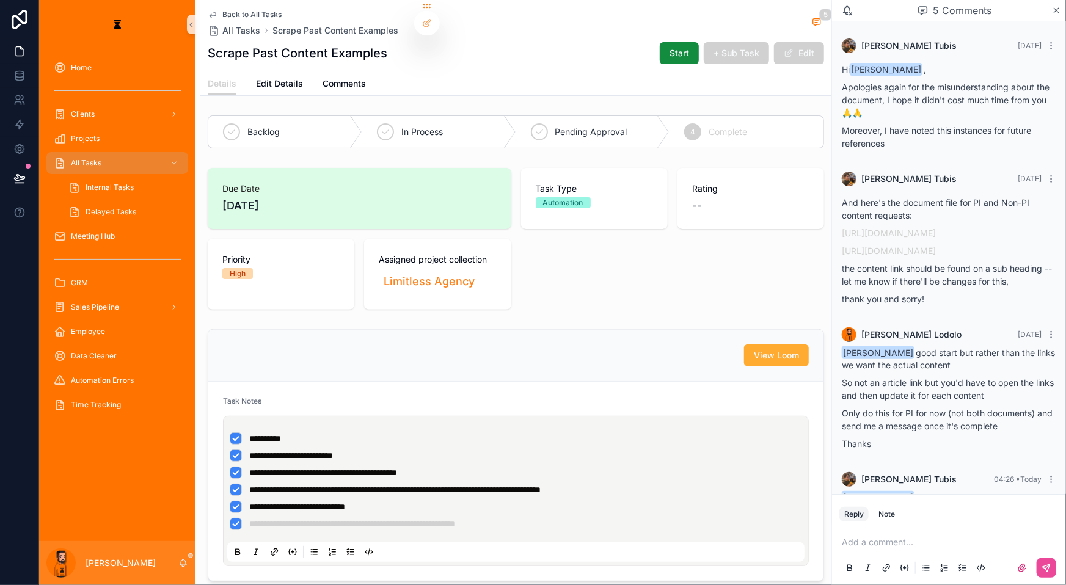
scroll to position [126, 0]
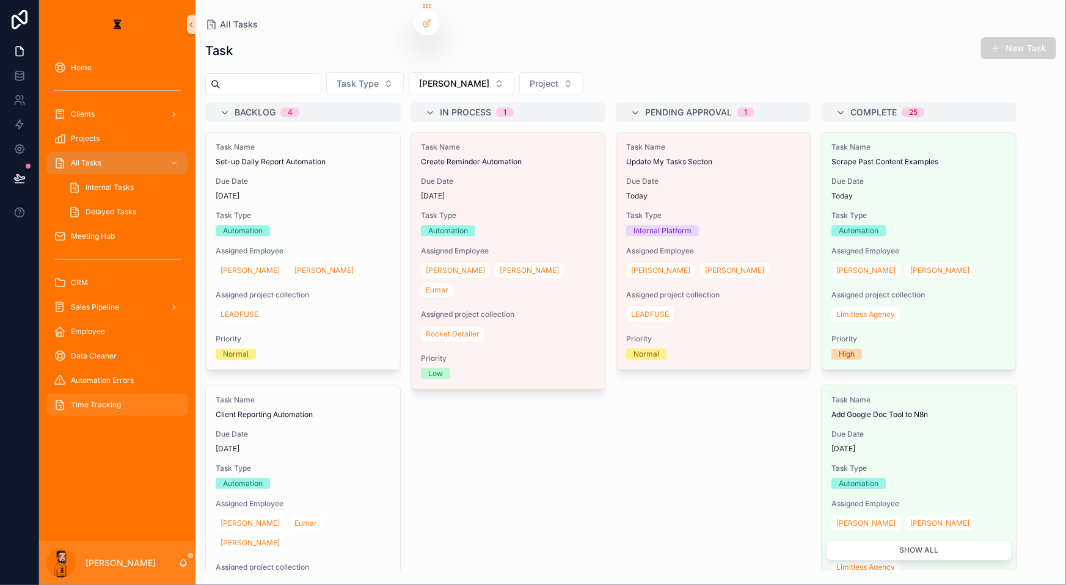
click at [123, 395] on div "Time Tracking" at bounding box center [117, 405] width 127 height 20
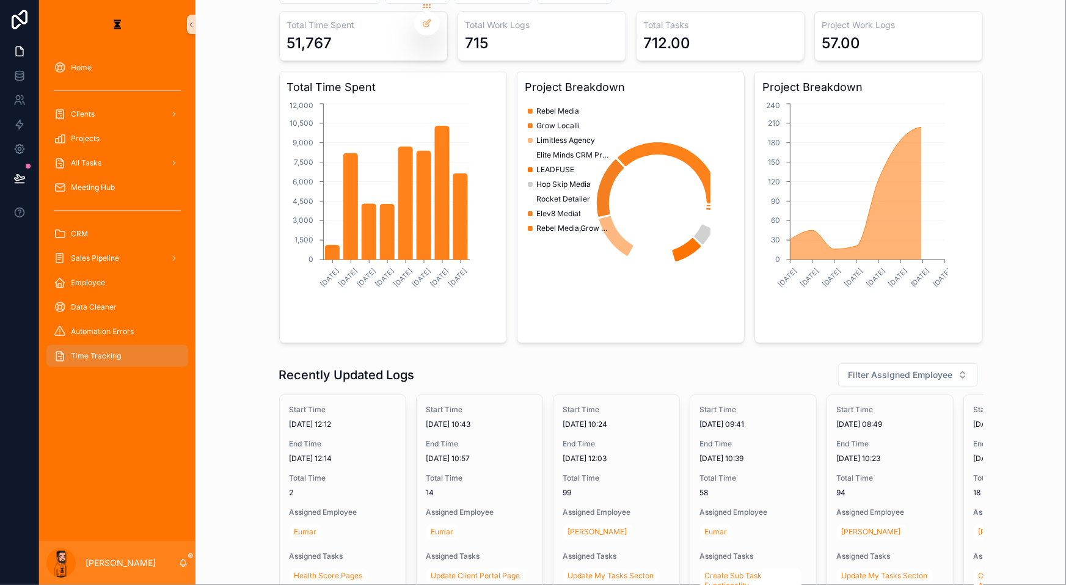
scroll to position [55, 0]
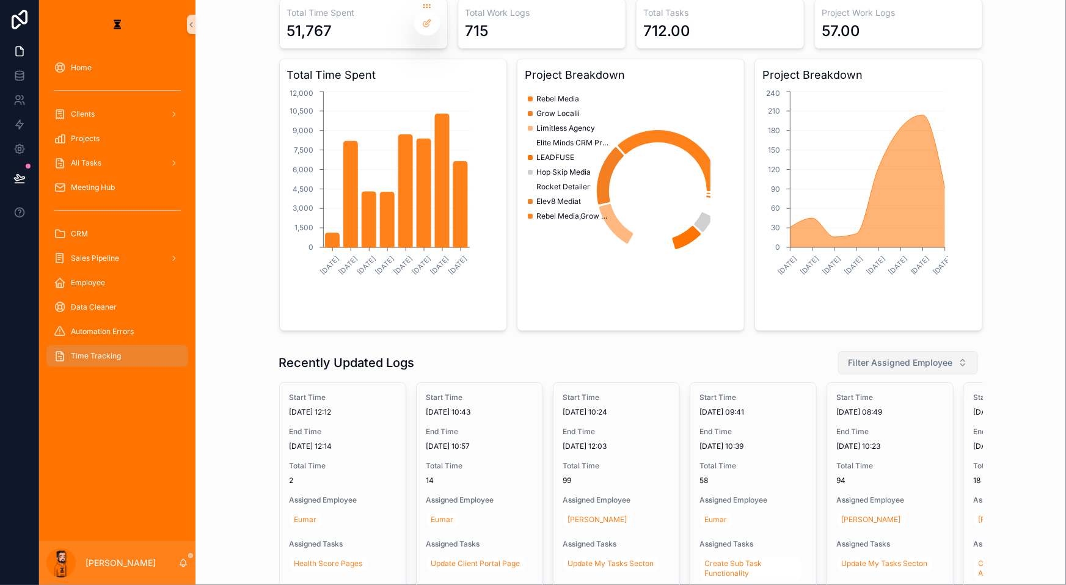
click at [598, 357] on span "Filter Assigned Employee" at bounding box center [901, 363] width 104 height 12
click at [598, 360] on div "[PERSON_NAME]" at bounding box center [858, 359] width 147 height 20
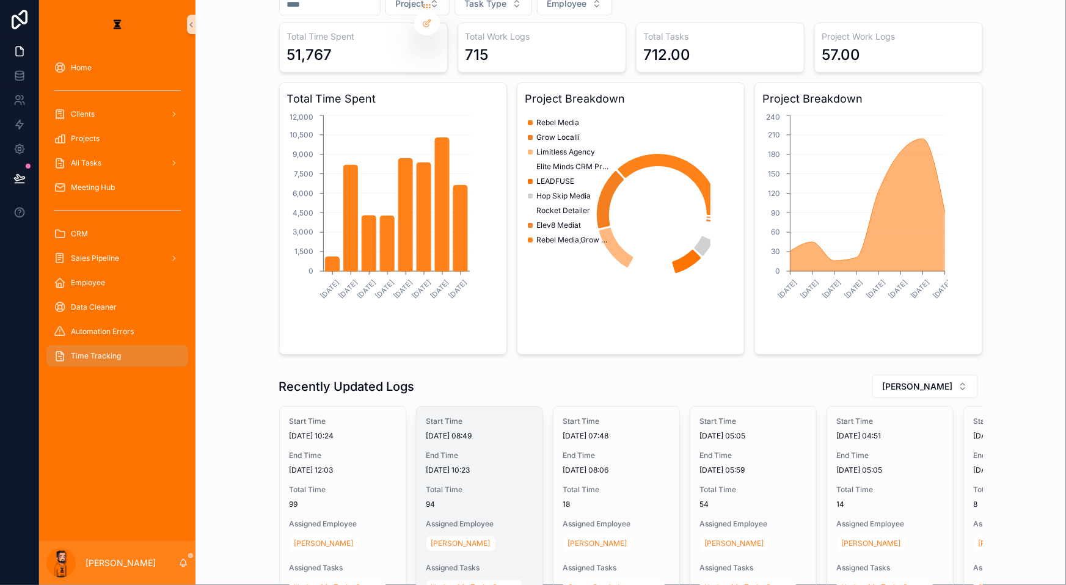
click at [478, 528] on div "Update My Tasks Secton" at bounding box center [477, 588] width 101 height 20
click at [479, 528] on span "Update My Tasks Secton" at bounding box center [474, 588] width 86 height 10
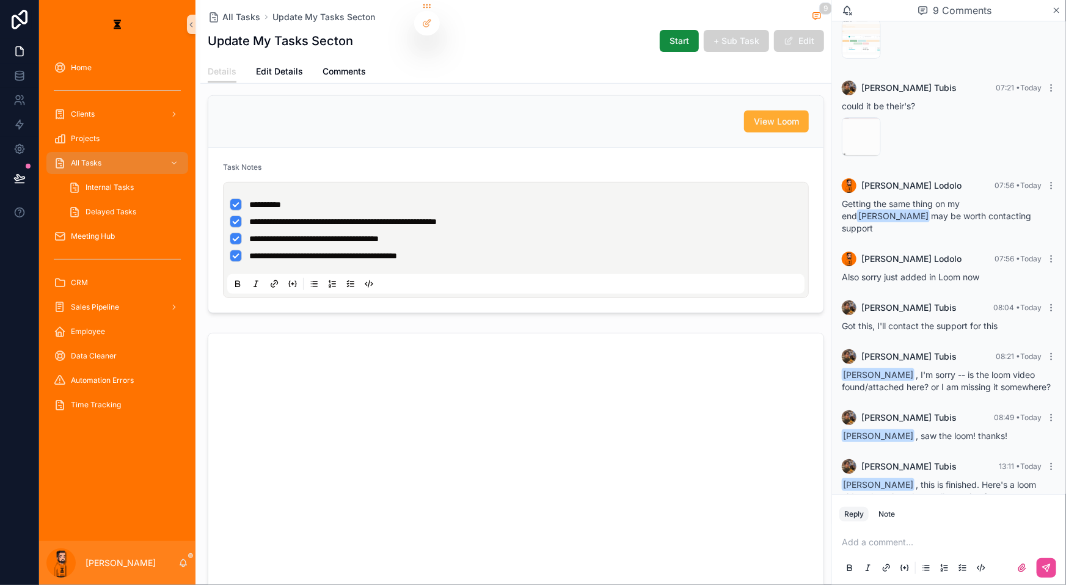
scroll to position [240, 0]
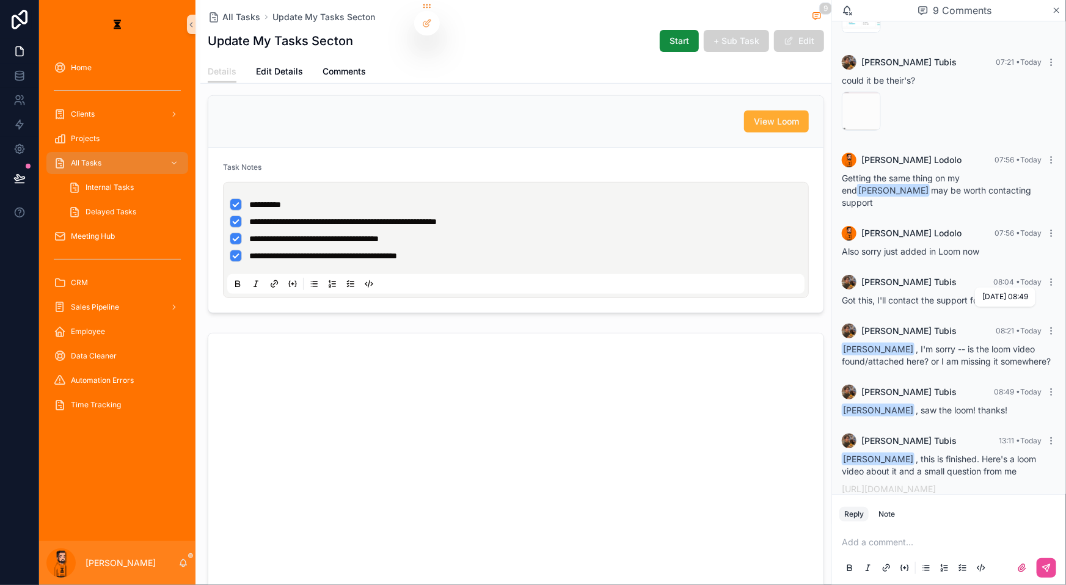
drag, startPoint x: 986, startPoint y: 312, endPoint x: 1018, endPoint y: 313, distance: 31.8
click at [598, 385] on div "[PERSON_NAME] 08:49 • [DATE]" at bounding box center [949, 392] width 214 height 15
click at [598, 434] on div "[PERSON_NAME] 13:11 • [DATE]" at bounding box center [949, 441] width 214 height 15
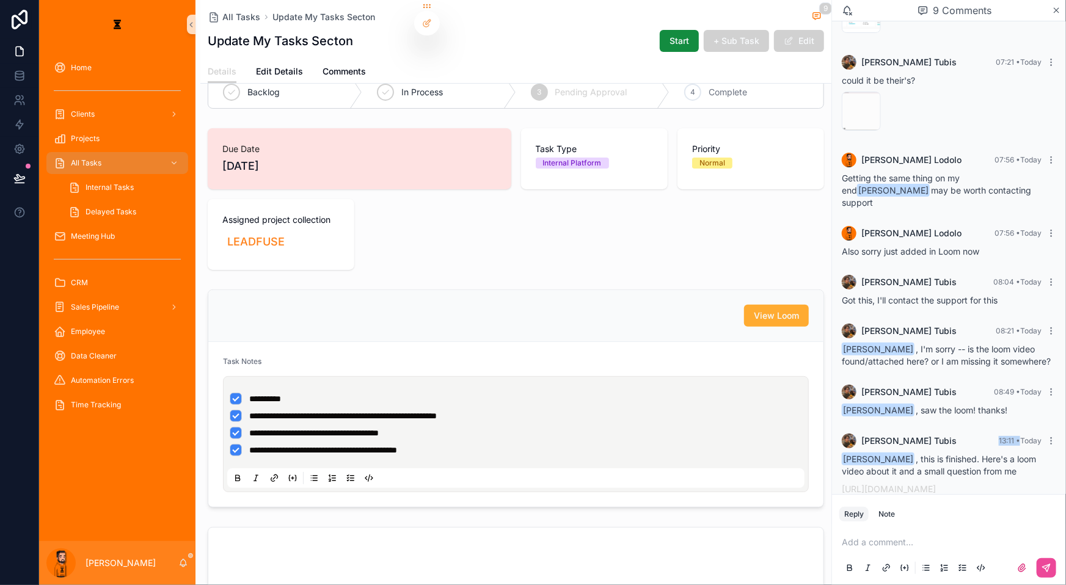
scroll to position [0, 0]
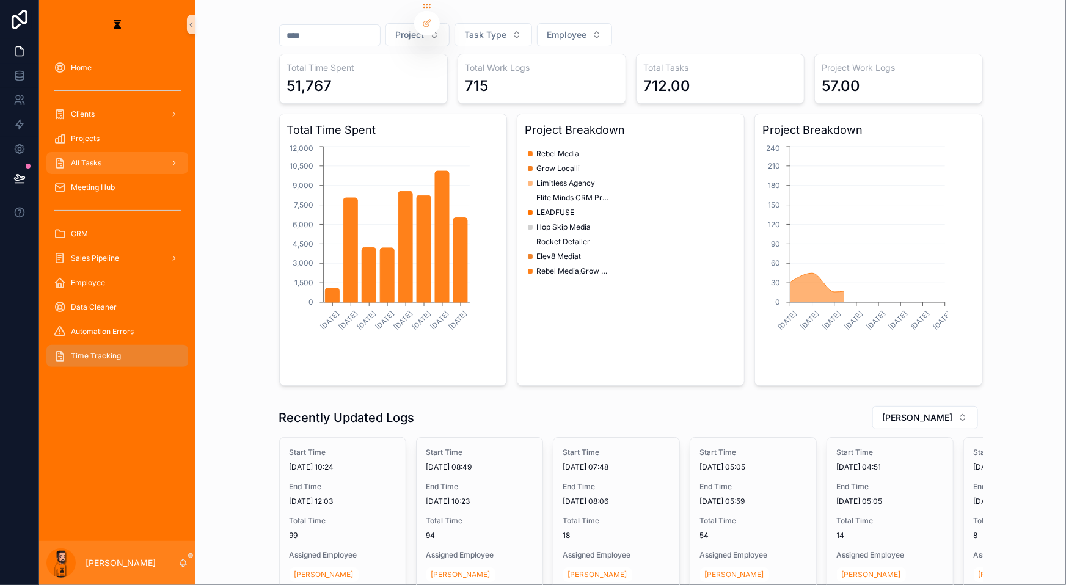
drag, startPoint x: 93, startPoint y: 140, endPoint x: 102, endPoint y: 138, distance: 9.3
click at [93, 153] on div "All Tasks" at bounding box center [117, 163] width 127 height 20
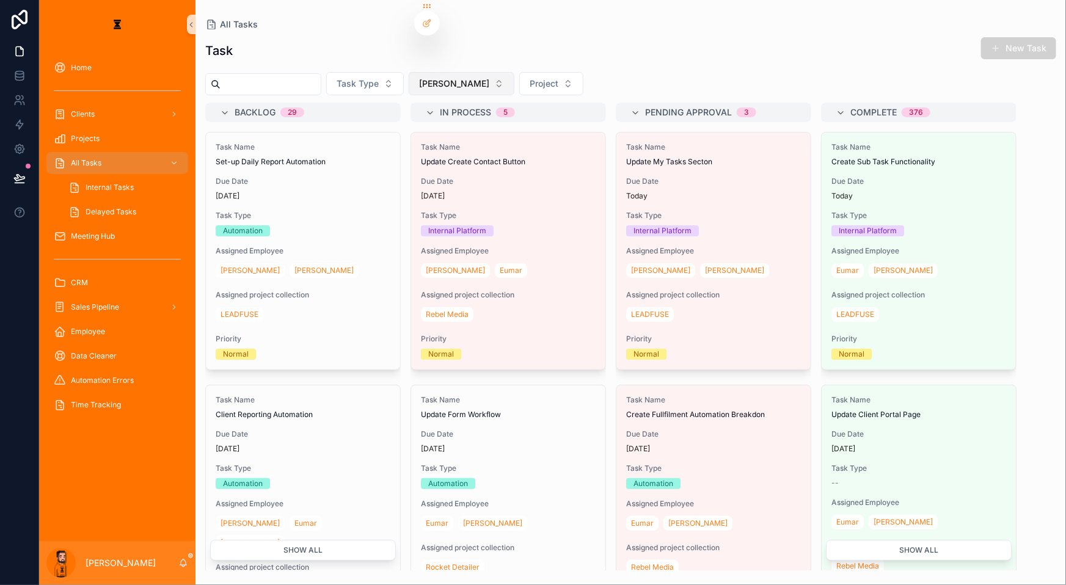
click at [427, 72] on button "[PERSON_NAME]" at bounding box center [462, 83] width 106 height 23
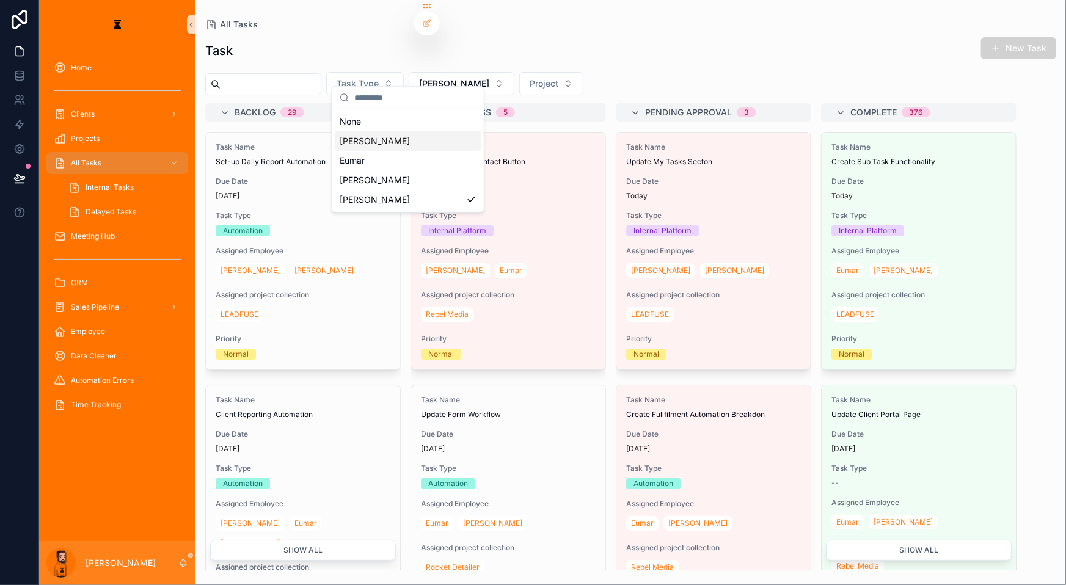
click at [397, 136] on div "[PERSON_NAME]" at bounding box center [408, 141] width 147 height 20
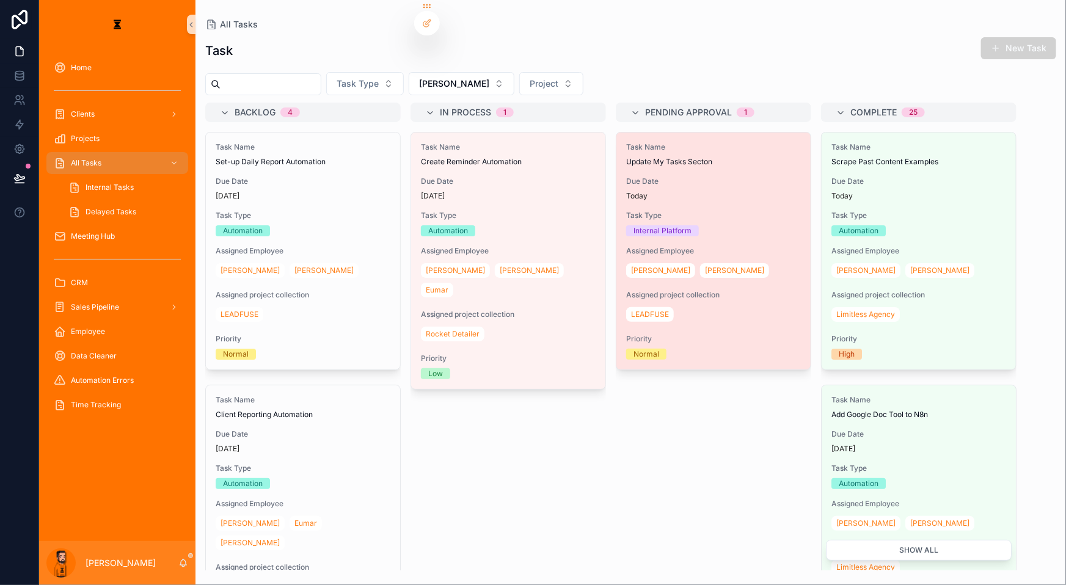
click at [598, 150] on div "Task Name Update My Tasks Secton Due Date [DATE] Task Type Internal Platform As…" at bounding box center [714, 251] width 194 height 237
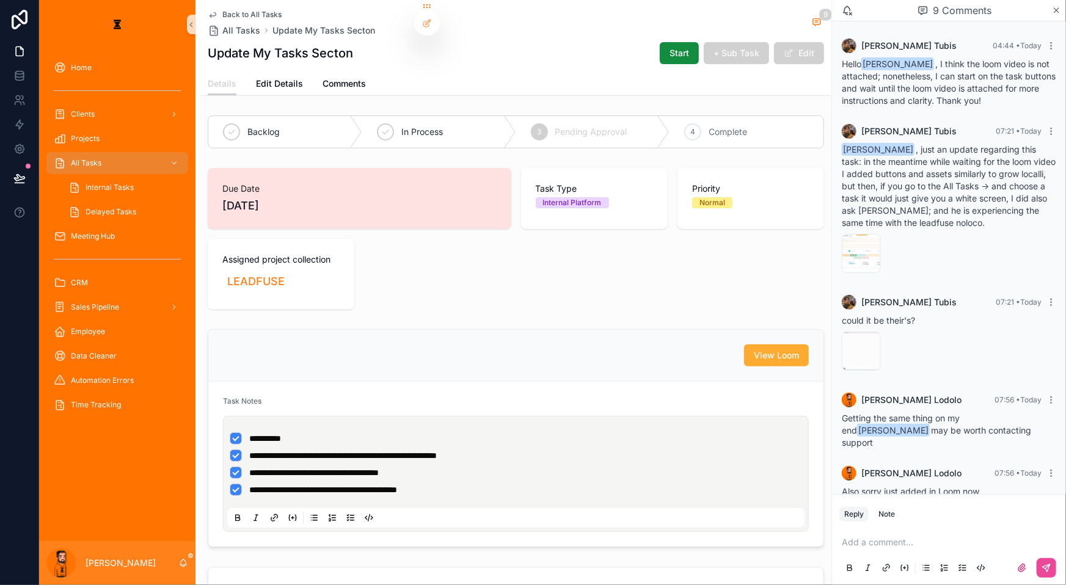
scroll to position [240, 0]
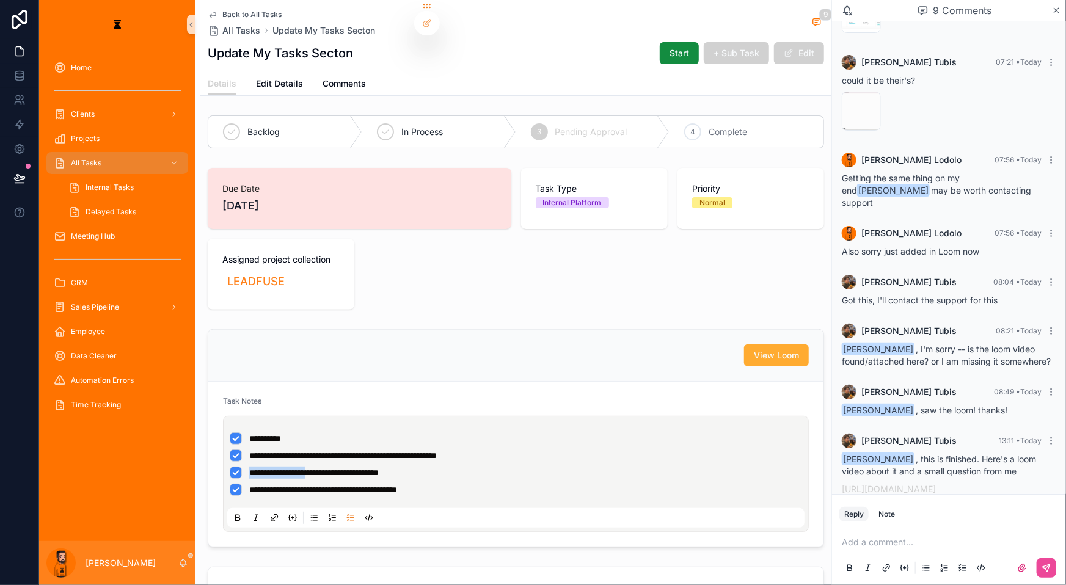
drag, startPoint x: 395, startPoint y: 399, endPoint x: 474, endPoint y: 398, distance: 78.8
click at [474, 433] on ul "**********" at bounding box center [518, 465] width 577 height 64
click at [343, 433] on ul "**********" at bounding box center [518, 465] width 577 height 64
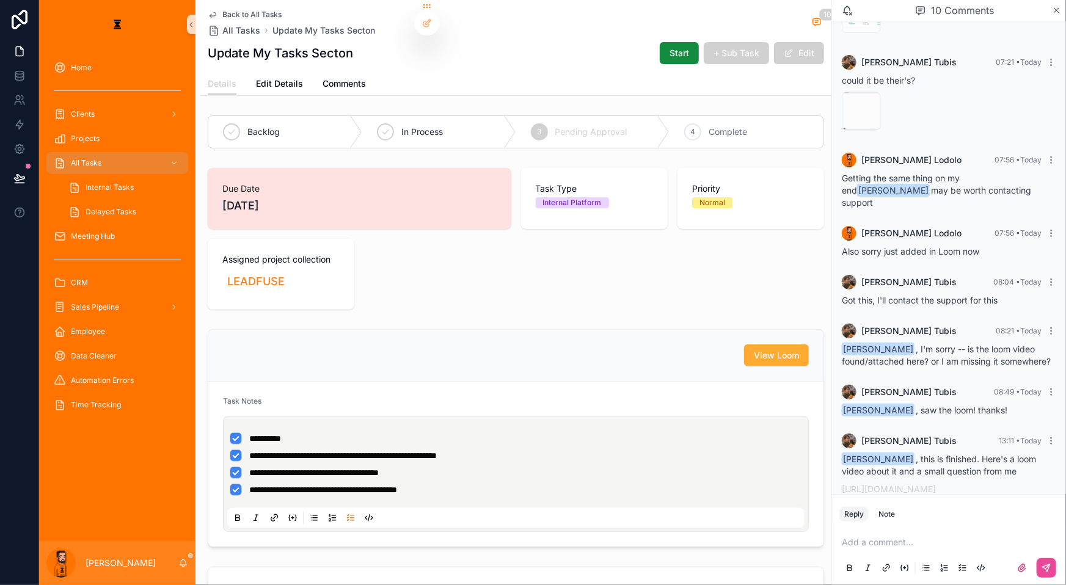
click at [273, 450] on li "**********" at bounding box center [516, 456] width 573 height 12
click at [348, 469] on span "**********" at bounding box center [314, 473] width 130 height 9
click at [125, 394] on link "Time Tracking" at bounding box center [117, 405] width 142 height 22
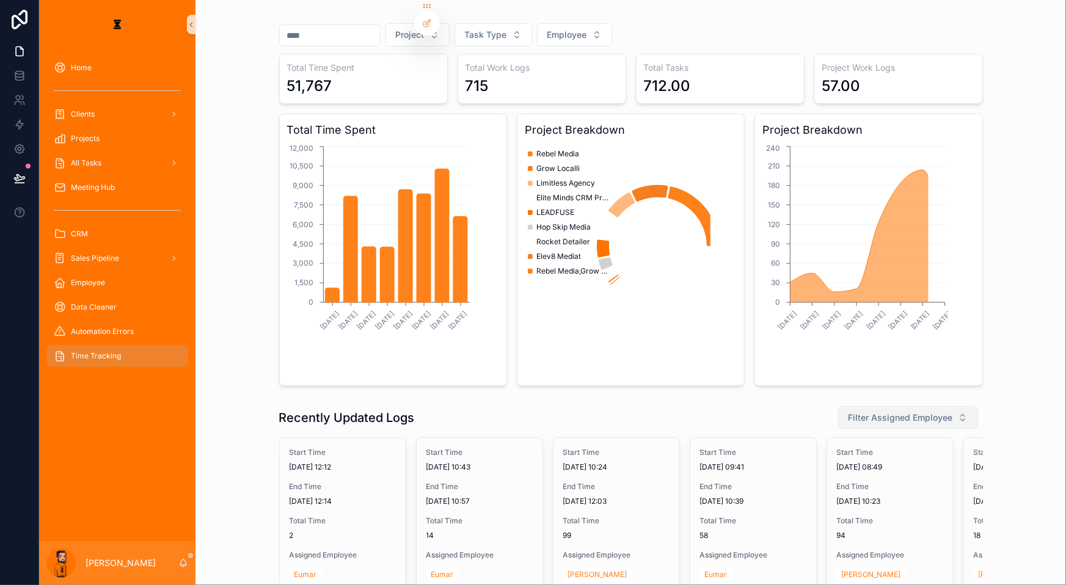
click at [598, 406] on button "Filter Assigned Employee" at bounding box center [908, 417] width 140 height 23
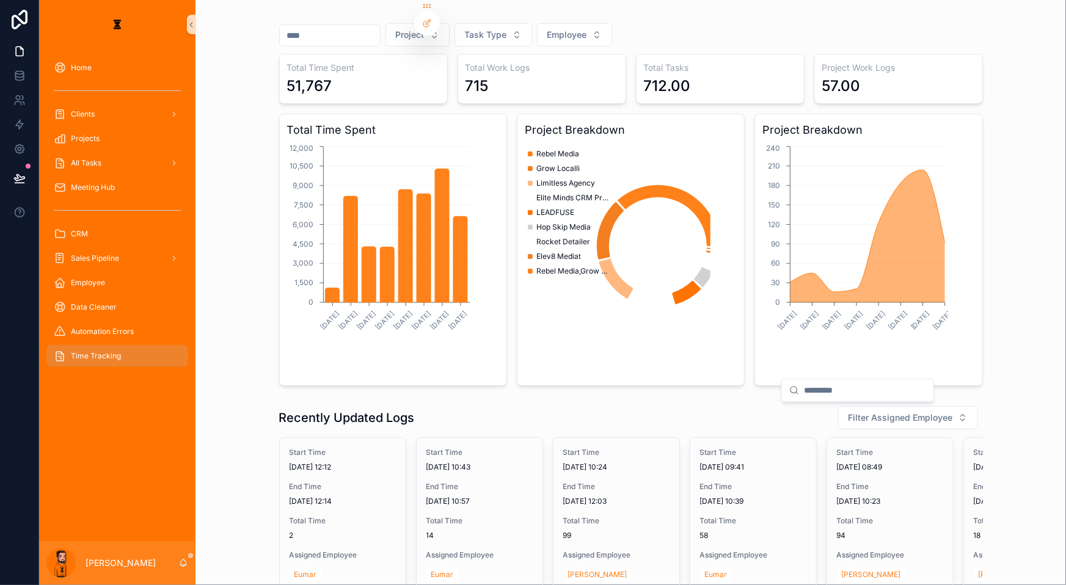
click at [598, 1] on div "Project Task Type Employee Total Time Spent 51,767 Total Work Logs 715 Total Ta…" at bounding box center [631, 369] width 871 height 739
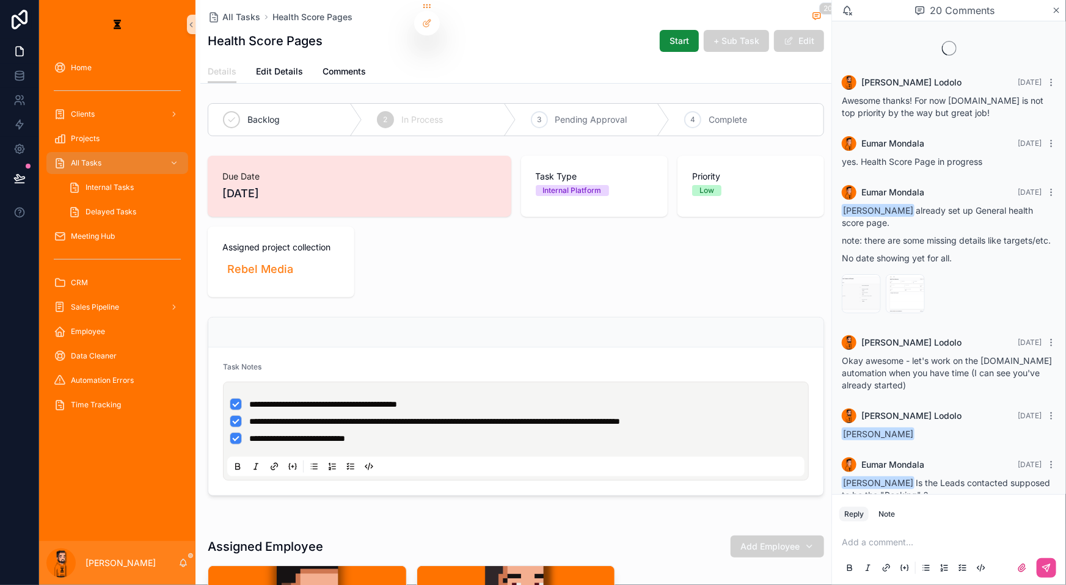
scroll to position [846, 0]
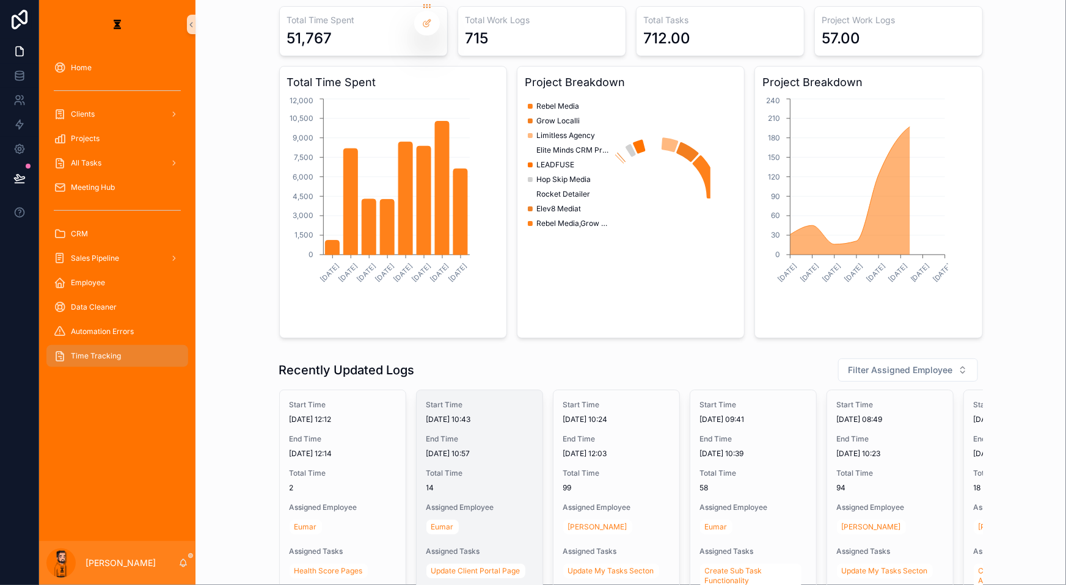
scroll to position [87, 0]
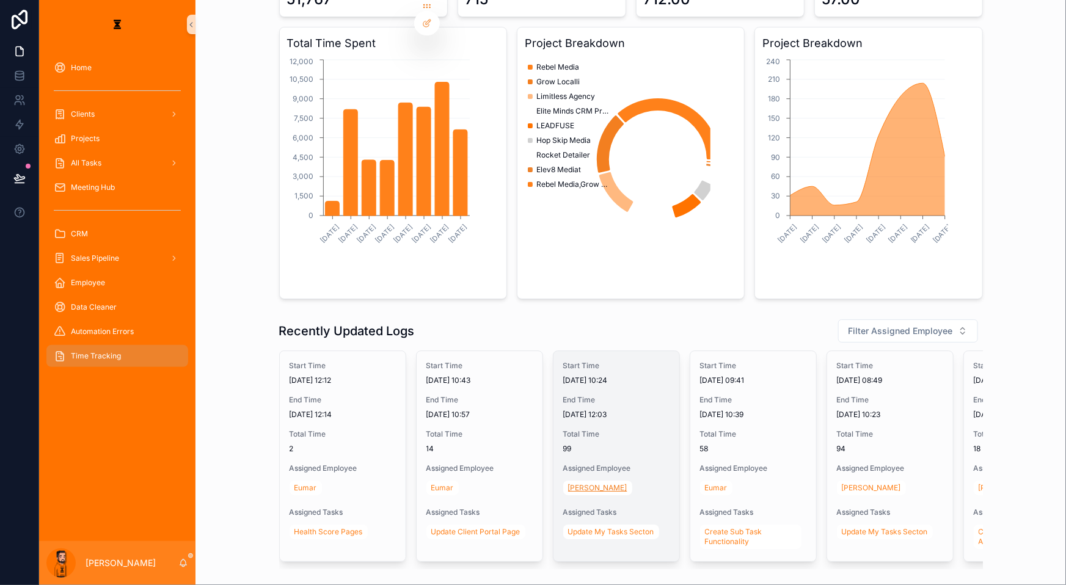
click at [577, 483] on span "[PERSON_NAME]" at bounding box center [597, 488] width 59 height 10
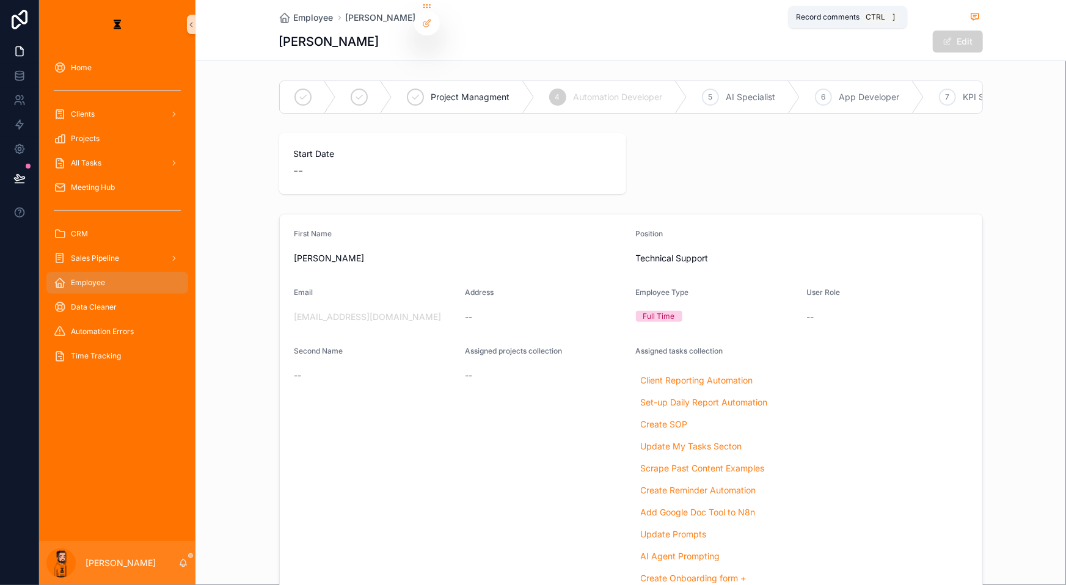
click at [598, 18] on icon "scrollable content" at bounding box center [975, 16] width 7 height 7
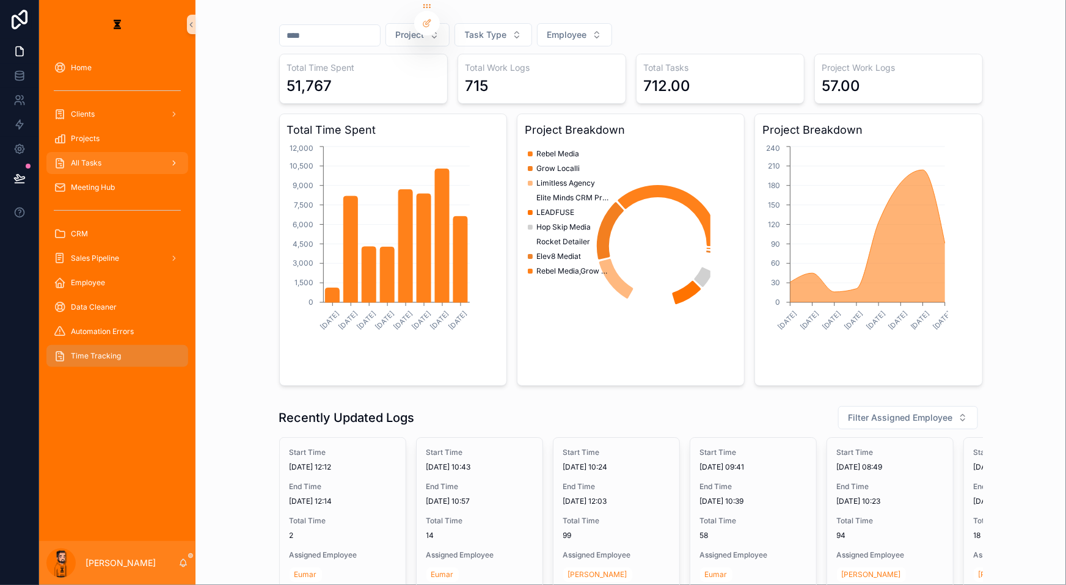
click at [109, 153] on div "All Tasks" at bounding box center [117, 163] width 127 height 20
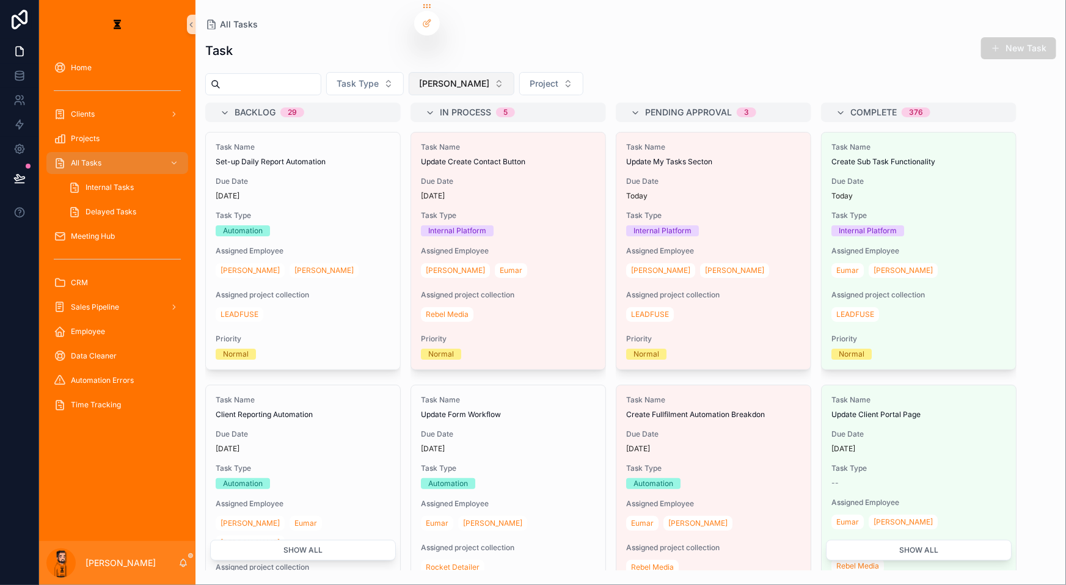
click at [411, 72] on button "[PERSON_NAME]" at bounding box center [462, 83] width 106 height 23
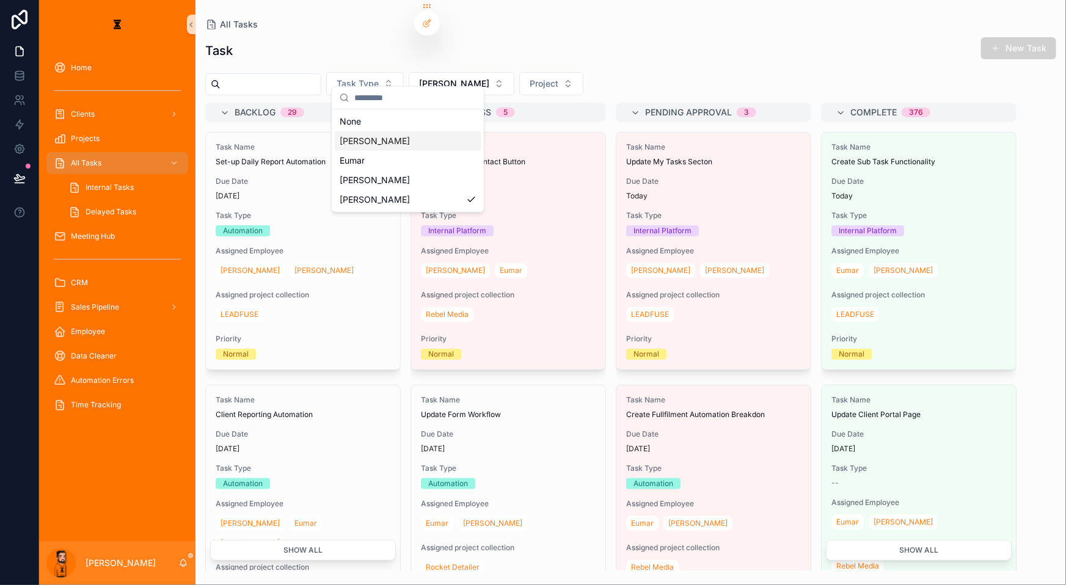
click at [422, 131] on div "[PERSON_NAME]" at bounding box center [408, 141] width 147 height 20
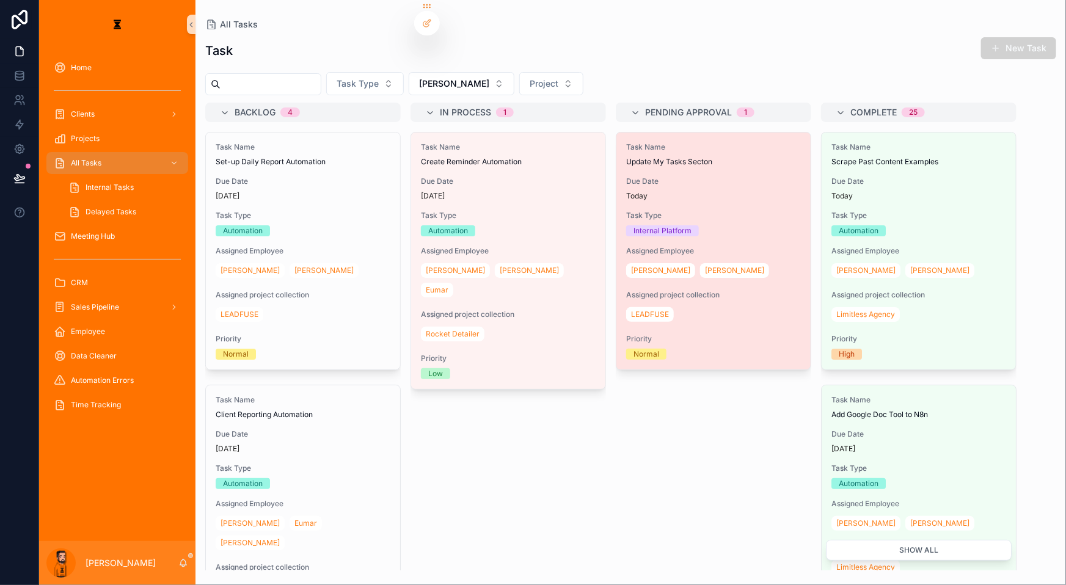
click at [598, 252] on div "Task Name Update My Tasks Secton Due Date [DATE] Task Type Internal Platform As…" at bounding box center [714, 251] width 194 height 237
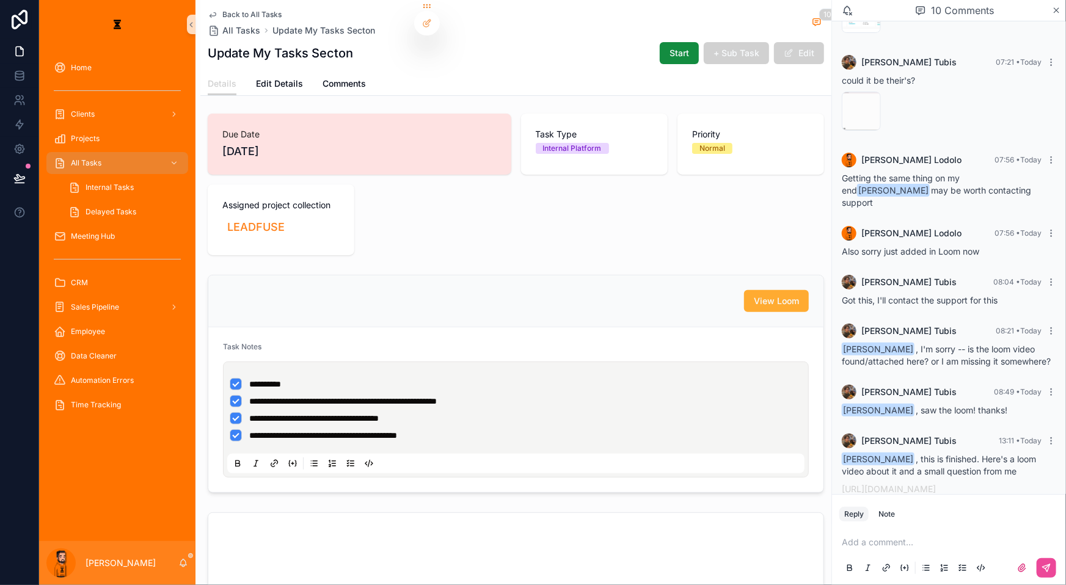
scroll to position [55, 0]
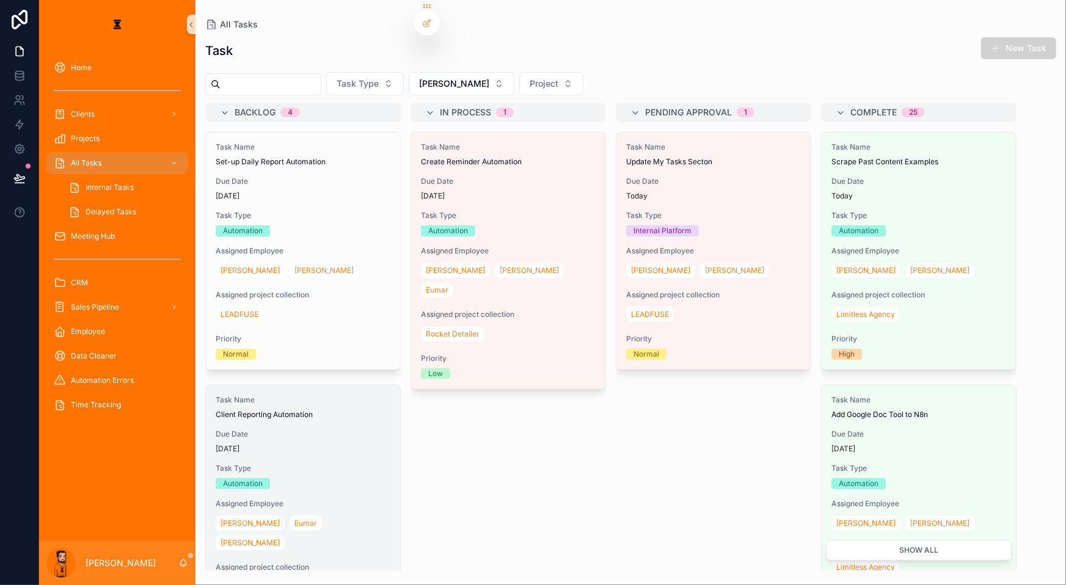
click at [280, 430] on span "Due Date" at bounding box center [303, 435] width 175 height 10
